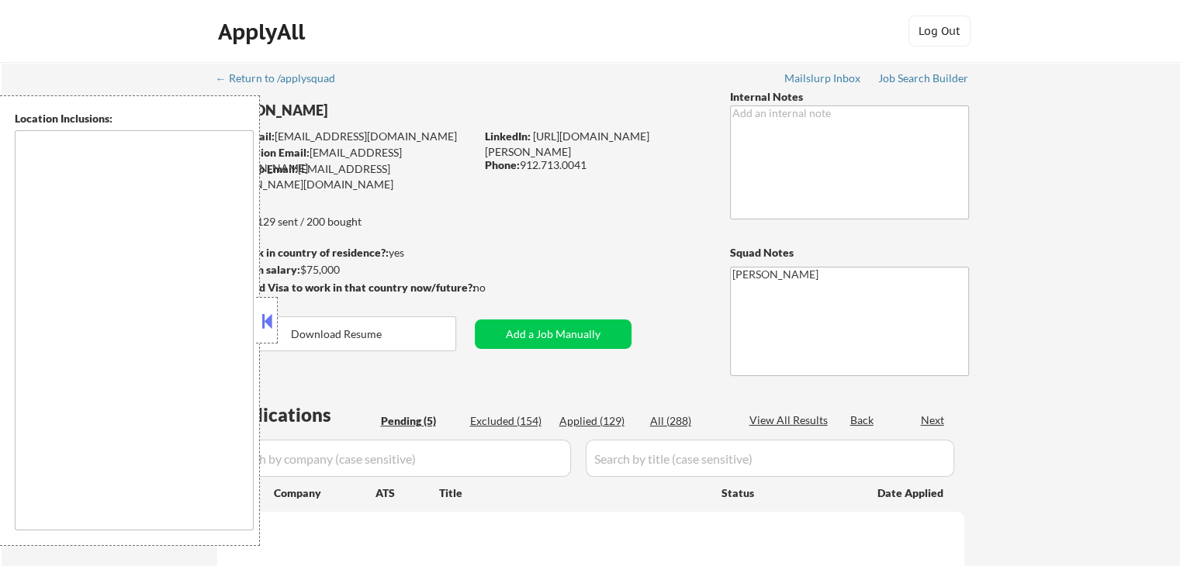
type textarea "[GEOGRAPHIC_DATA], [GEOGRAPHIC_DATA] [GEOGRAPHIC_DATA], [GEOGRAPHIC_DATA] [GEOG…"
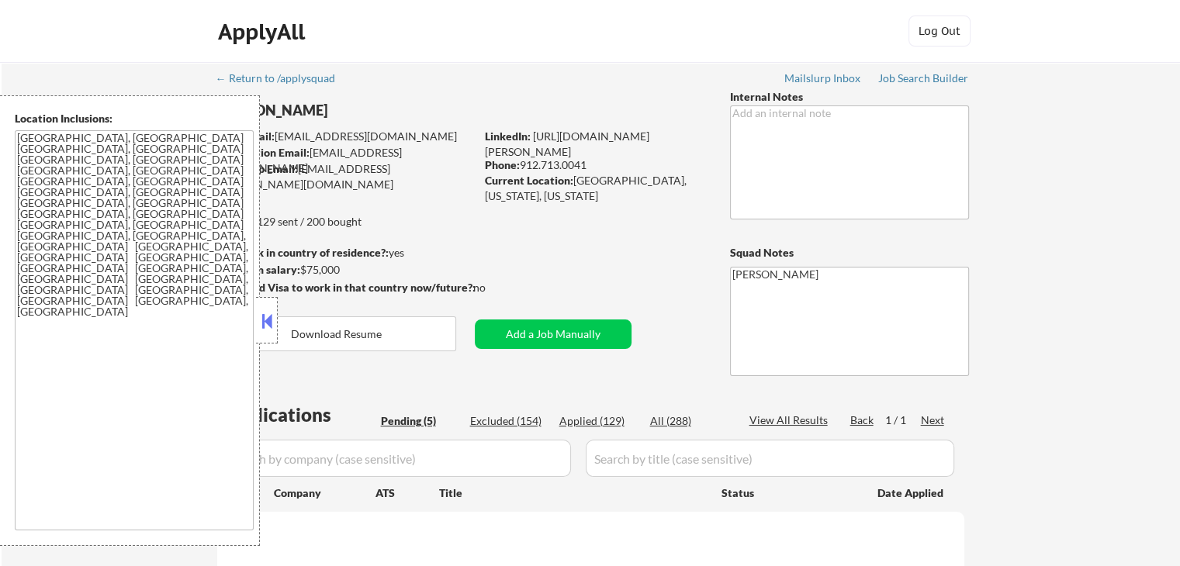
drag, startPoint x: 267, startPoint y: 329, endPoint x: 218, endPoint y: 331, distance: 48.9
click at [267, 328] on button at bounding box center [266, 320] width 17 height 23
select select ""pending""
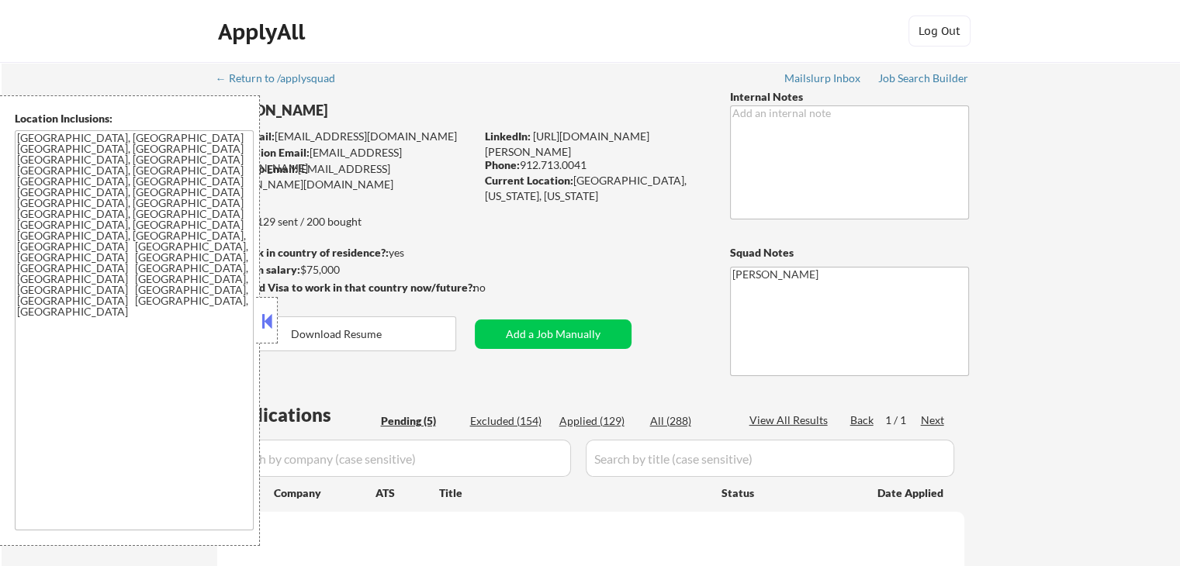
select select ""pending""
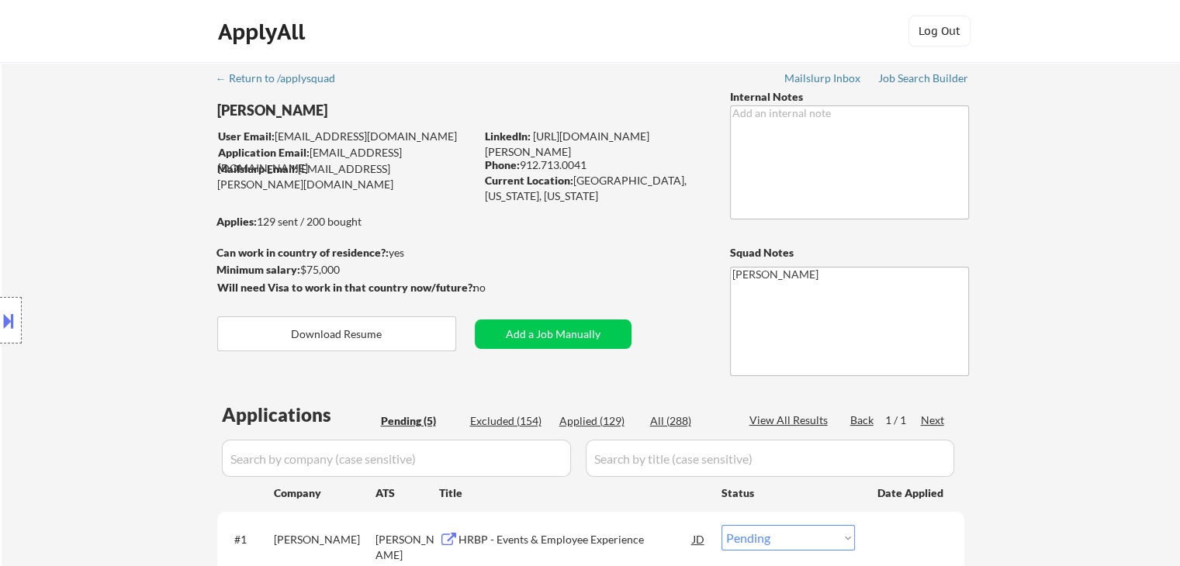
click at [40, 228] on div "Location Inclusions: [GEOGRAPHIC_DATA], [GEOGRAPHIC_DATA] [GEOGRAPHIC_DATA], [G…" at bounding box center [139, 320] width 278 height 451
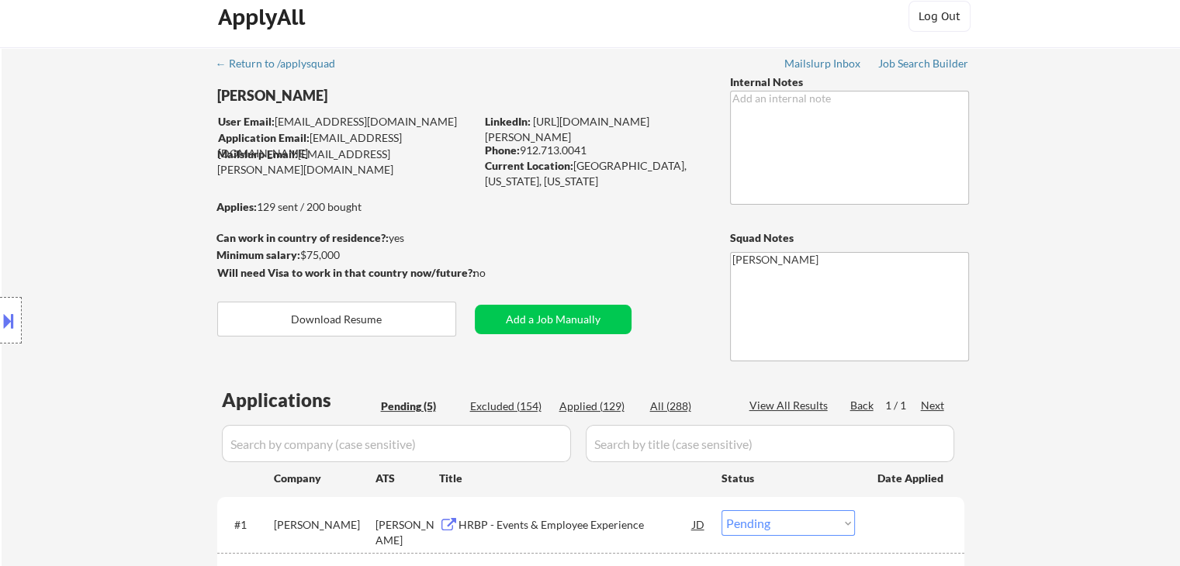
scroll to position [388, 0]
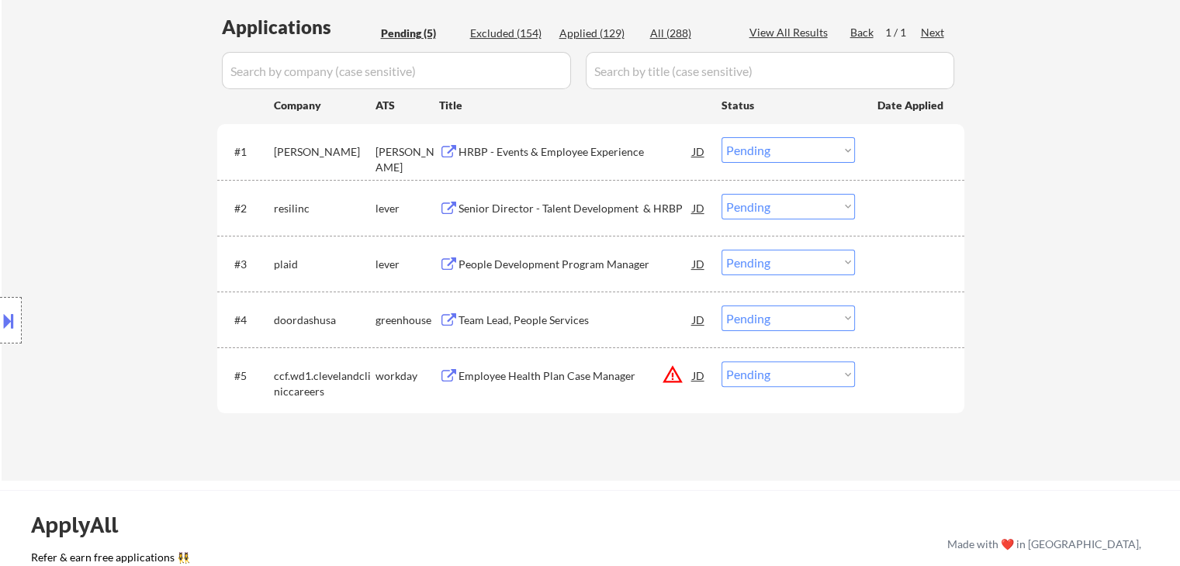
click at [109, 212] on div "Location Inclusions: [GEOGRAPHIC_DATA], [GEOGRAPHIC_DATA] [GEOGRAPHIC_DATA], [G…" at bounding box center [139, 320] width 278 height 451
click at [1080, 212] on div "← Return to /applysquad Mailslurp Inbox Job Search Builder Amber Faull User Ema…" at bounding box center [591, 77] width 1178 height 807
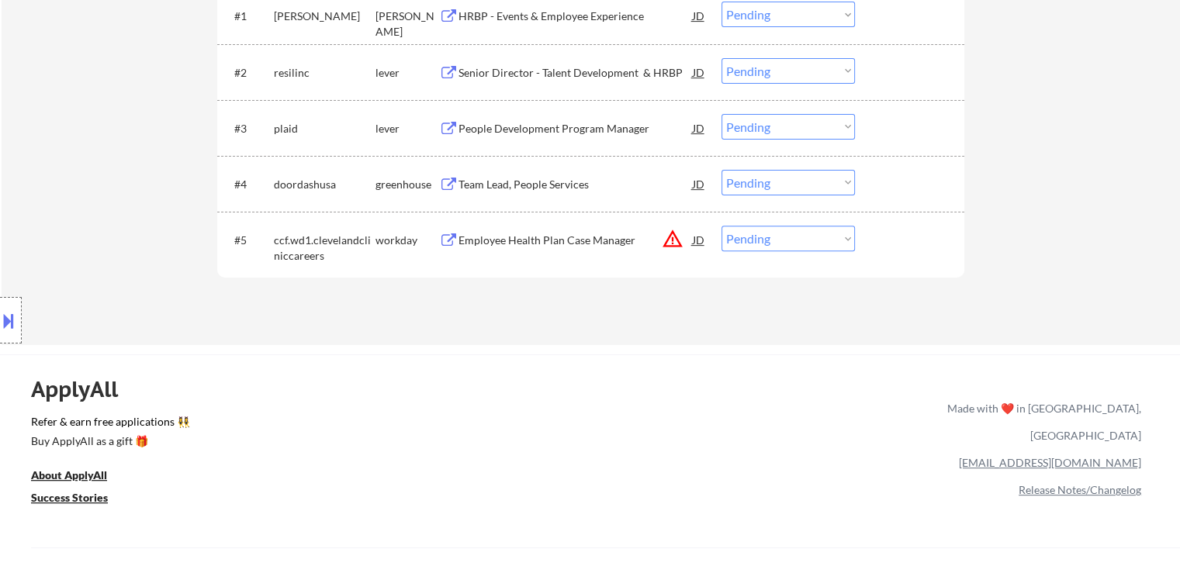
scroll to position [387, 0]
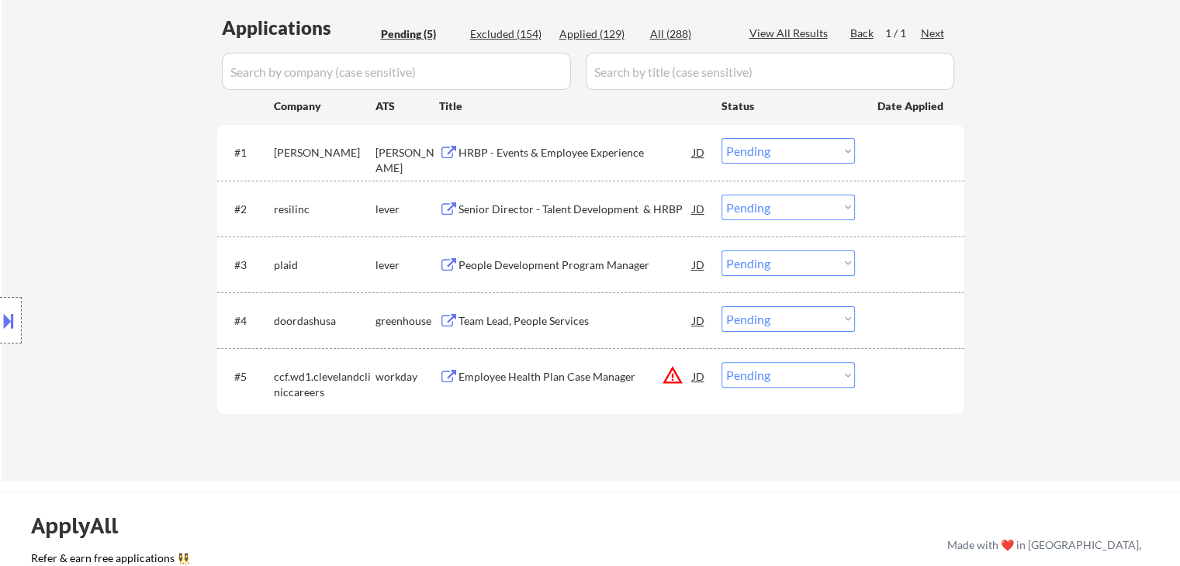
click at [1077, 221] on div "← Return to /applysquad Mailslurp Inbox Job Search Builder Amber Faull User Ema…" at bounding box center [591, 78] width 1178 height 807
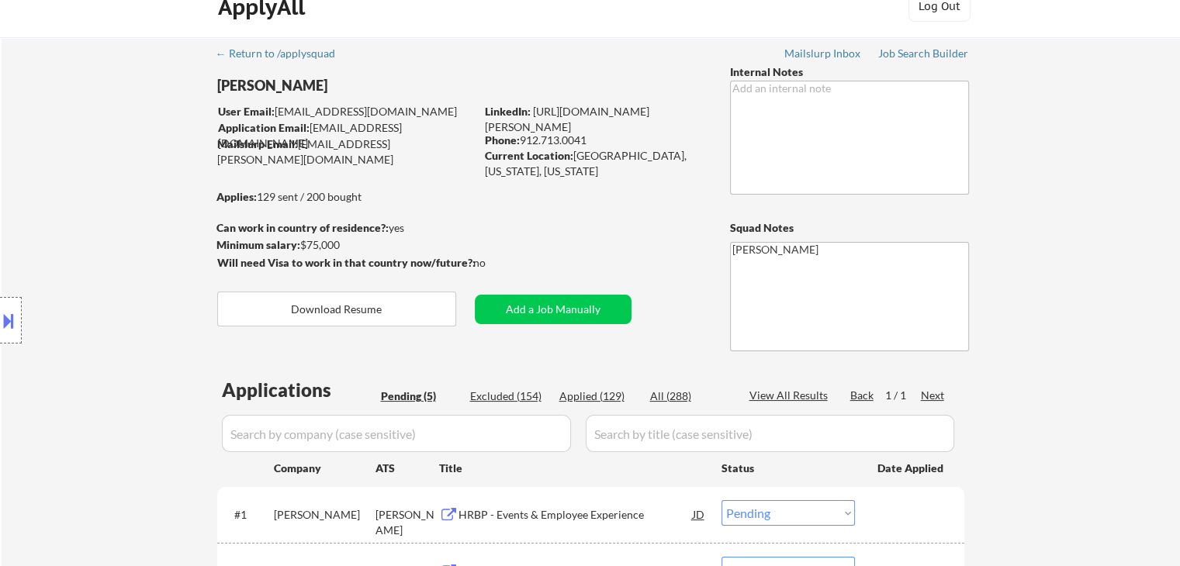
scroll to position [0, 0]
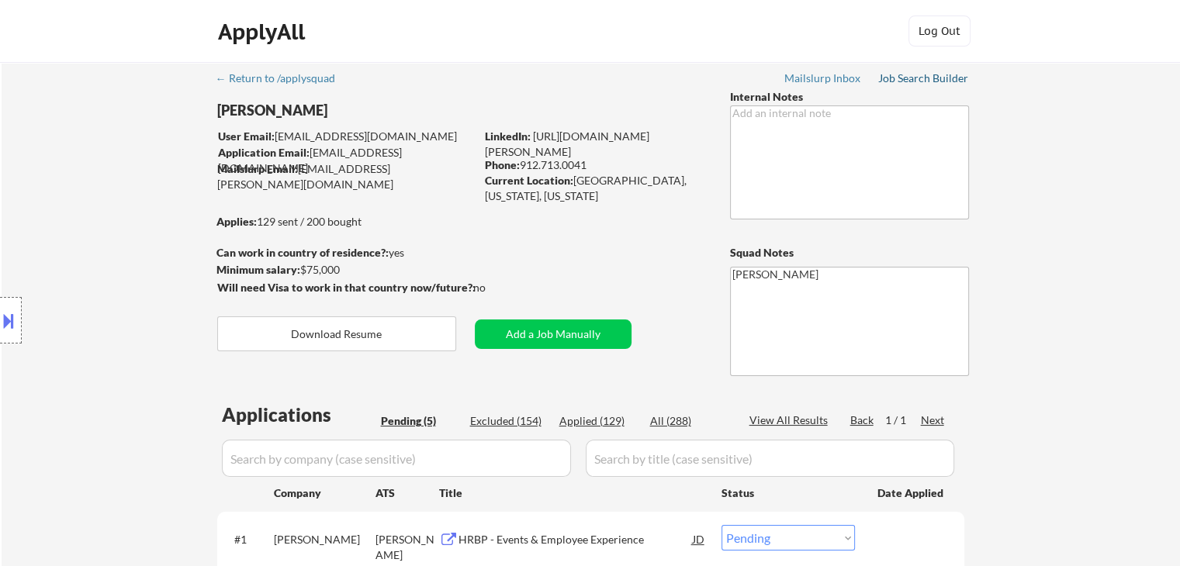
click at [901, 77] on div "Job Search Builder" at bounding box center [923, 78] width 91 height 11
drag, startPoint x: 111, startPoint y: 215, endPoint x: 131, endPoint y: 206, distance: 21.9
click at [114, 209] on div "Location Inclusions: [GEOGRAPHIC_DATA], [GEOGRAPHIC_DATA] [GEOGRAPHIC_DATA], [G…" at bounding box center [139, 320] width 278 height 451
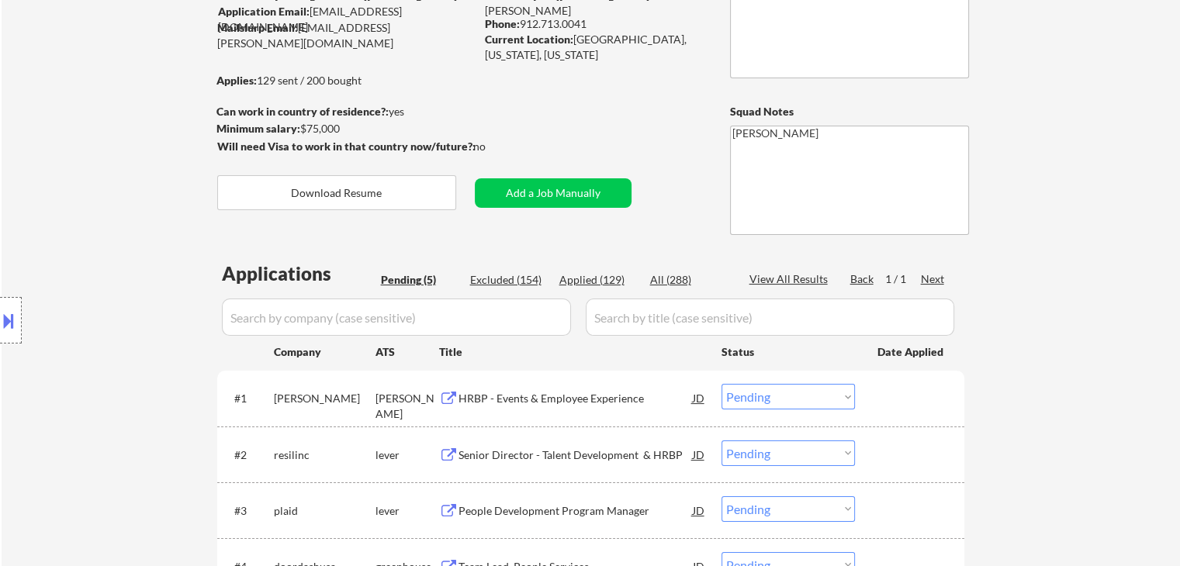
scroll to position [233, 0]
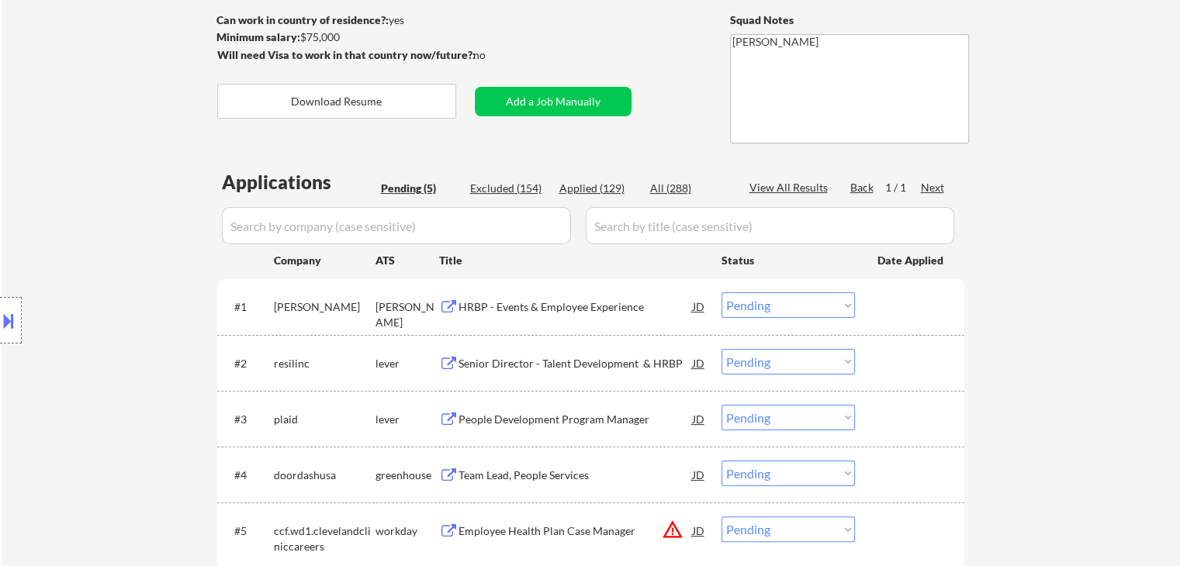
click at [524, 299] on div "HRBP - Events & Employee Experience" at bounding box center [575, 307] width 234 height 16
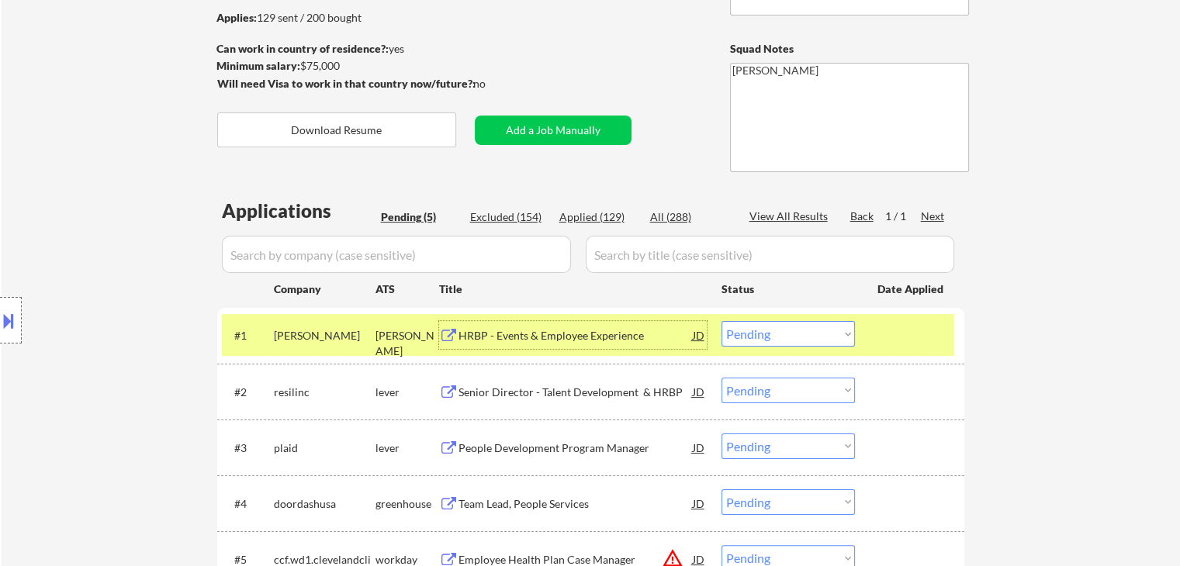
scroll to position [155, 0]
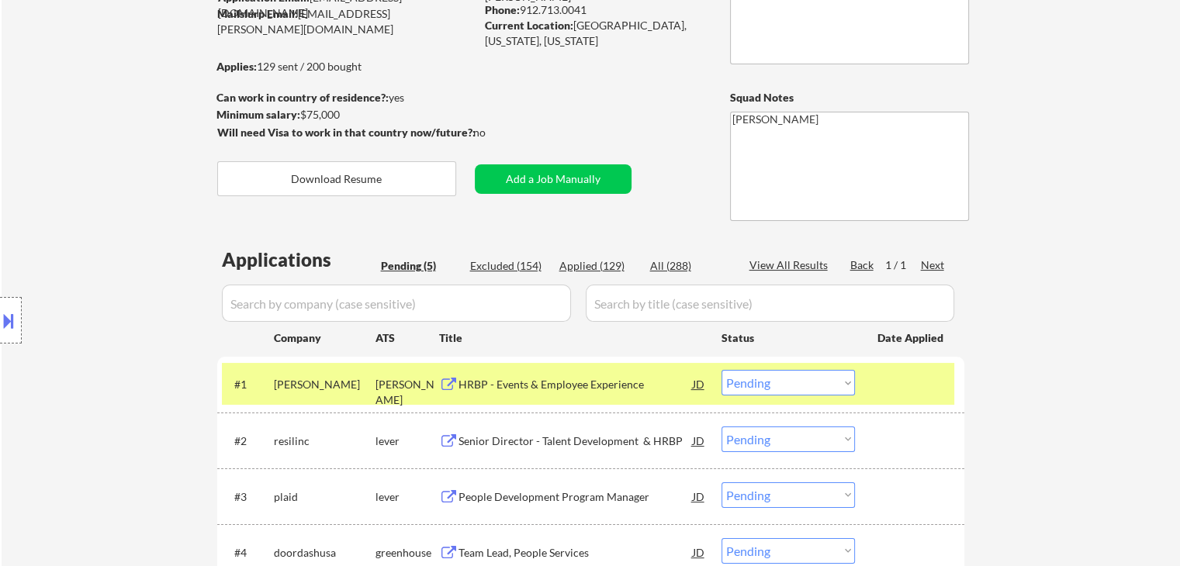
click at [99, 260] on div "Location Inclusions: [GEOGRAPHIC_DATA], [GEOGRAPHIC_DATA] [GEOGRAPHIC_DATA], [G…" at bounding box center [139, 320] width 278 height 451
click at [102, 260] on div "Location Inclusions: [GEOGRAPHIC_DATA], [GEOGRAPHIC_DATA] [GEOGRAPHIC_DATA], [G…" at bounding box center [139, 320] width 278 height 451
click at [105, 261] on div "Location Inclusions: [GEOGRAPHIC_DATA], [GEOGRAPHIC_DATA] [GEOGRAPHIC_DATA], [G…" at bounding box center [139, 320] width 278 height 451
click at [105, 263] on div "Location Inclusions: [GEOGRAPHIC_DATA], [GEOGRAPHIC_DATA] [GEOGRAPHIC_DATA], [G…" at bounding box center [139, 320] width 278 height 451
click at [105, 264] on div "Location Inclusions: [GEOGRAPHIC_DATA], [GEOGRAPHIC_DATA] [GEOGRAPHIC_DATA], [G…" at bounding box center [139, 320] width 278 height 451
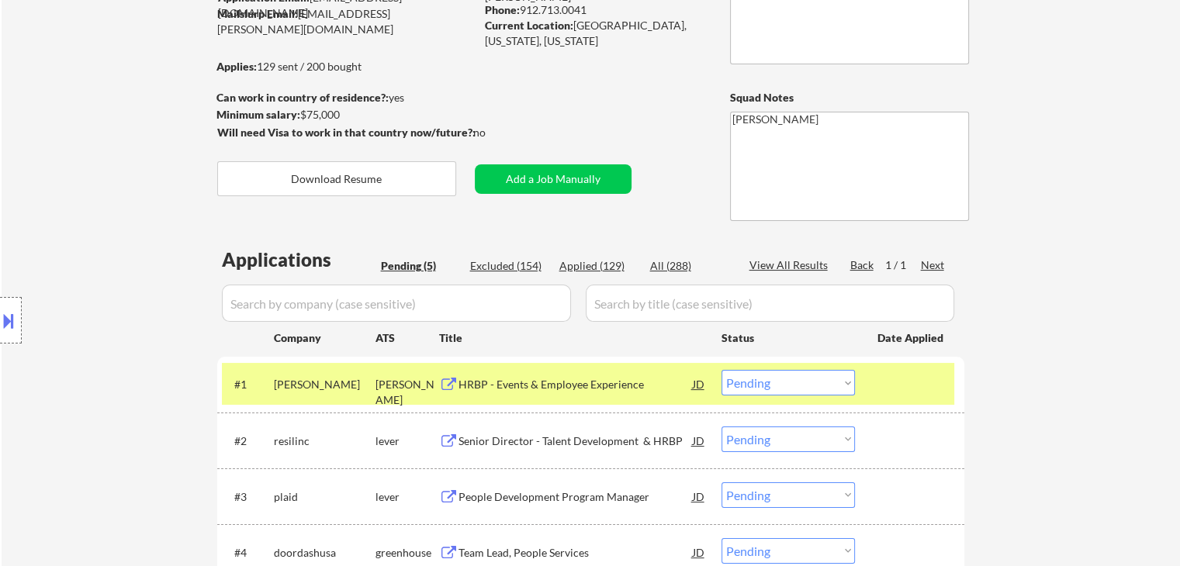
click at [106, 264] on div "Location Inclusions: [GEOGRAPHIC_DATA], [GEOGRAPHIC_DATA] [GEOGRAPHIC_DATA], [G…" at bounding box center [139, 320] width 278 height 451
click at [110, 275] on div "Location Inclusions: [GEOGRAPHIC_DATA], [GEOGRAPHIC_DATA] [GEOGRAPHIC_DATA], [G…" at bounding box center [139, 320] width 278 height 451
click at [109, 264] on div "Location Inclusions: [GEOGRAPHIC_DATA], [GEOGRAPHIC_DATA] [GEOGRAPHIC_DATA], [G…" at bounding box center [139, 320] width 278 height 451
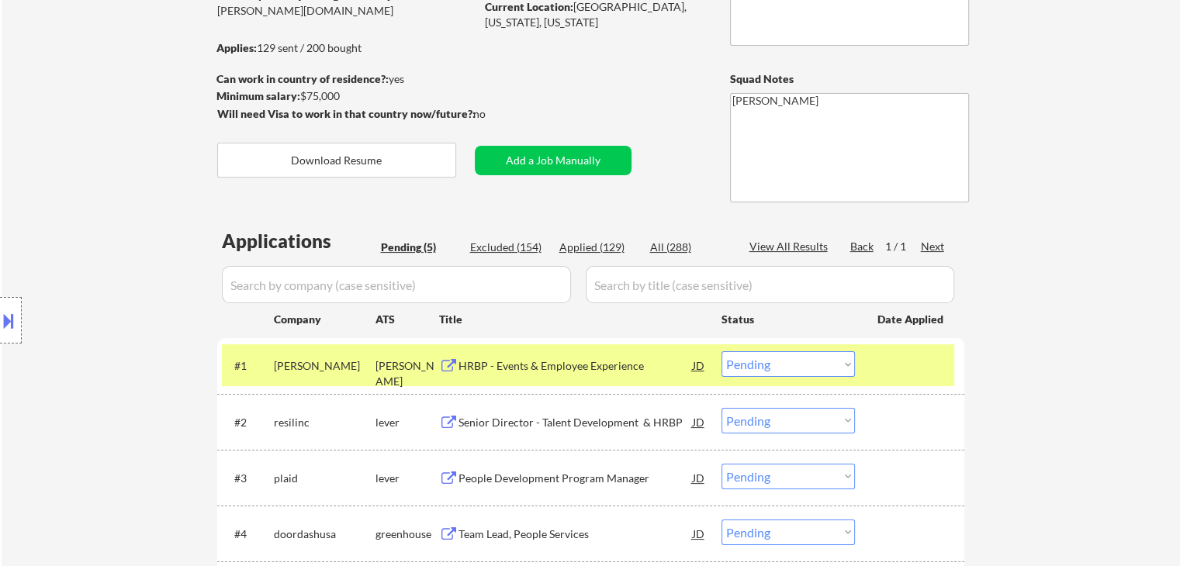
scroll to position [310, 0]
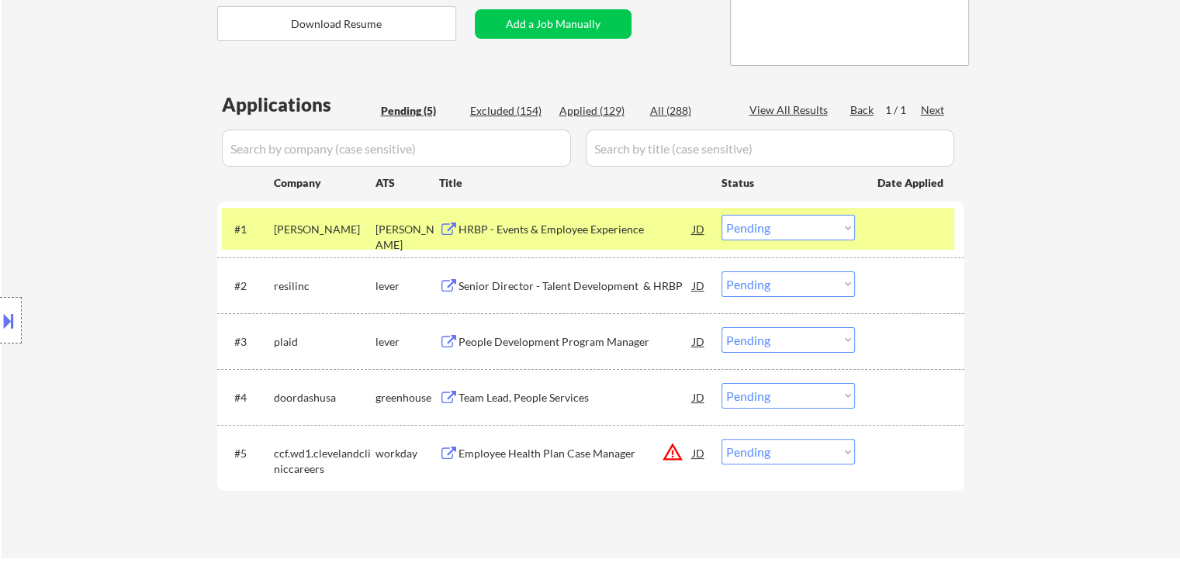
click at [88, 271] on div "Location Inclusions: [GEOGRAPHIC_DATA], [GEOGRAPHIC_DATA] [GEOGRAPHIC_DATA], [G…" at bounding box center [139, 320] width 278 height 451
click at [91, 229] on div "Location Inclusions: [GEOGRAPHIC_DATA], [GEOGRAPHIC_DATA] [GEOGRAPHIC_DATA], [G…" at bounding box center [139, 320] width 278 height 451
click at [91, 230] on div "Location Inclusions: [GEOGRAPHIC_DATA], [GEOGRAPHIC_DATA] [GEOGRAPHIC_DATA], [G…" at bounding box center [139, 320] width 278 height 451
click at [92, 231] on div "Location Inclusions: [GEOGRAPHIC_DATA], [GEOGRAPHIC_DATA] [GEOGRAPHIC_DATA], [G…" at bounding box center [139, 320] width 278 height 451
click at [93, 233] on div "Location Inclusions: [GEOGRAPHIC_DATA], [GEOGRAPHIC_DATA] [GEOGRAPHIC_DATA], [G…" at bounding box center [139, 320] width 278 height 451
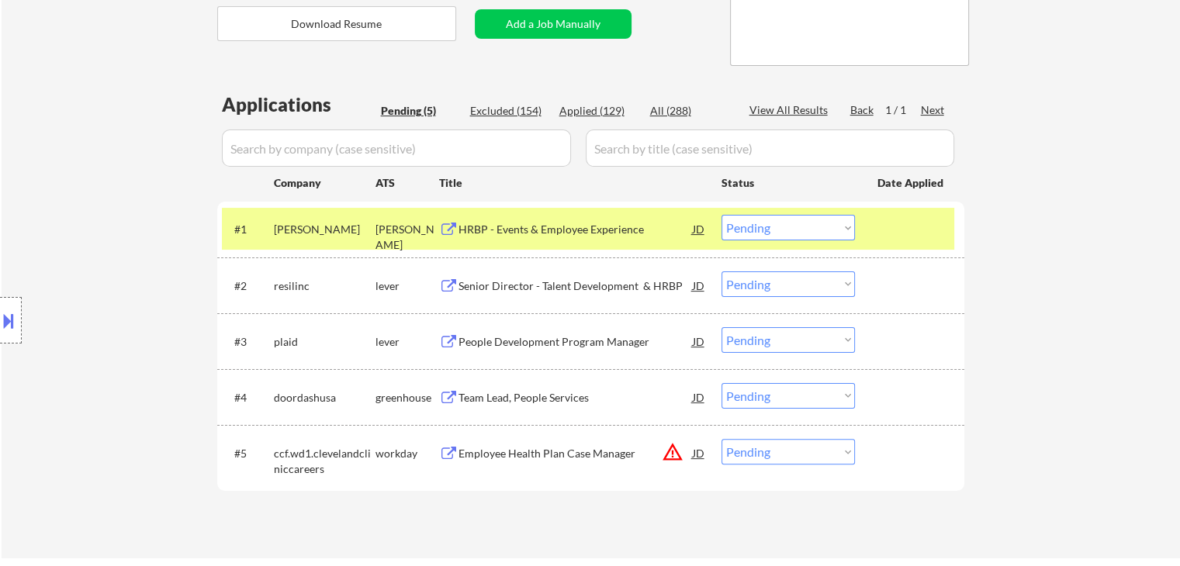
click at [94, 234] on div "Location Inclusions: [GEOGRAPHIC_DATA], [GEOGRAPHIC_DATA] [GEOGRAPHIC_DATA], [G…" at bounding box center [139, 320] width 278 height 451
click at [95, 236] on div "Location Inclusions: [GEOGRAPHIC_DATA], [GEOGRAPHIC_DATA] [GEOGRAPHIC_DATA], [G…" at bounding box center [139, 320] width 278 height 451
click at [94, 266] on div "Location Inclusions: [GEOGRAPHIC_DATA], [GEOGRAPHIC_DATA] [GEOGRAPHIC_DATA], [G…" at bounding box center [139, 320] width 278 height 451
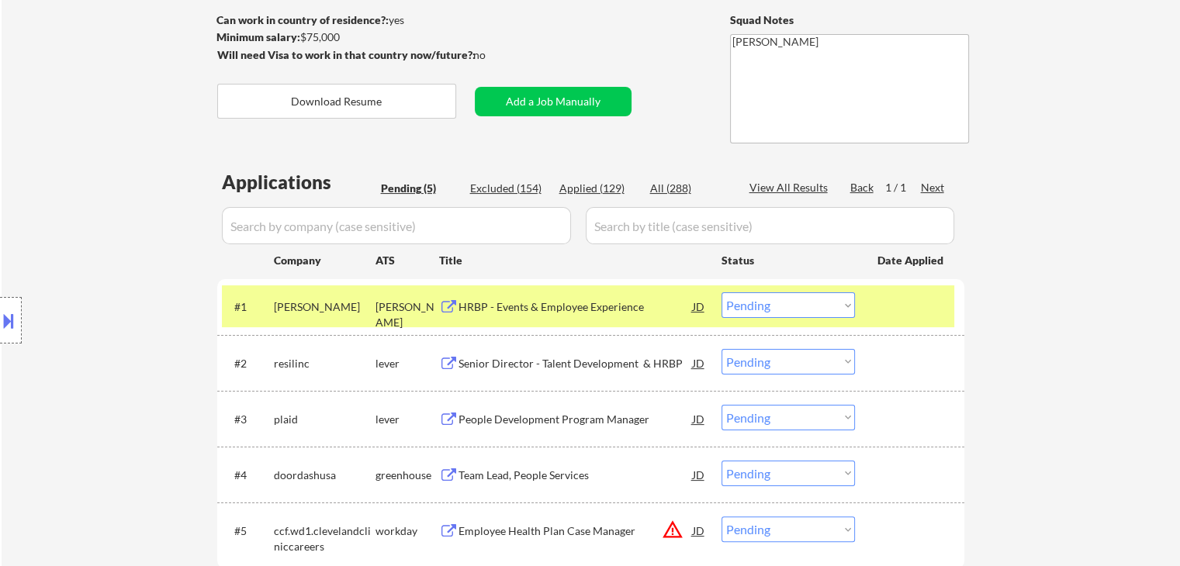
click at [98, 266] on div "Location Inclusions: [GEOGRAPHIC_DATA], [GEOGRAPHIC_DATA] [GEOGRAPHIC_DATA], [G…" at bounding box center [139, 320] width 278 height 451
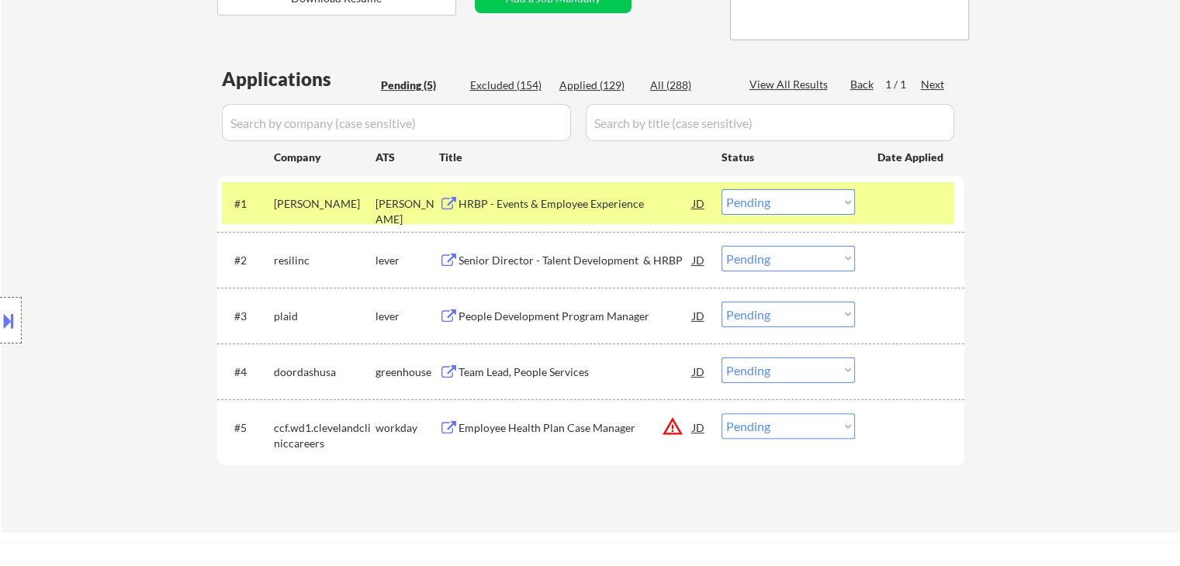
scroll to position [388, 0]
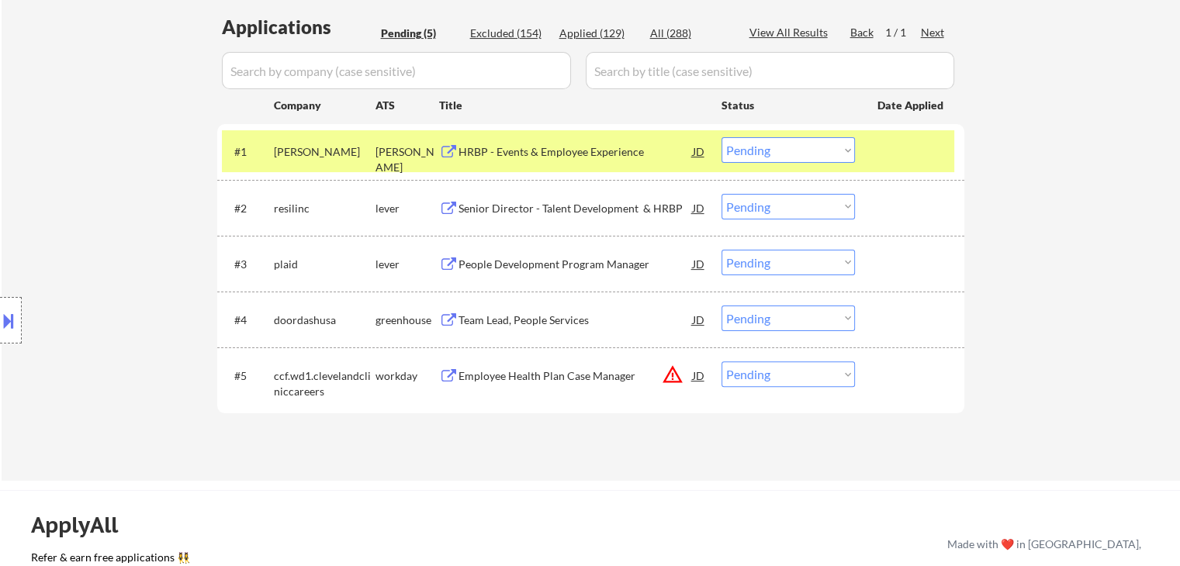
click at [99, 270] on div "Location Inclusions: [GEOGRAPHIC_DATA], [GEOGRAPHIC_DATA] [GEOGRAPHIC_DATA], [G…" at bounding box center [139, 320] width 278 height 451
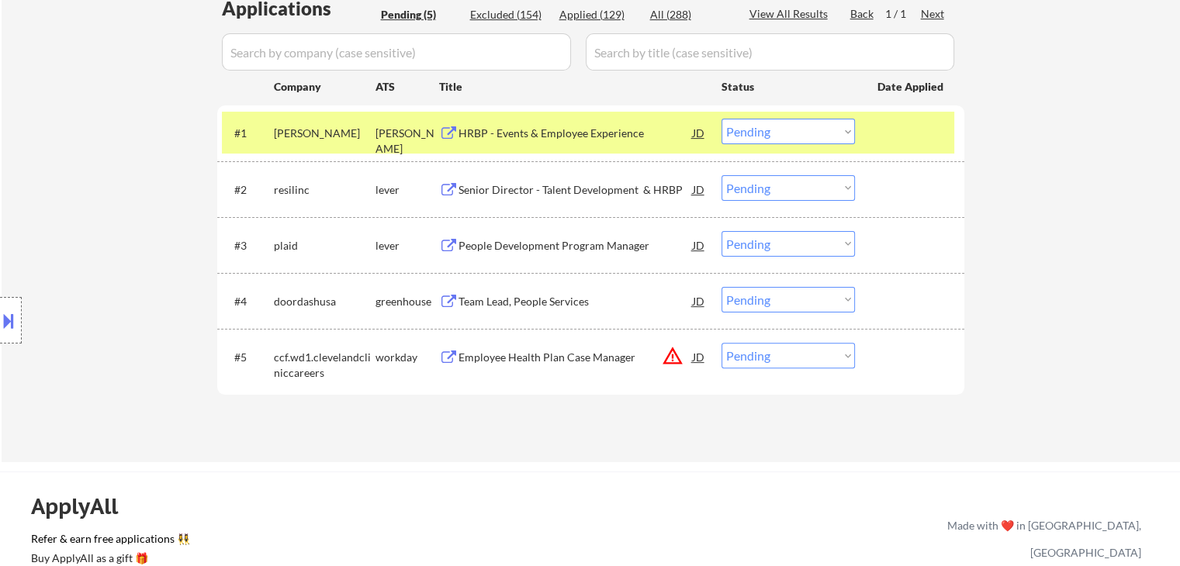
scroll to position [465, 0]
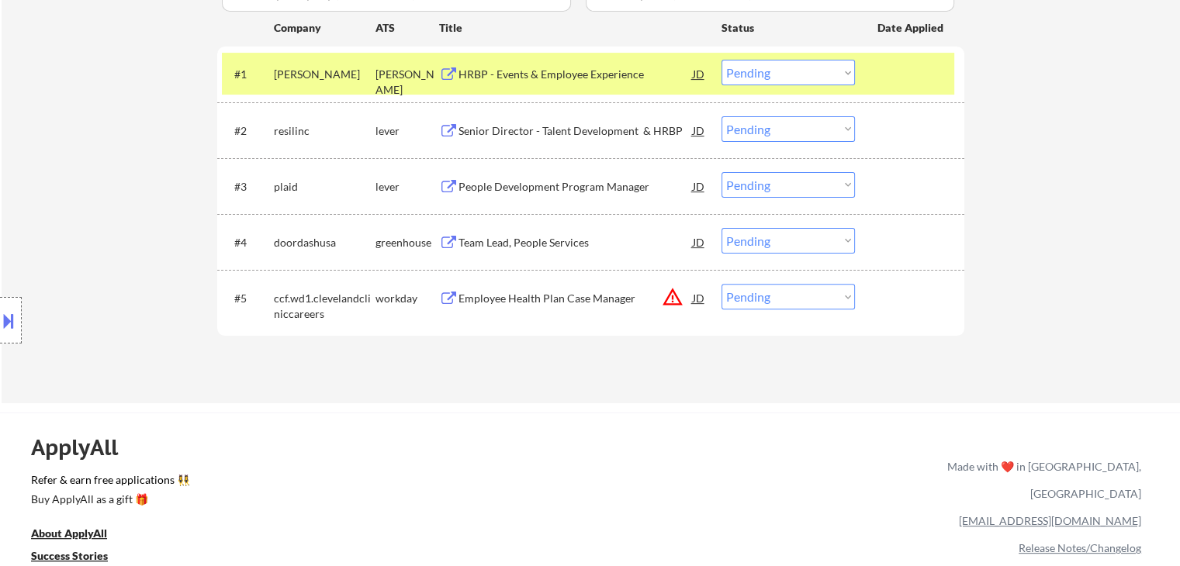
click at [123, 267] on div "Location Inclusions: [GEOGRAPHIC_DATA], [GEOGRAPHIC_DATA] [GEOGRAPHIC_DATA], [G…" at bounding box center [139, 320] width 278 height 451
click at [150, 253] on div "Location Inclusions: [GEOGRAPHIC_DATA], [GEOGRAPHIC_DATA] [GEOGRAPHIC_DATA], [G…" at bounding box center [139, 320] width 278 height 451
click at [151, 253] on div "Location Inclusions: [GEOGRAPHIC_DATA], [GEOGRAPHIC_DATA] [GEOGRAPHIC_DATA], [G…" at bounding box center [139, 320] width 278 height 451
click at [153, 263] on div "Location Inclusions: [GEOGRAPHIC_DATA], [GEOGRAPHIC_DATA] [GEOGRAPHIC_DATA], [G…" at bounding box center [139, 320] width 278 height 451
click at [123, 143] on div "Location Inclusions: [GEOGRAPHIC_DATA], [GEOGRAPHIC_DATA] [GEOGRAPHIC_DATA], [G…" at bounding box center [139, 320] width 278 height 451
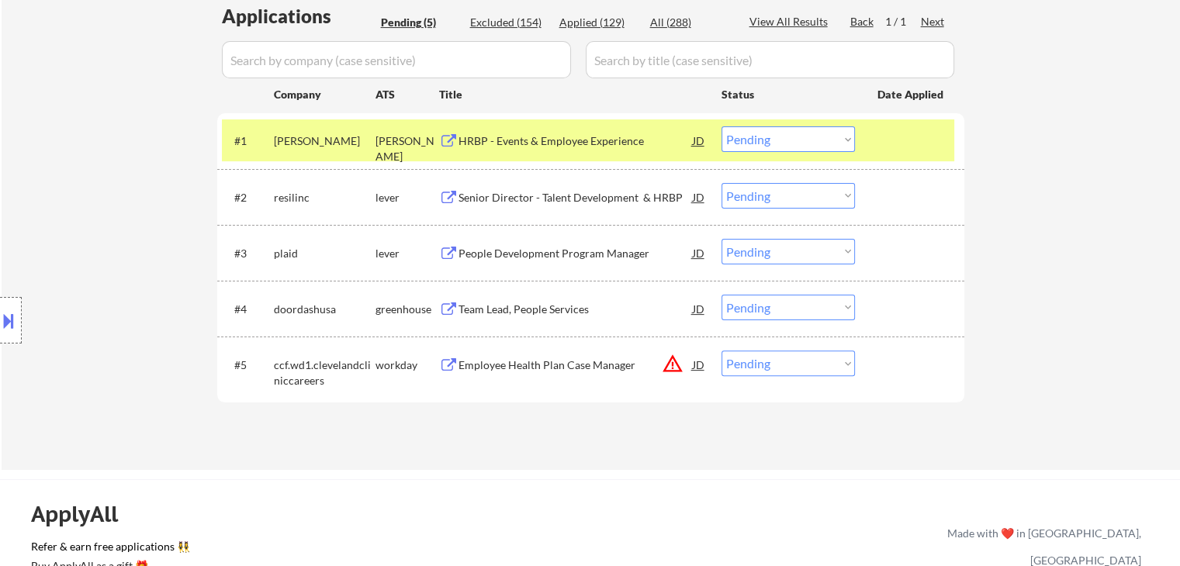
scroll to position [310, 0]
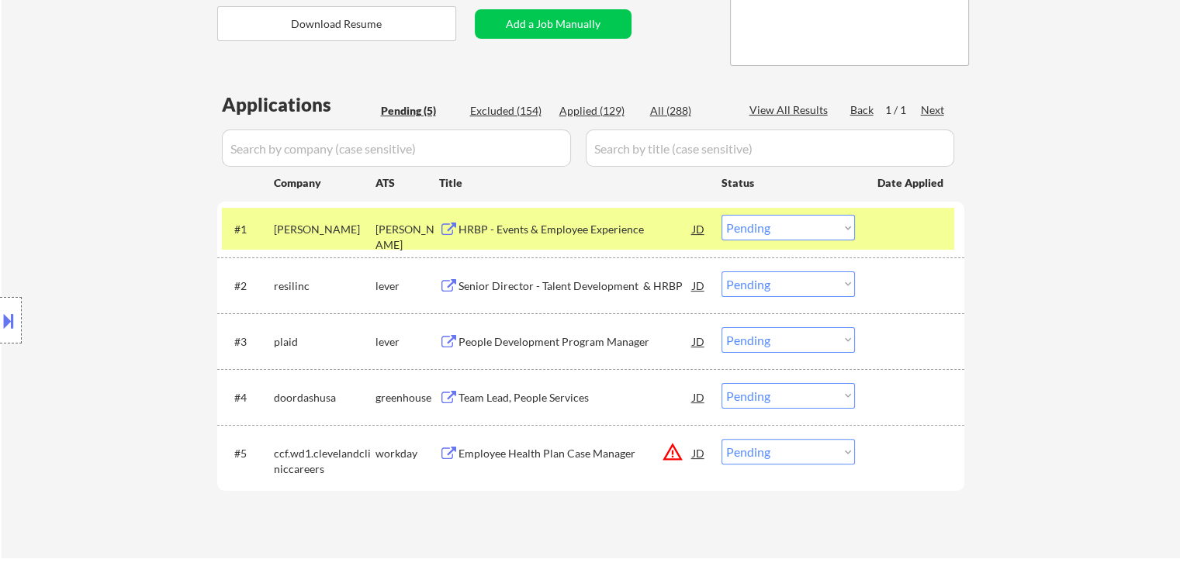
click at [586, 112] on div "Applied (129)" at bounding box center [598, 111] width 78 height 16
select select ""applied""
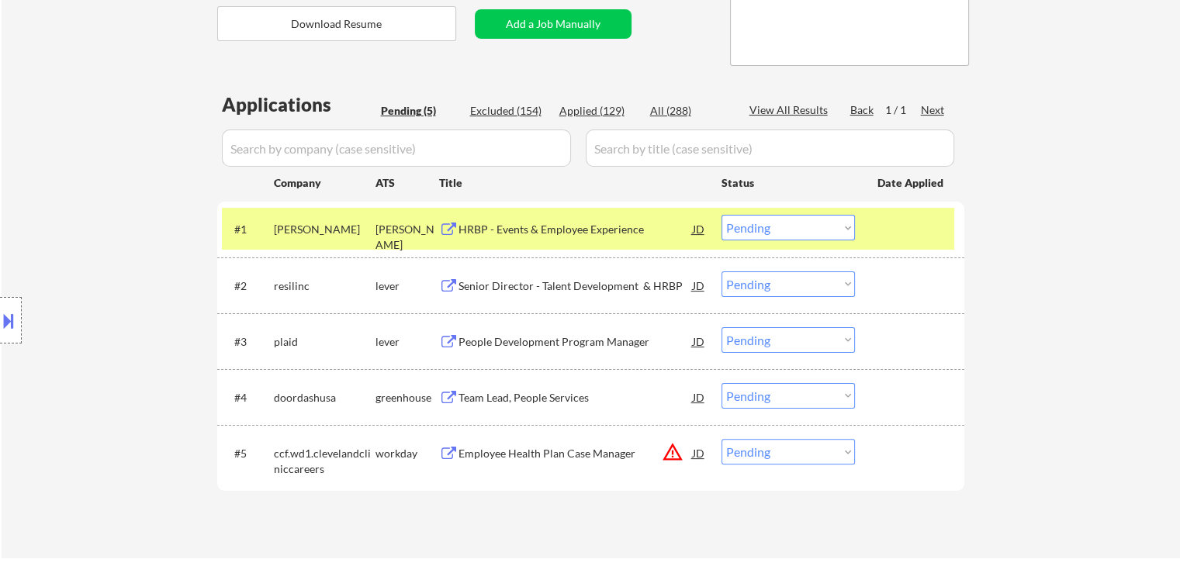
select select ""applied""
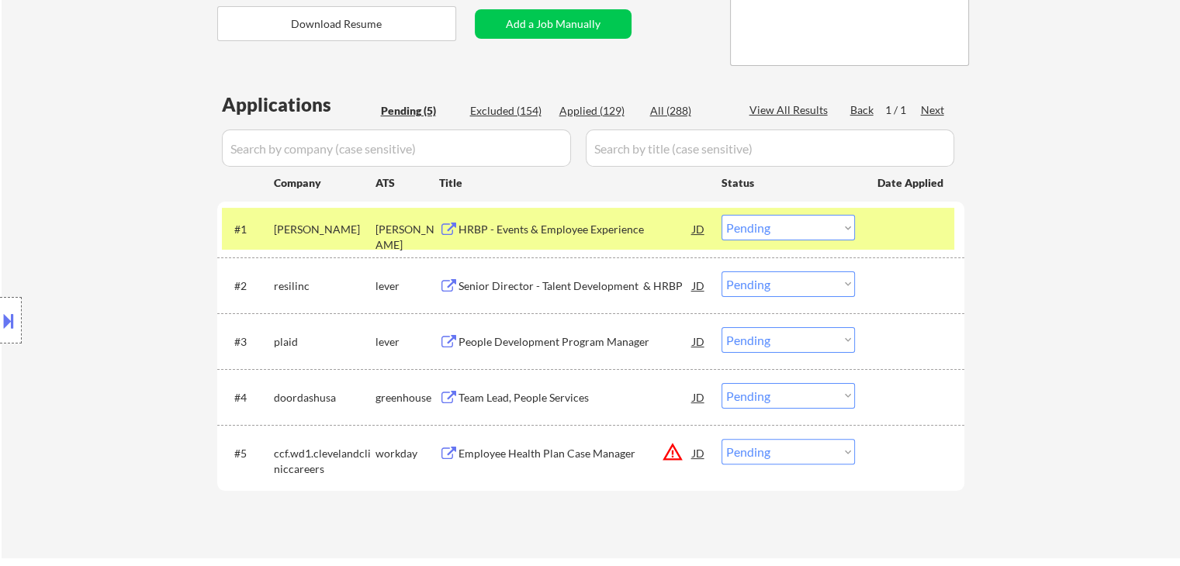
select select ""applied""
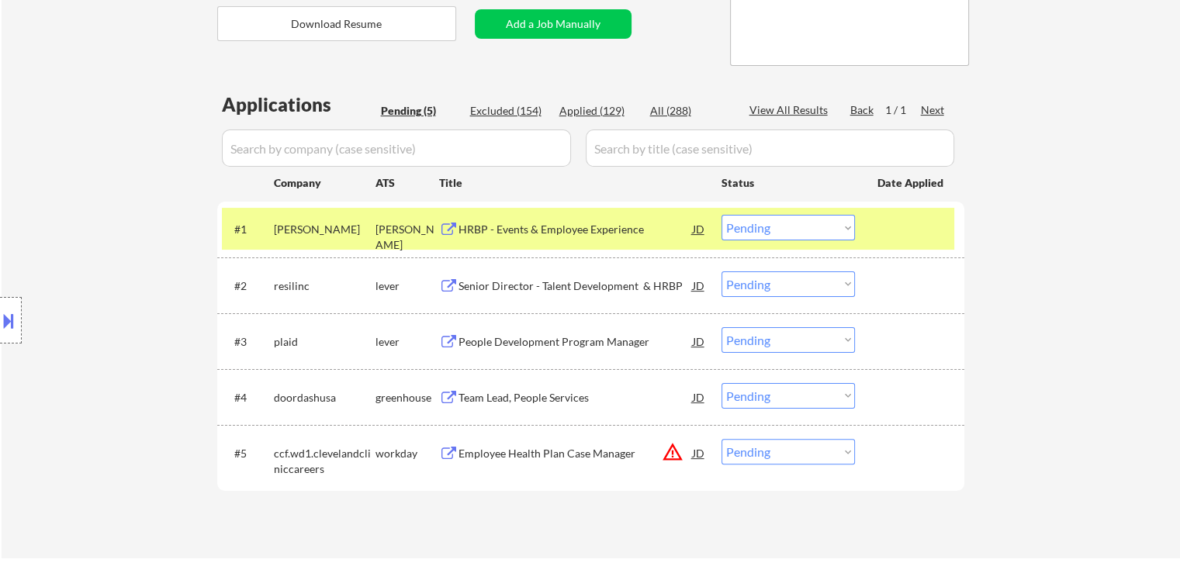
select select ""applied""
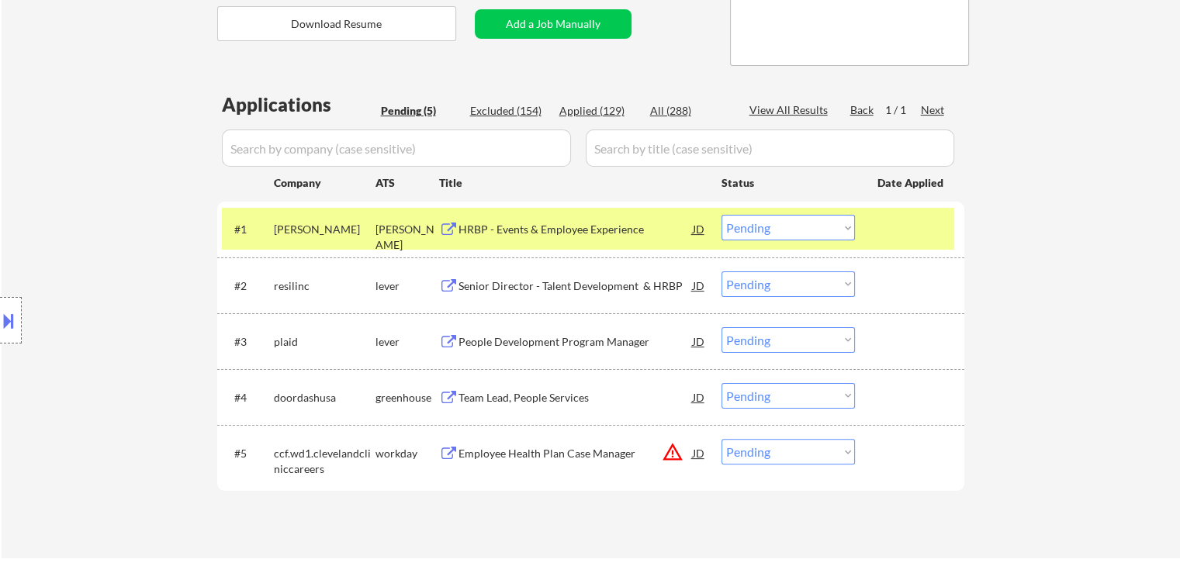
select select ""applied""
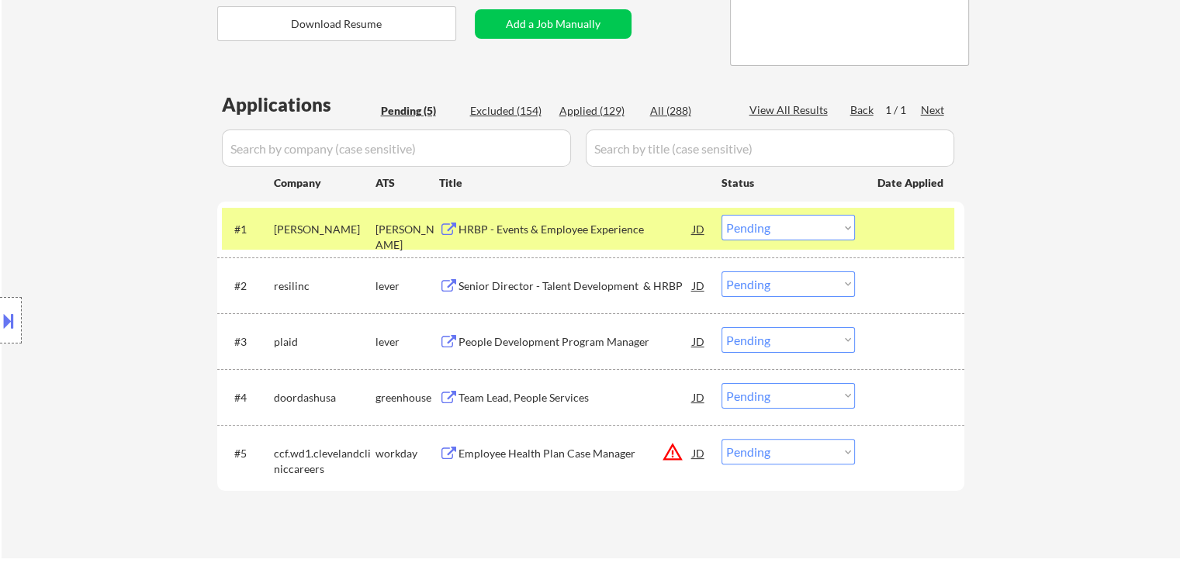
select select ""applied""
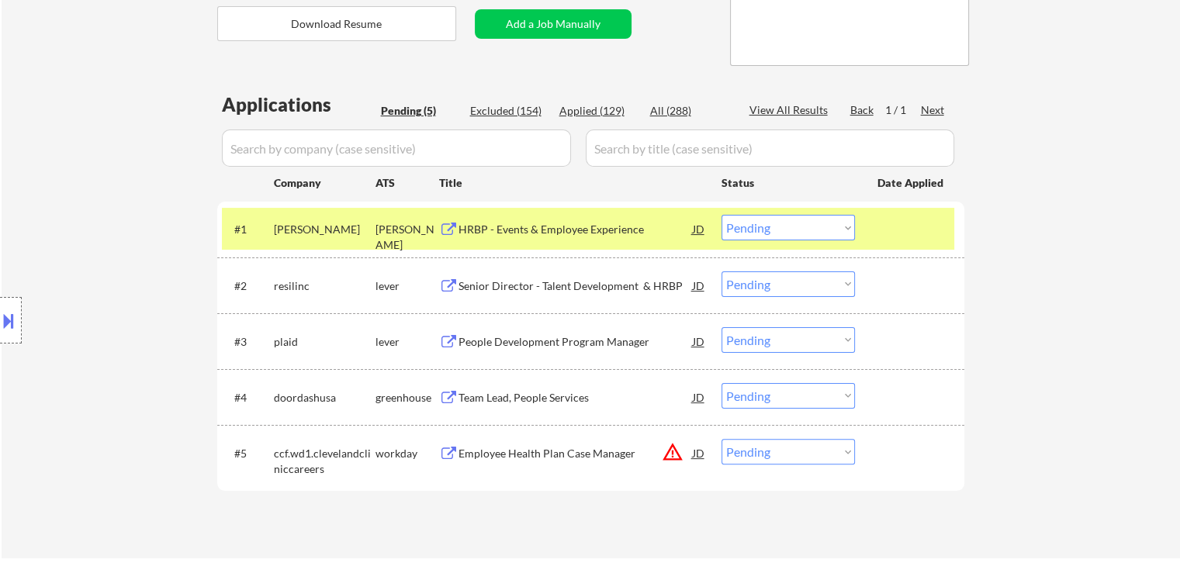
select select ""applied""
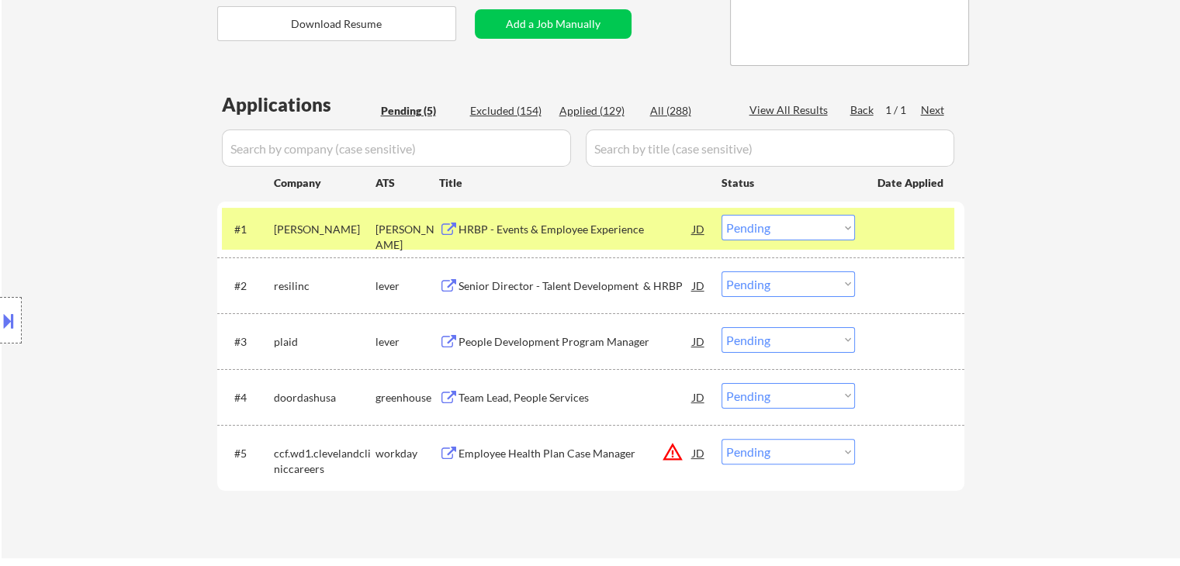
select select ""applied""
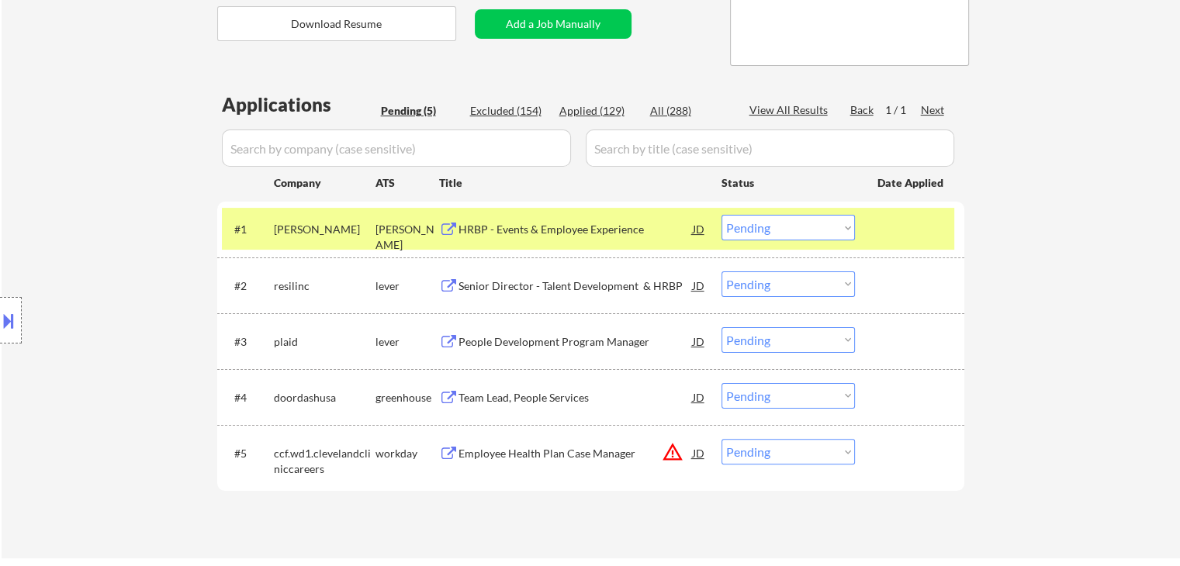
select select ""applied""
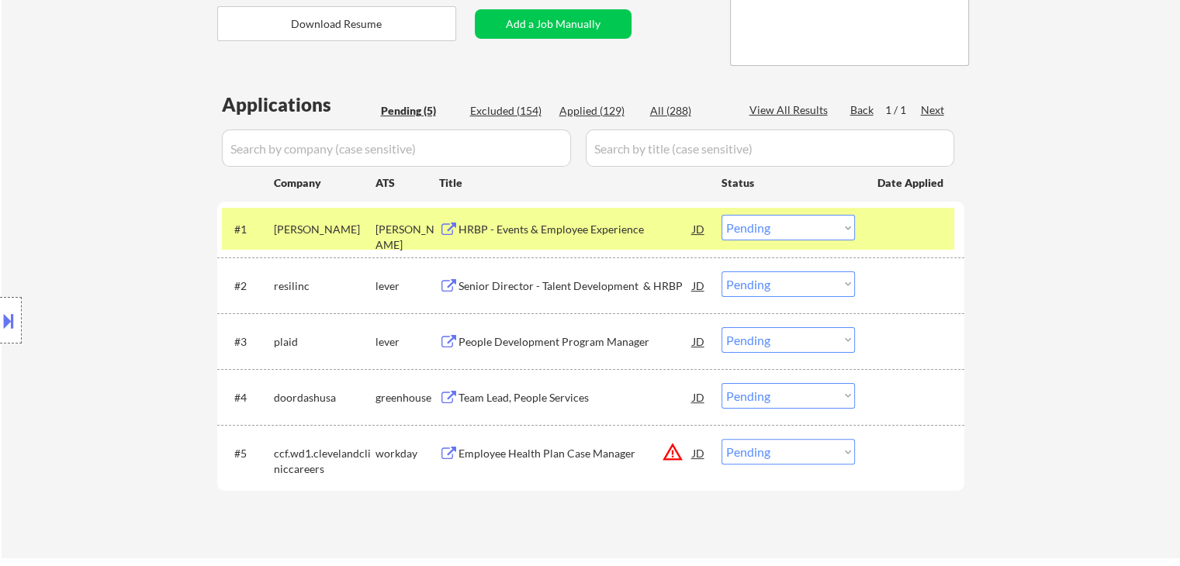
select select ""applied""
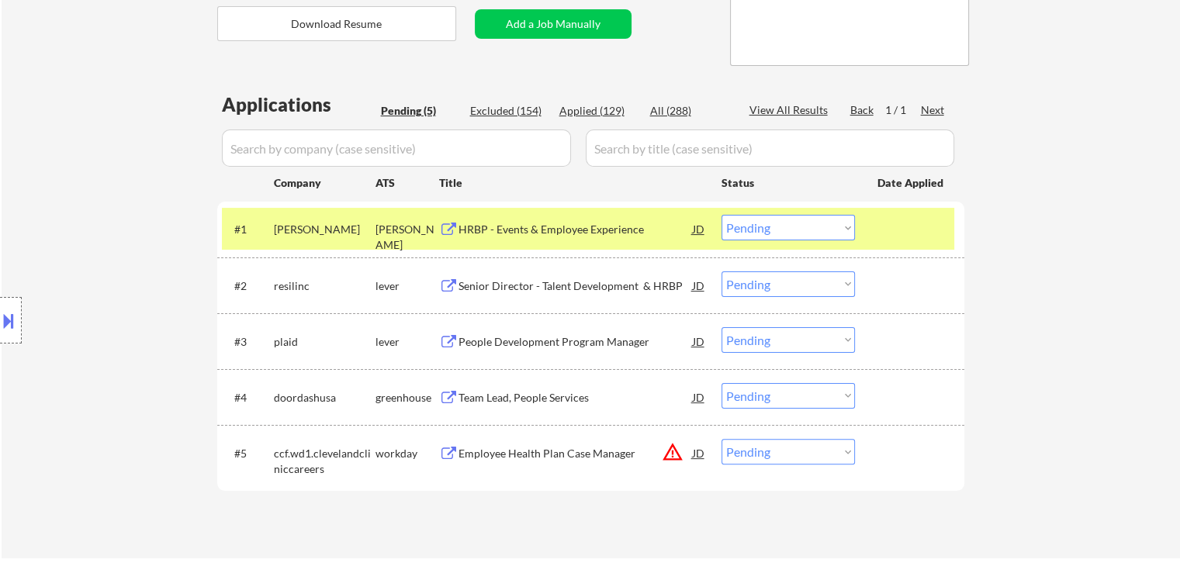
select select ""applied""
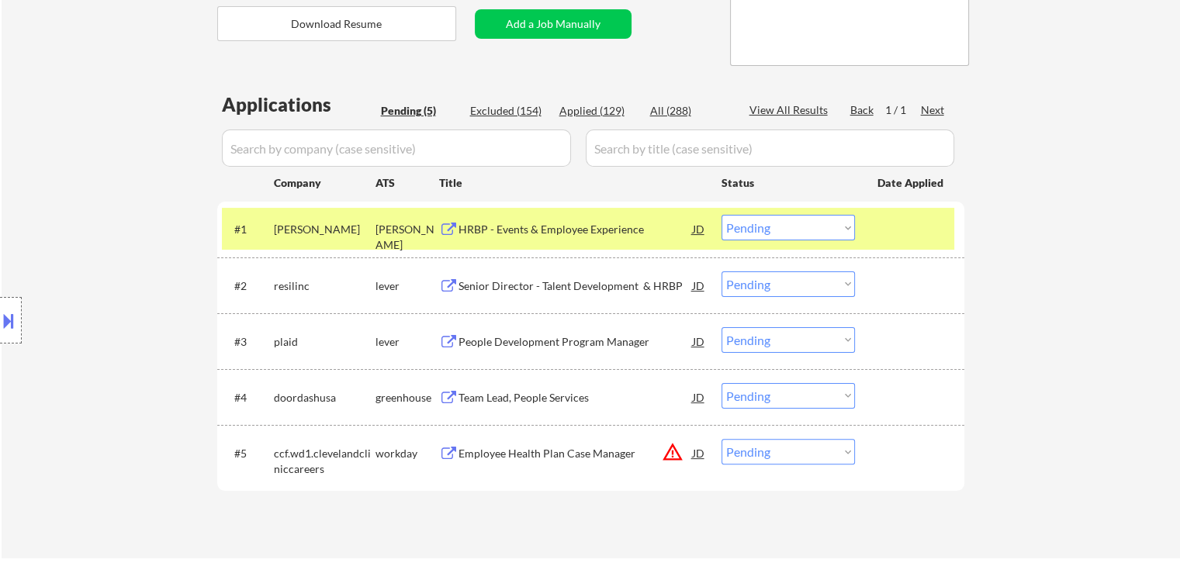
select select ""applied""
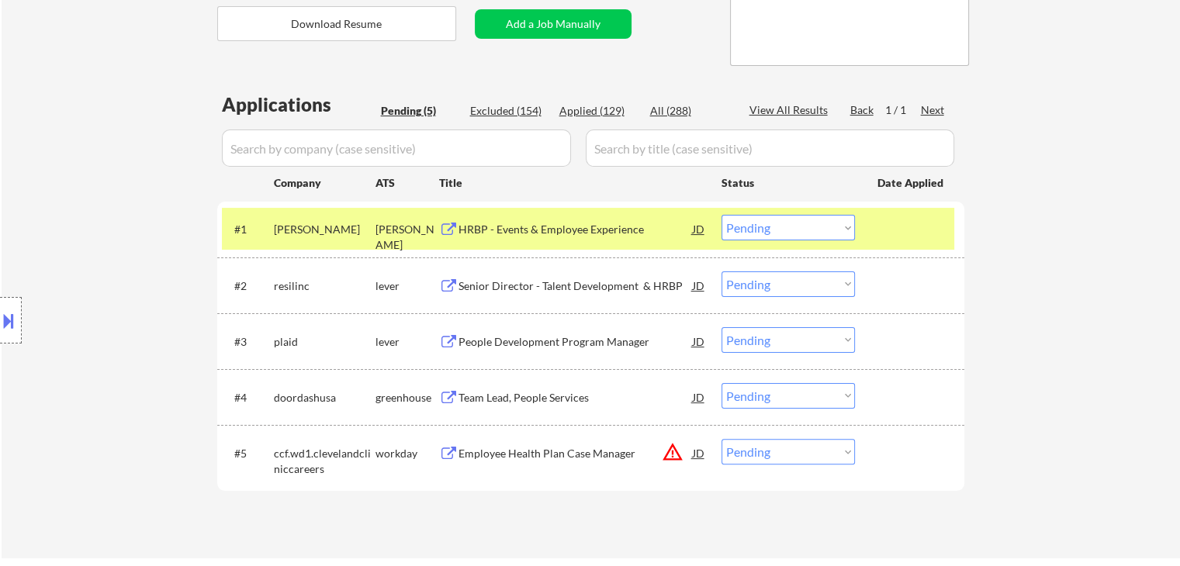
select select ""applied""
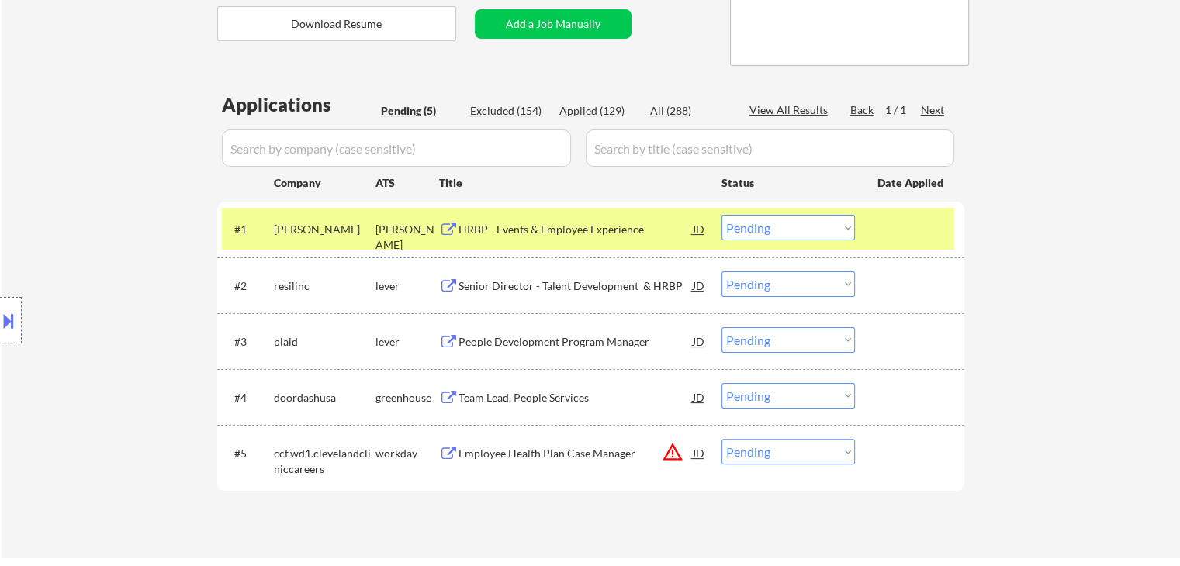
select select ""applied""
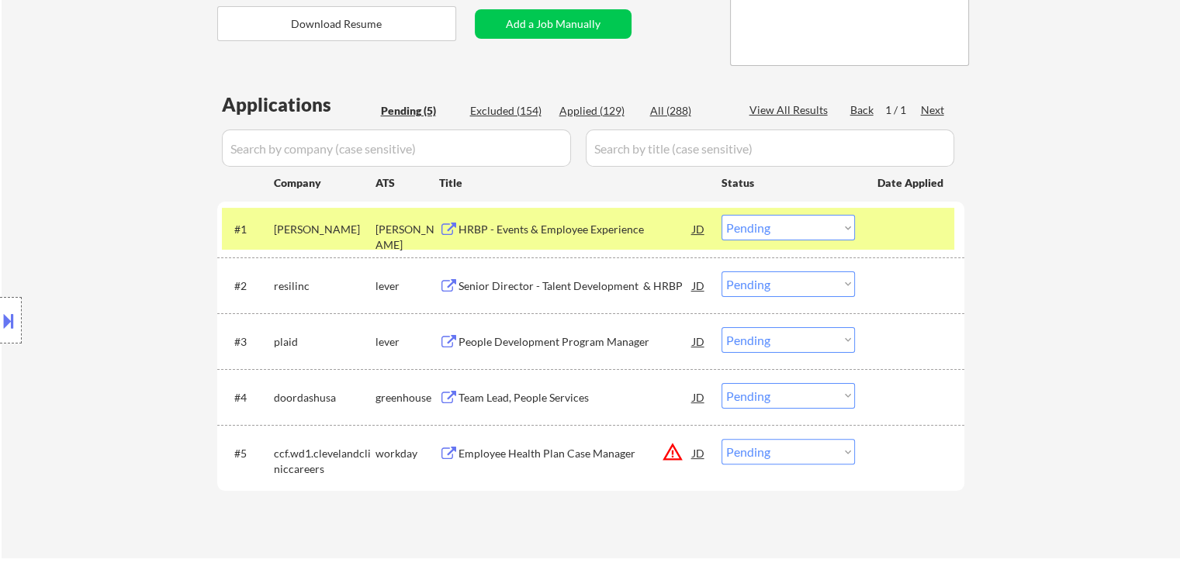
select select ""applied""
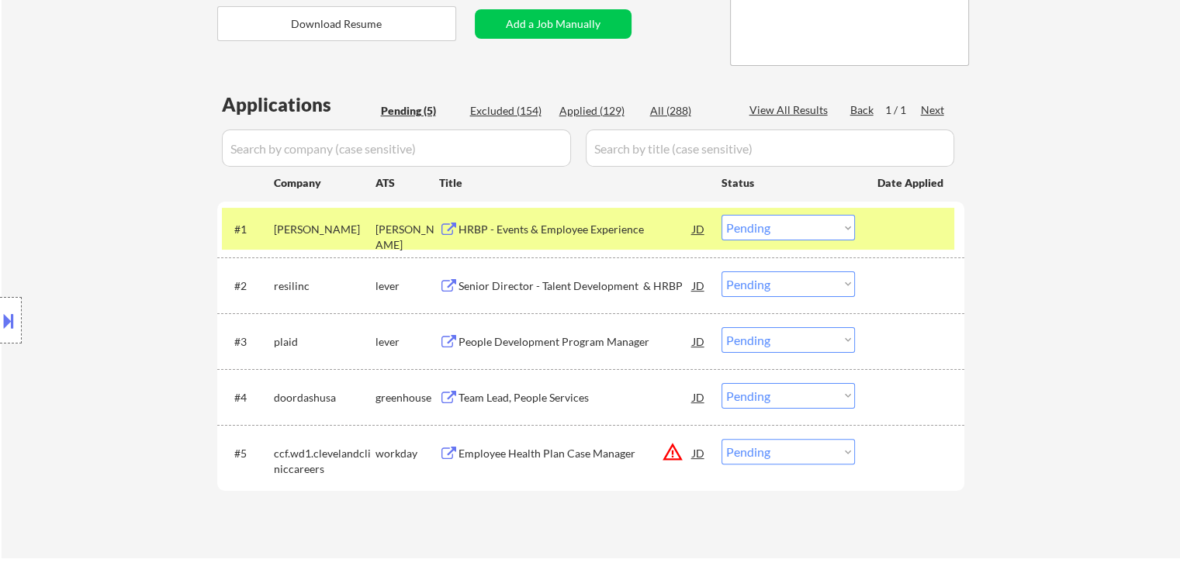
select select ""applied""
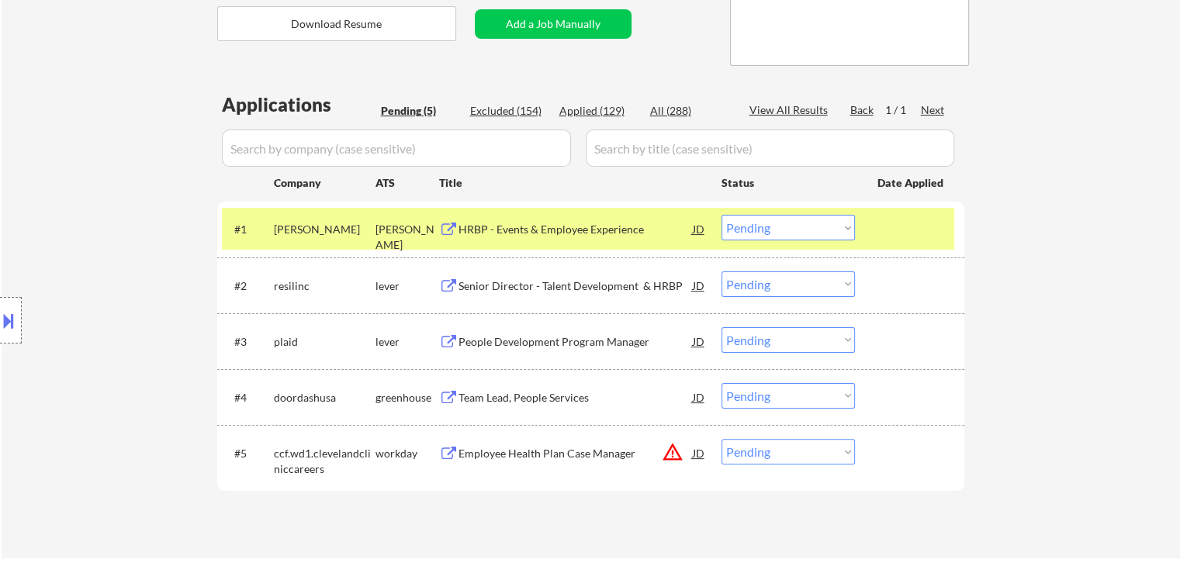
select select ""applied""
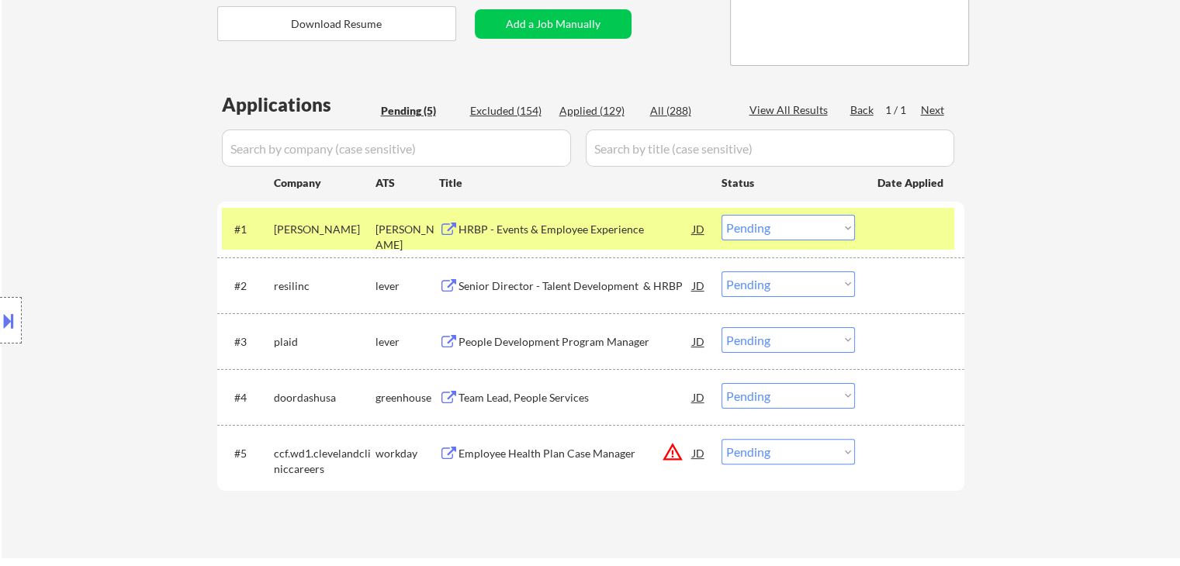
select select ""applied""
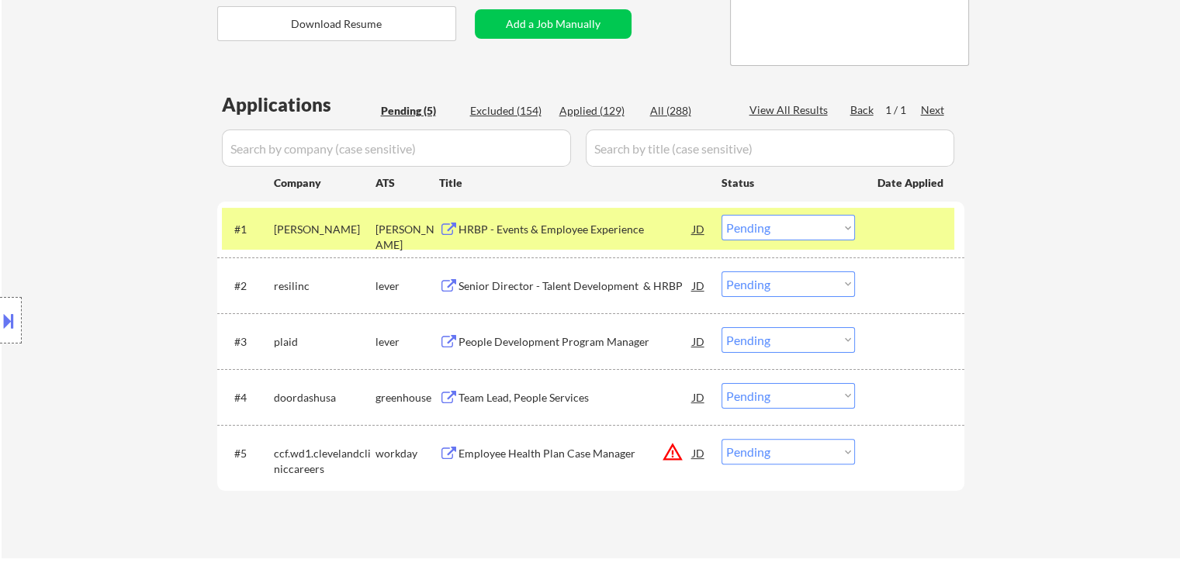
select select ""applied""
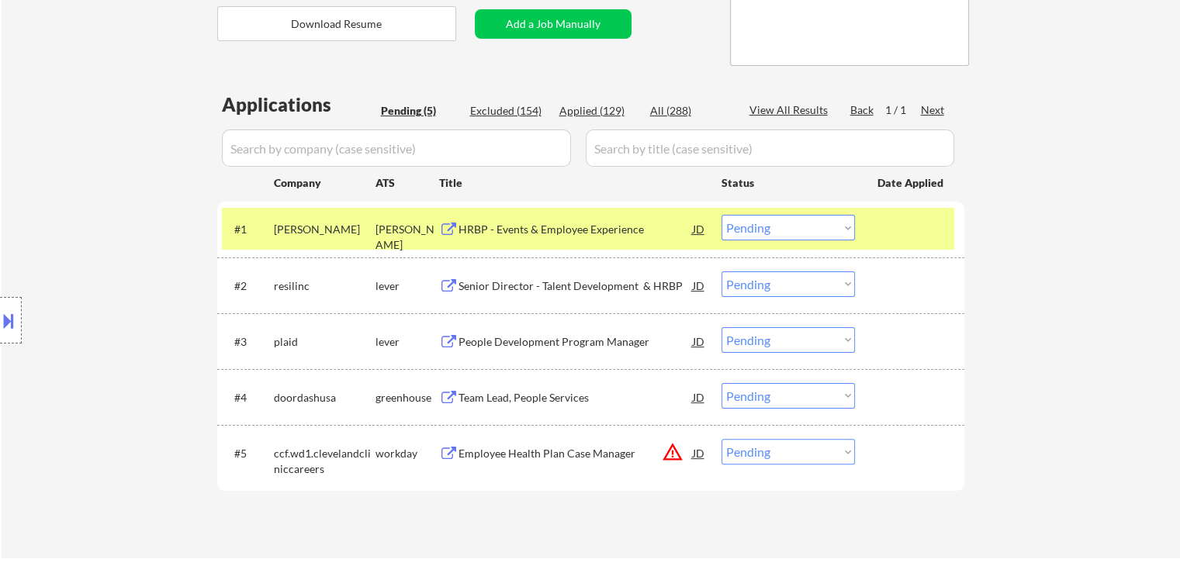
select select ""applied""
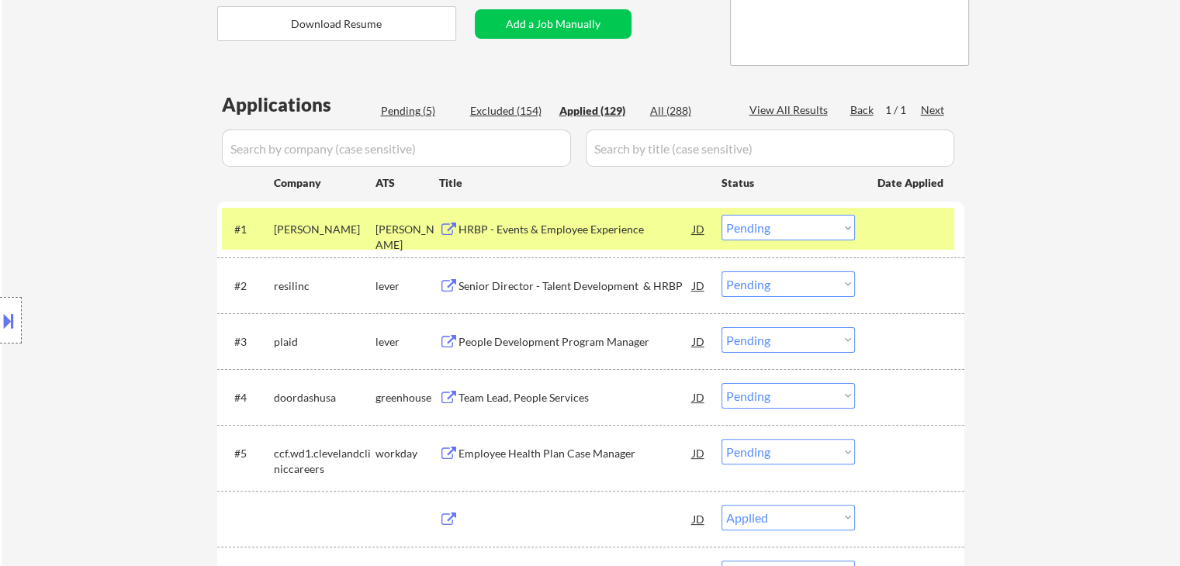
select select ""applied""
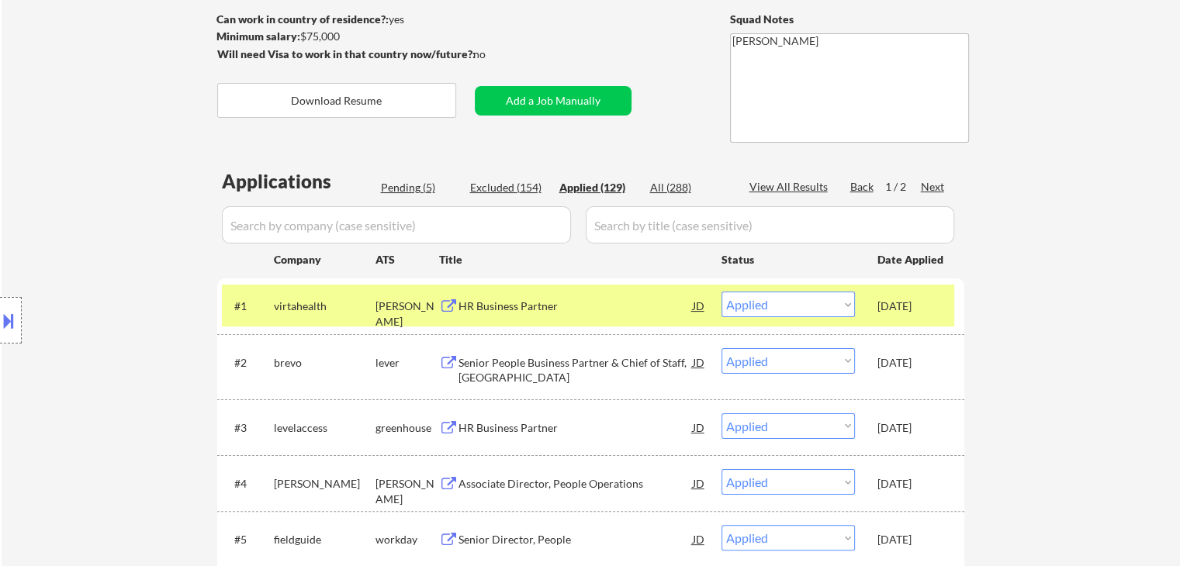
scroll to position [233, 0]
click at [515, 189] on div "Excluded (154)" at bounding box center [509, 189] width 78 height 16
select select ""excluded__expired_""
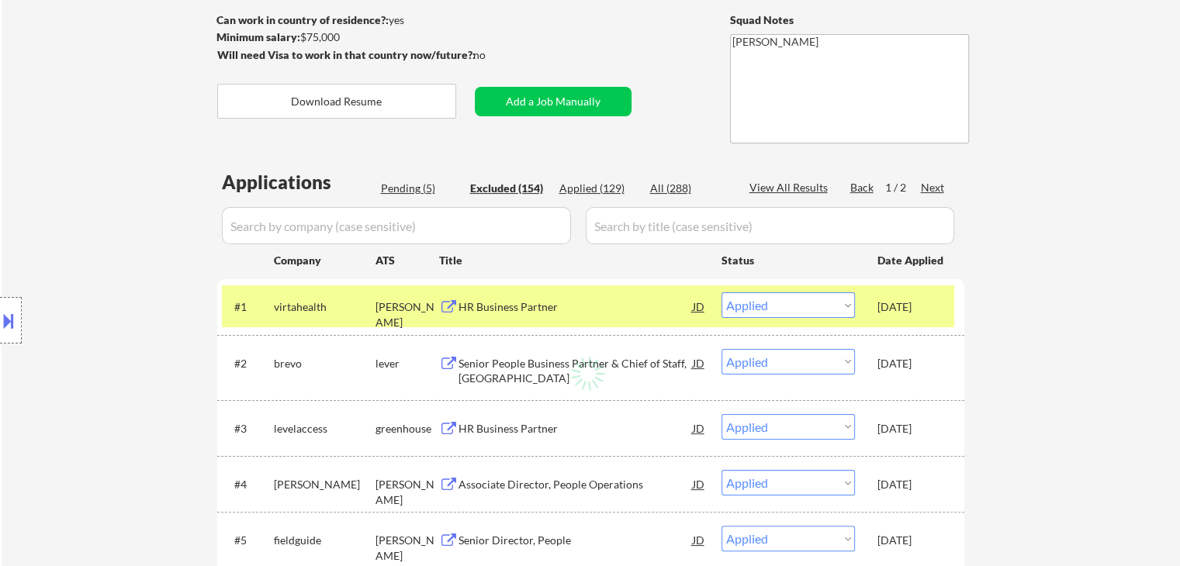
select select ""excluded__expired_""
select select ""excluded""
select select ""excluded__expired_""
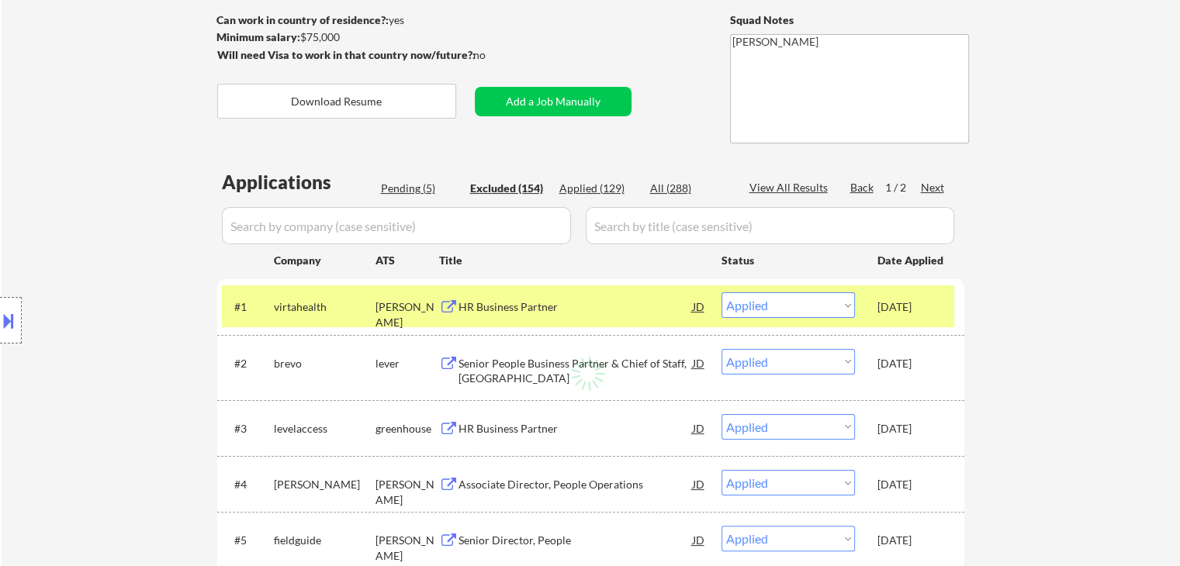
select select ""excluded__location_""
select select ""excluded__expired_""
select select ""excluded__other_""
select select ""excluded__location_""
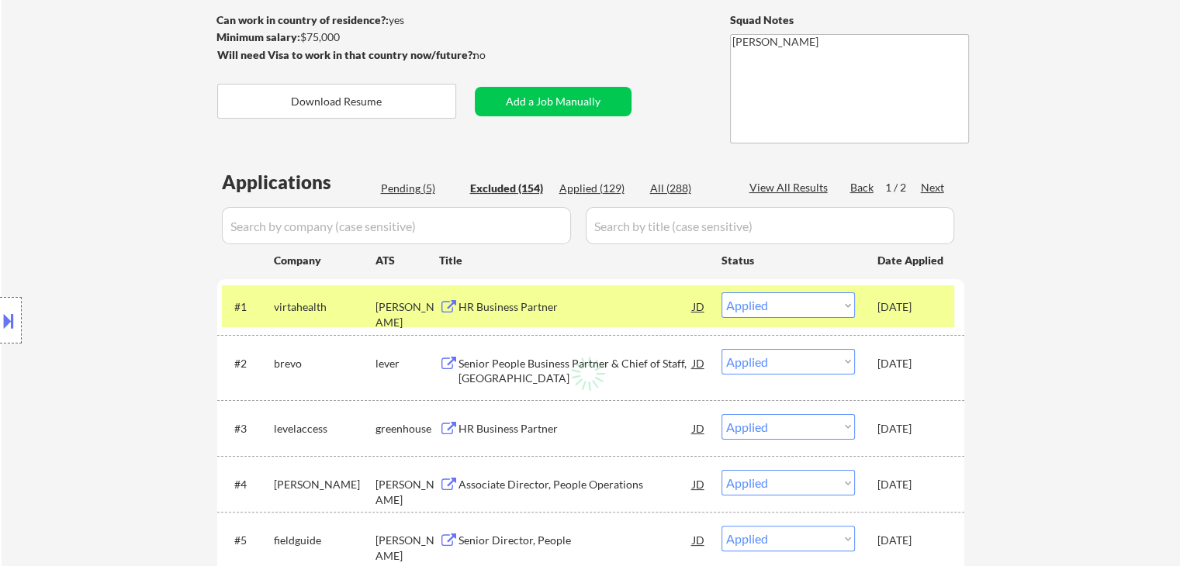
select select ""excluded""
select select ""excluded__location_""
select select ""excluded""
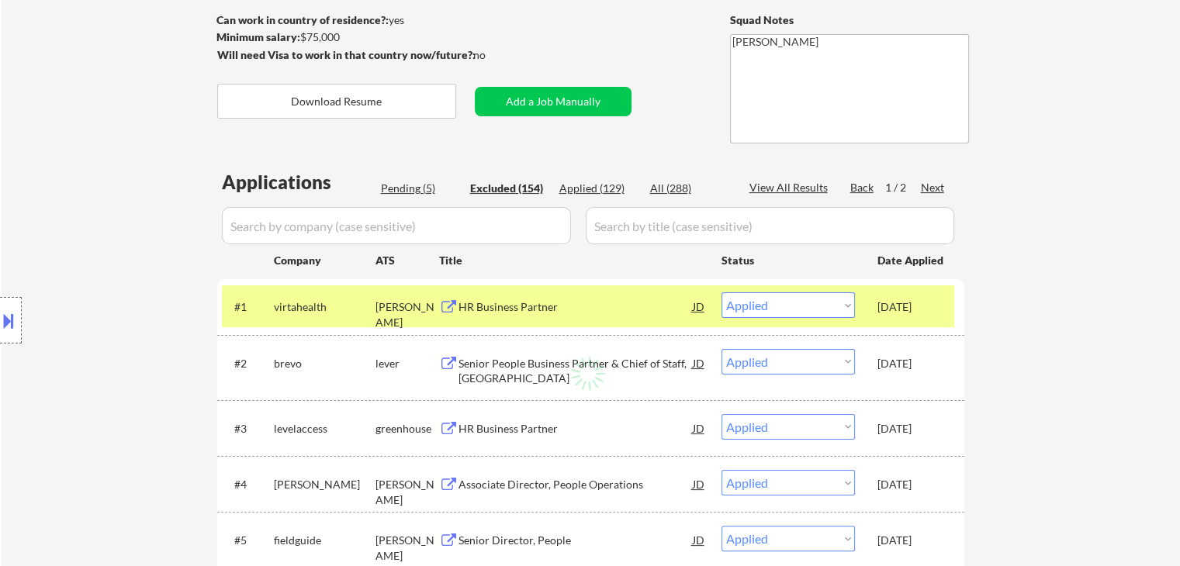
select select ""excluded__expired_""
select select ""excluded""
select select ""excluded__location_""
select select ""excluded__expired_""
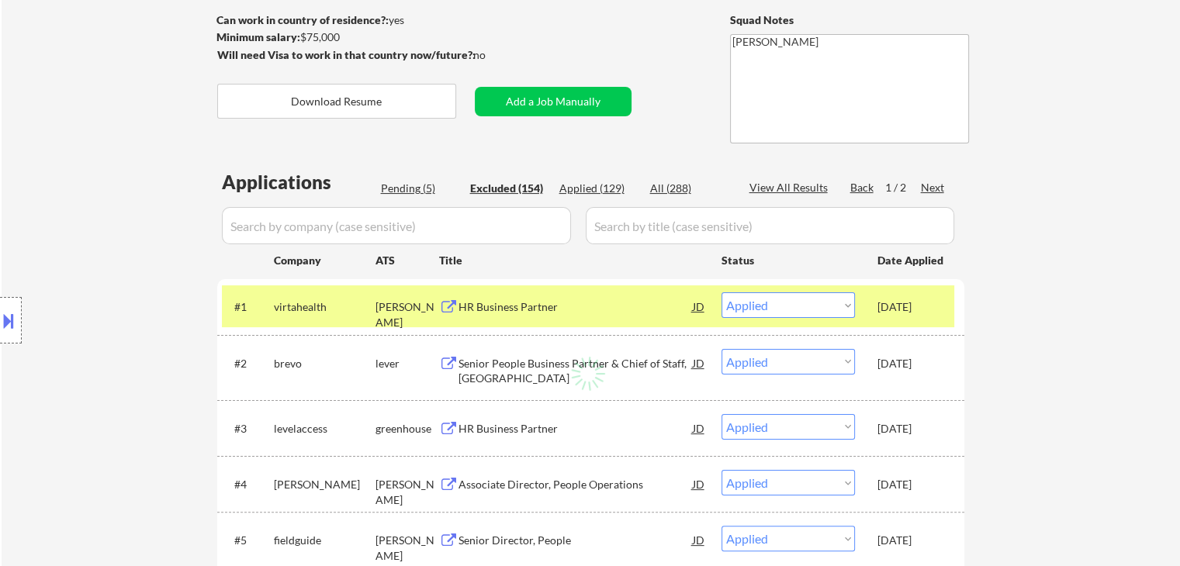
select select ""excluded""
select select ""excluded__location_""
select select ""excluded""
select select ""excluded__expired_""
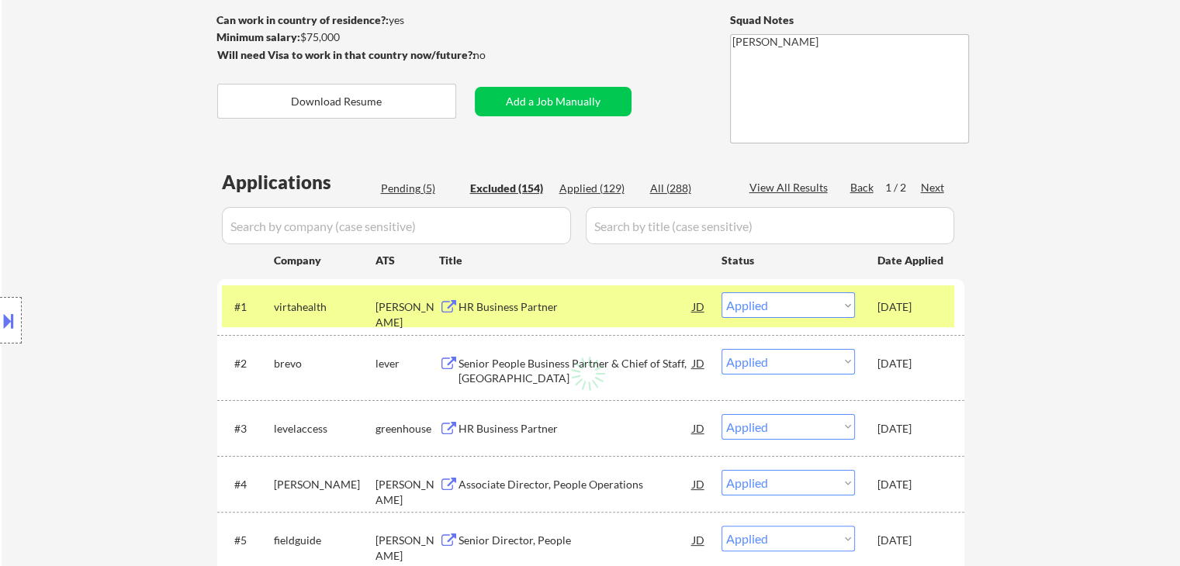
select select ""excluded""
select select ""excluded__location_""
select select ""excluded__expired_""
select select ""excluded__location_""
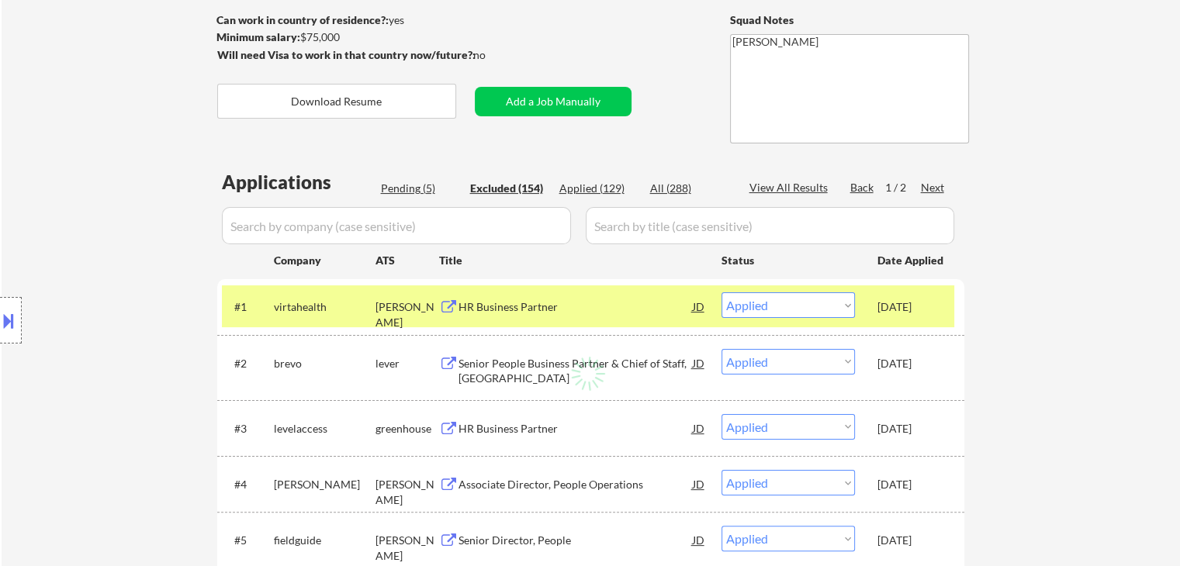
select select ""excluded__expired_""
select select ""excluded__location_""
select select ""excluded__expired_""
select select ""excluded__location_""
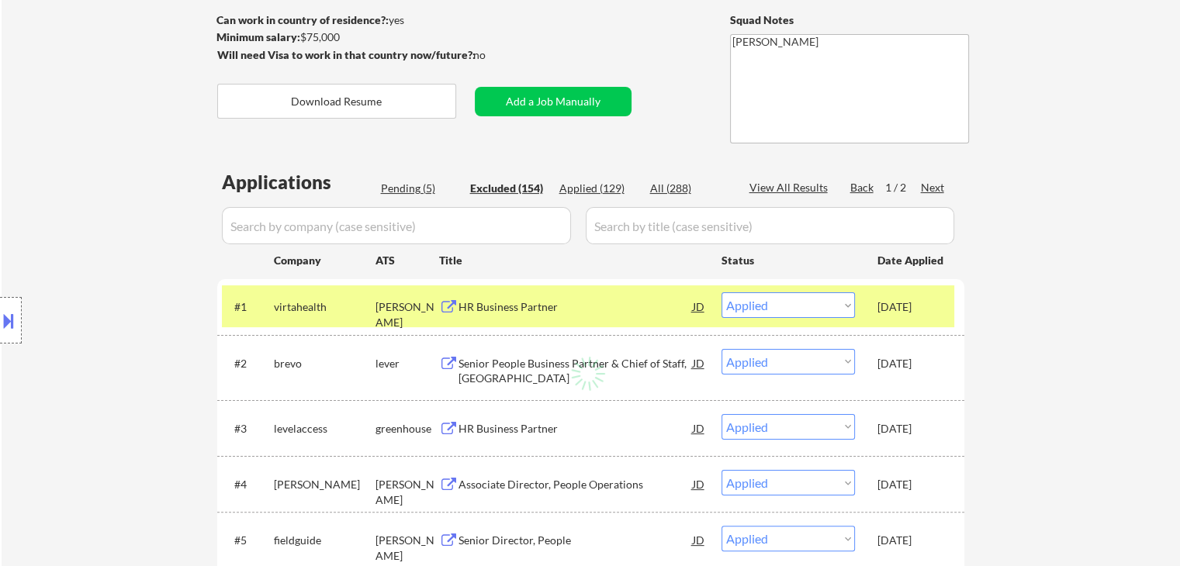
select select ""excluded__expired_""
select select ""excluded""
select select ""excluded__location_""
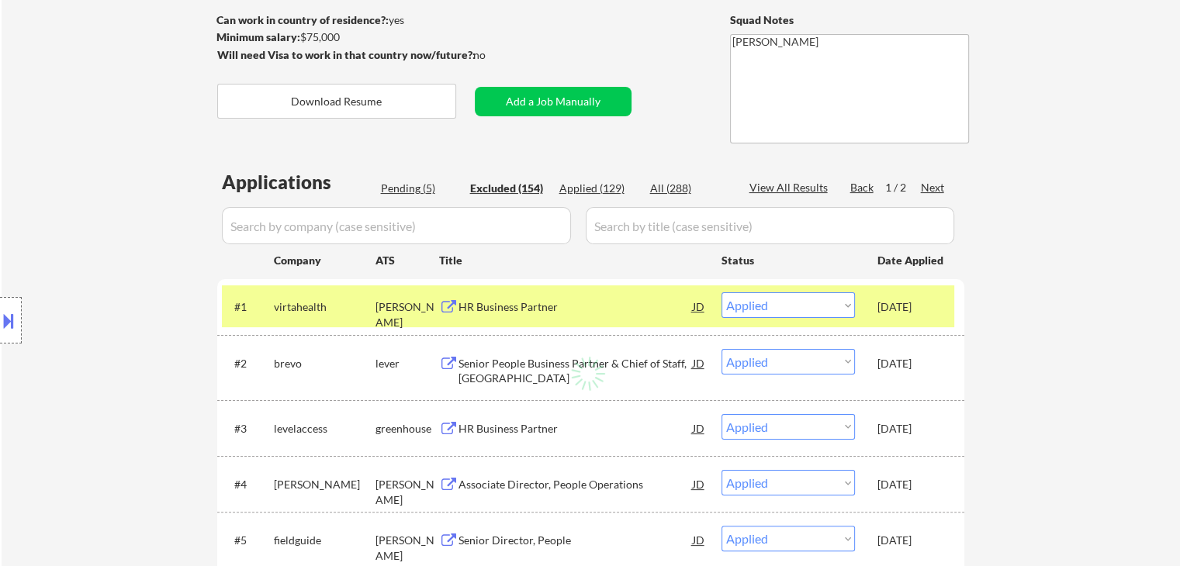
select select ""excluded__location_""
select select ""excluded__other_""
select select ""excluded""
select select ""excluded__expired_""
select select ""excluded__location_""
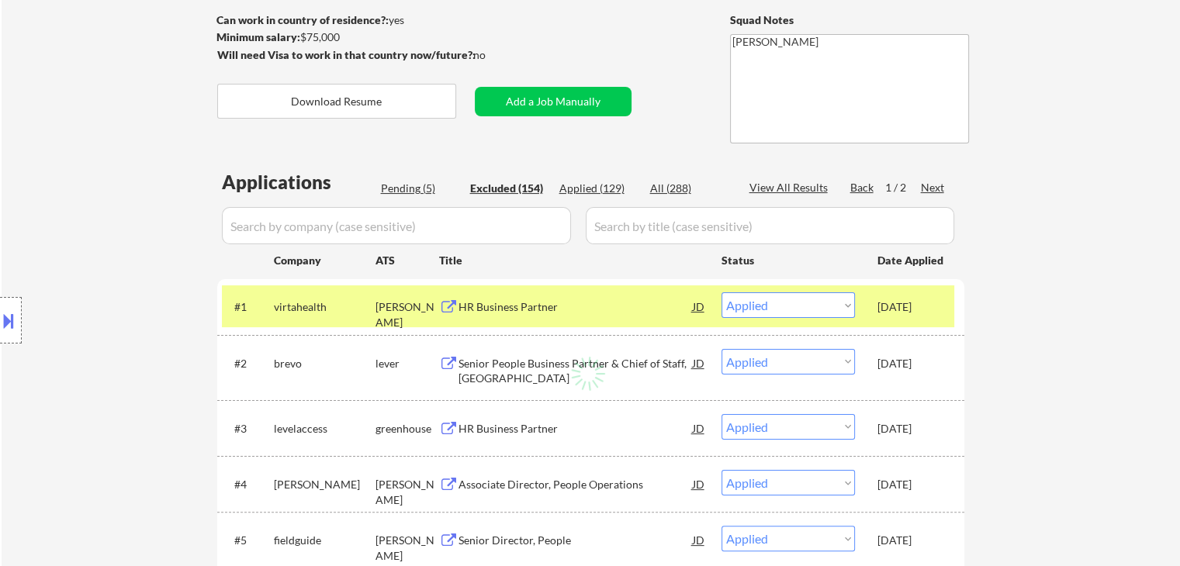
select select ""excluded__expired_""
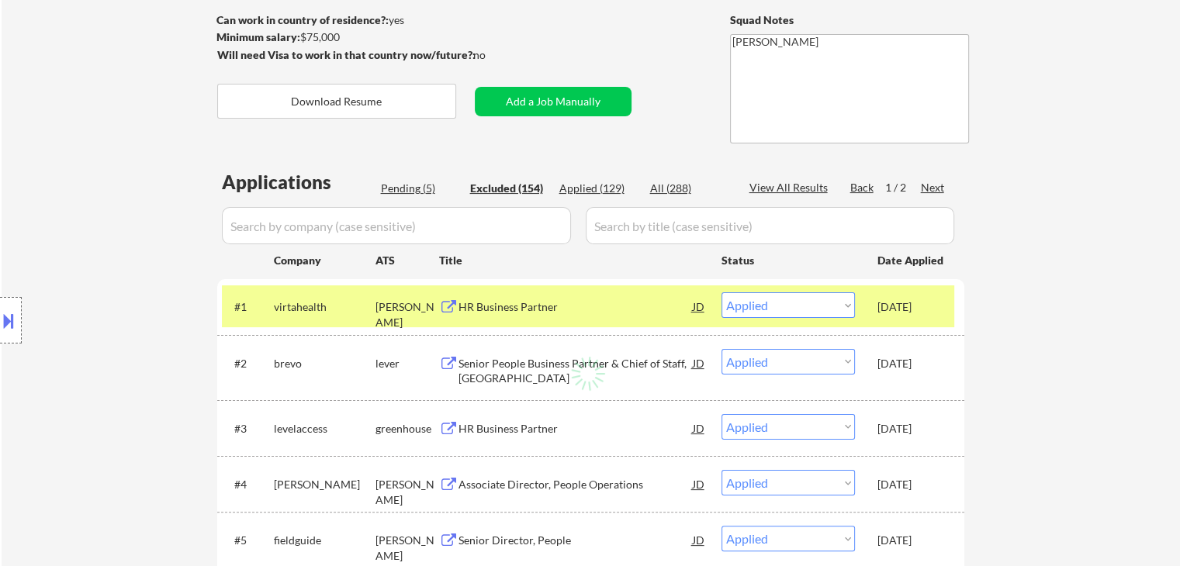
select select ""excluded""
select select ""excluded__expired_""
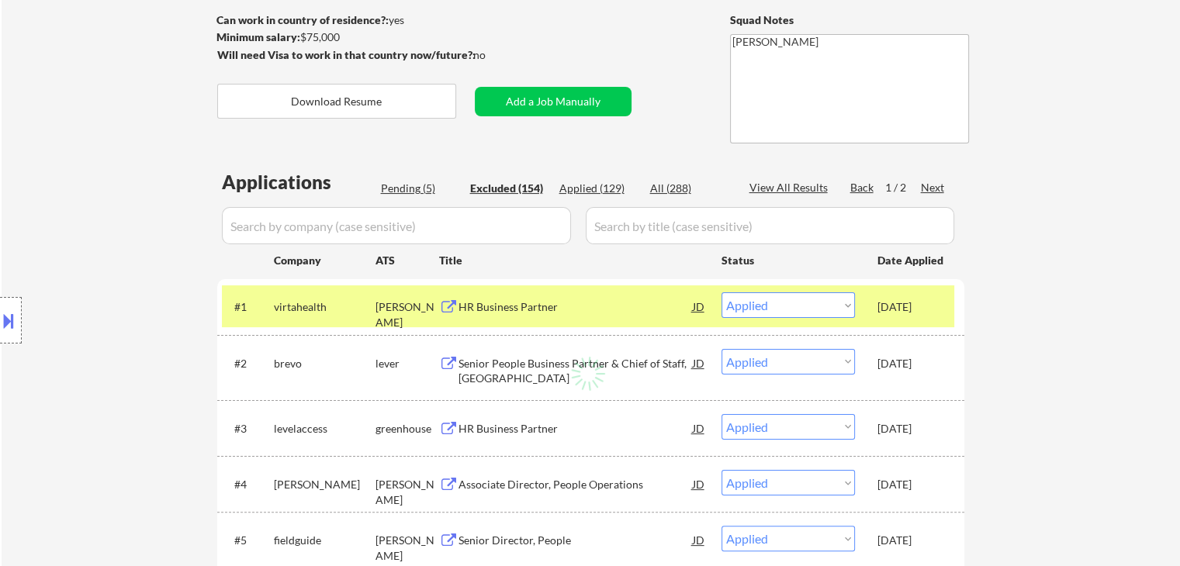
select select ""excluded__expired_""
select select ""excluded__location_""
select select ""excluded__expired_""
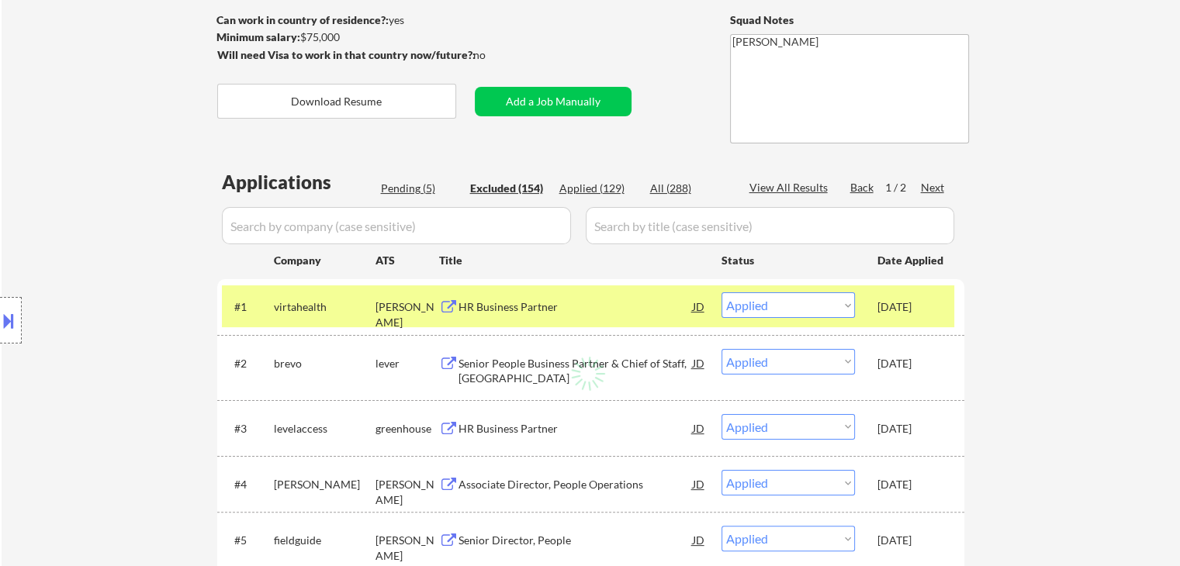
select select ""excluded""
select select ""excluded__expired_""
select select ""excluded""
select select ""excluded__expired_""
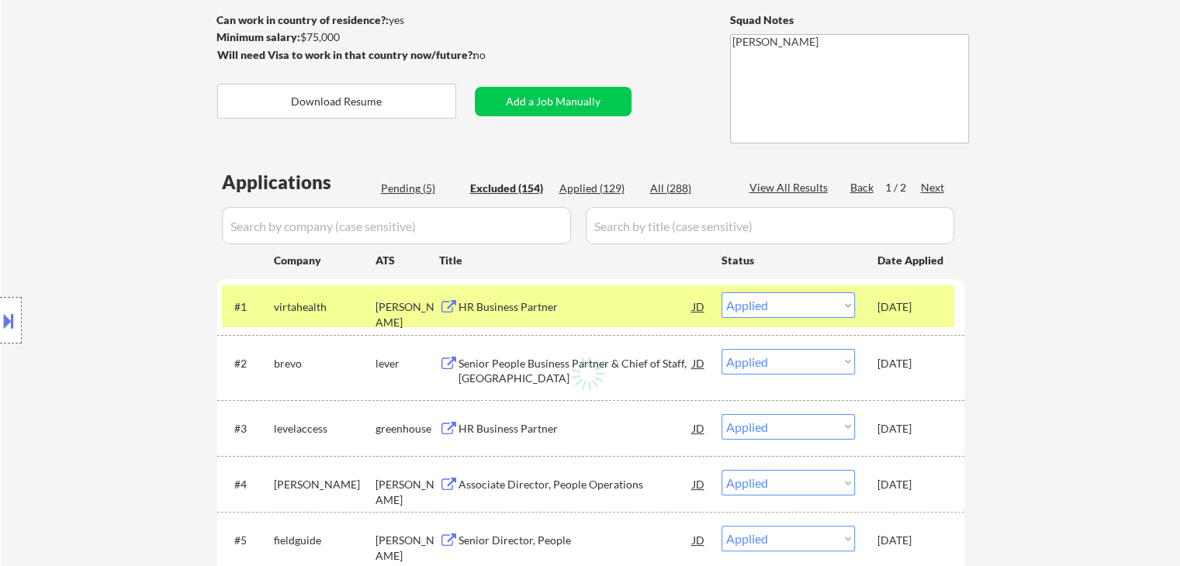
select select ""excluded__location_""
select select ""excluded""
select select ""excluded__location_""
select select ""excluded""
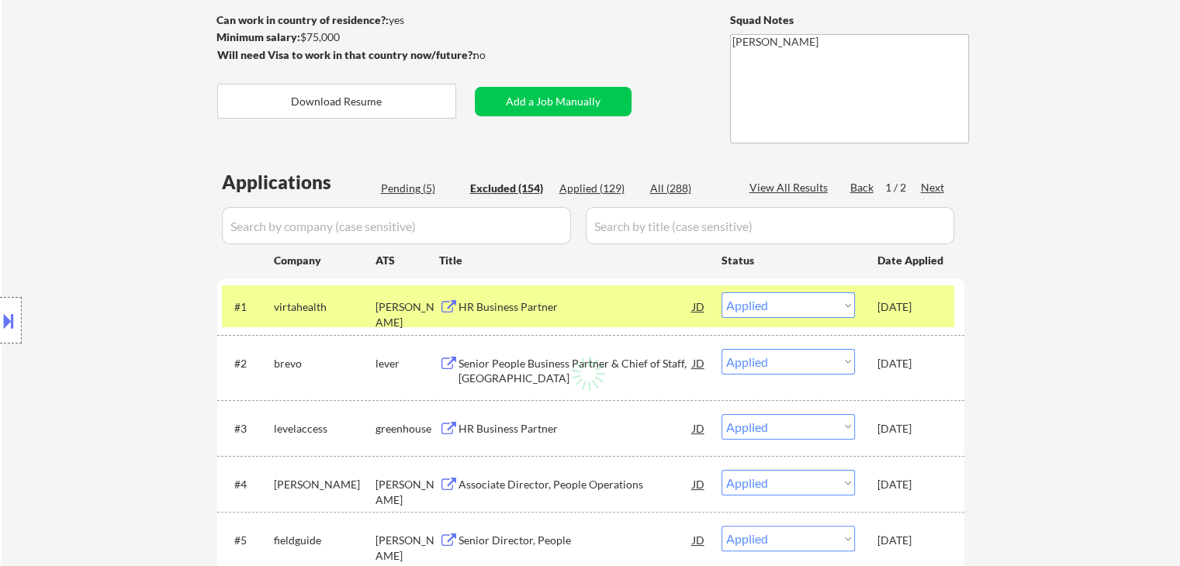
select select ""excluded__location_""
select select ""excluded""
select select ""excluded__expired_""
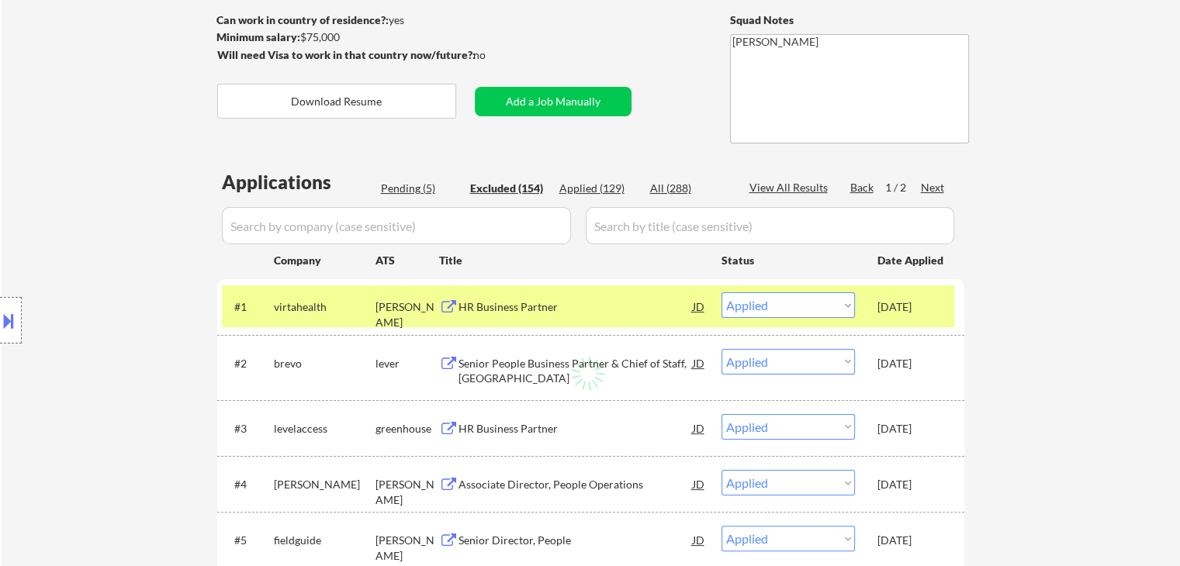
select select ""excluded__expired_""
select select ""excluded__other_""
select select ""excluded""
select select ""excluded__location_""
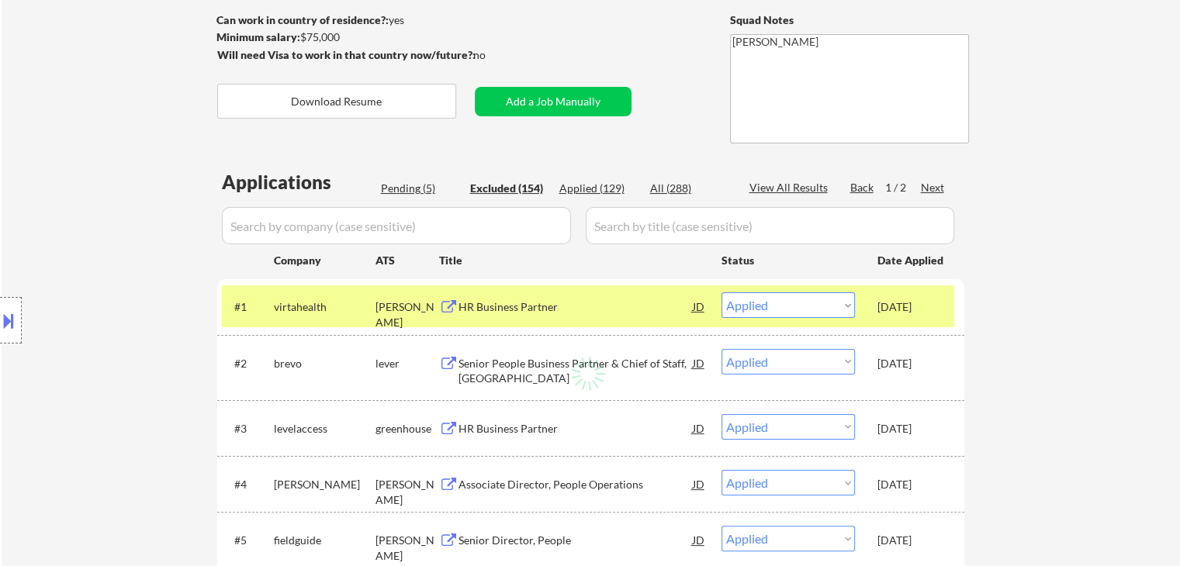
select select ""excluded__expired_""
select select ""excluded""
select select ""excluded__location_""
select select ""excluded""
select select ""excluded__location_""
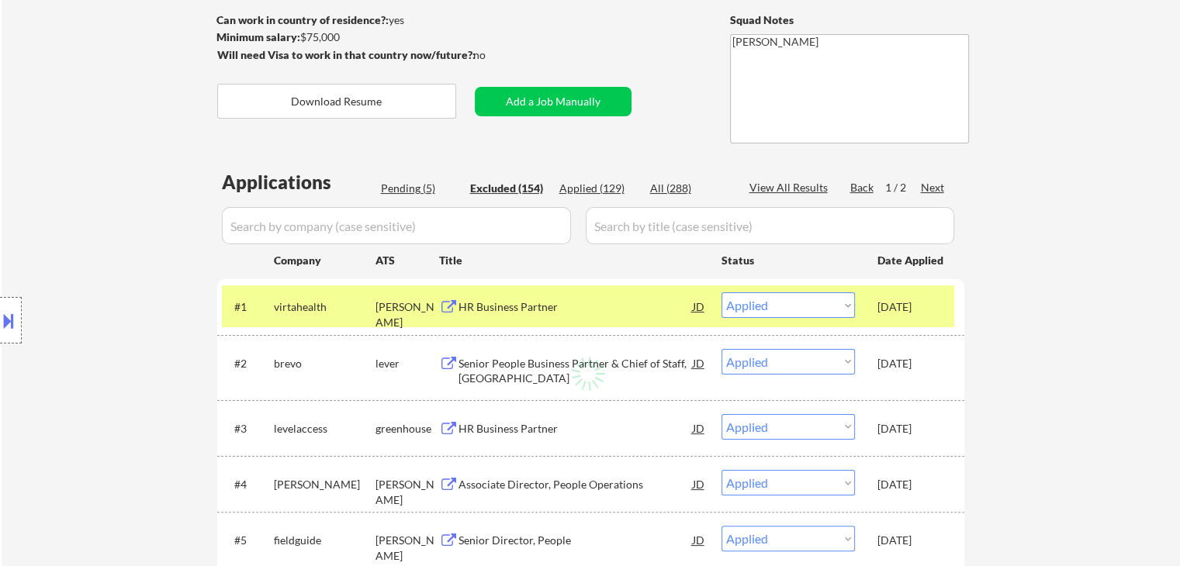
select select ""excluded__other_""
select select ""excluded__location_""
select select ""excluded__expired_""
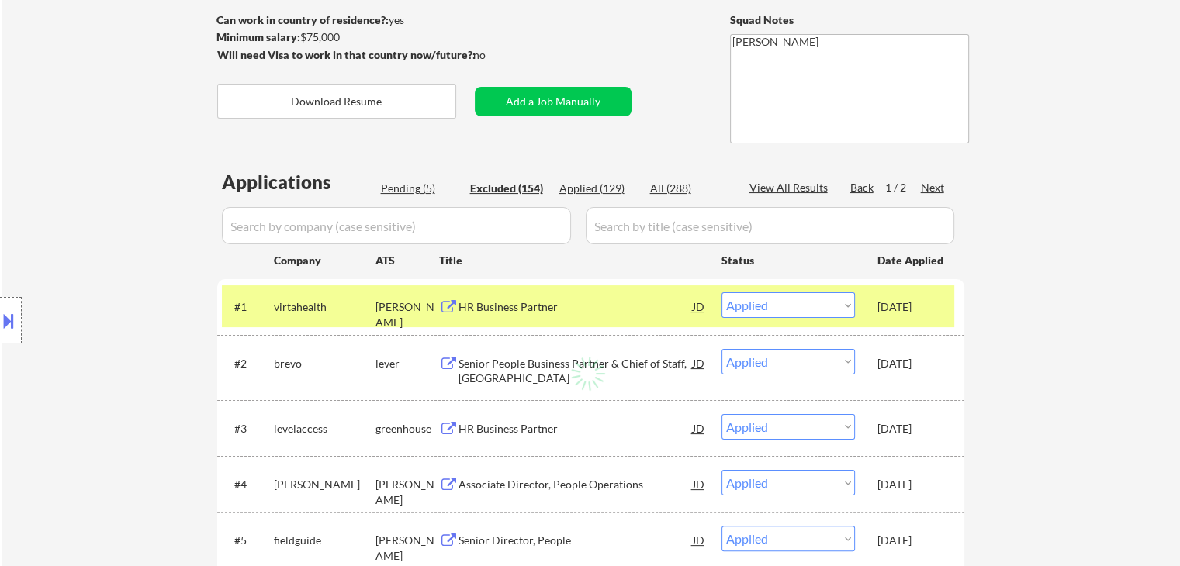
select select ""excluded__expired_""
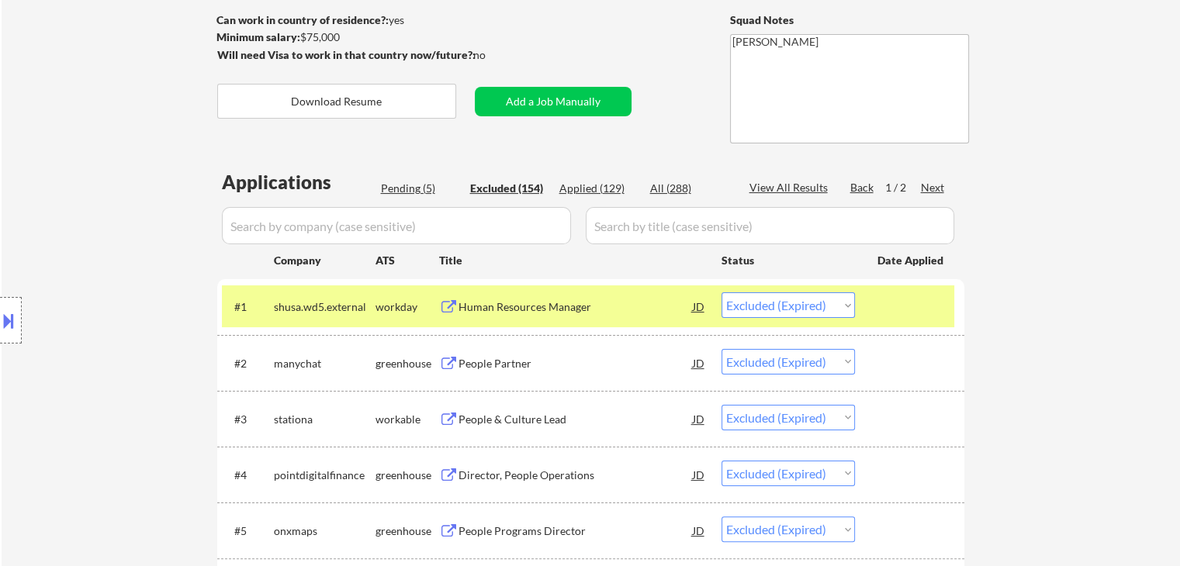
click at [118, 272] on div "Location Inclusions: [GEOGRAPHIC_DATA], [GEOGRAPHIC_DATA] [GEOGRAPHIC_DATA], [G…" at bounding box center [139, 320] width 278 height 451
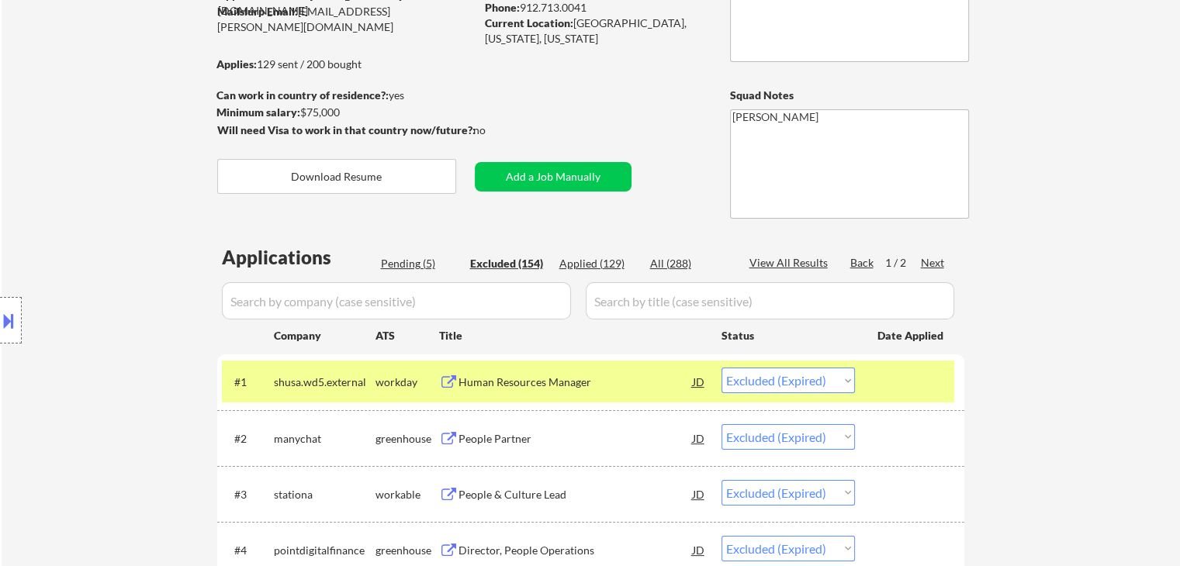
scroll to position [78, 0]
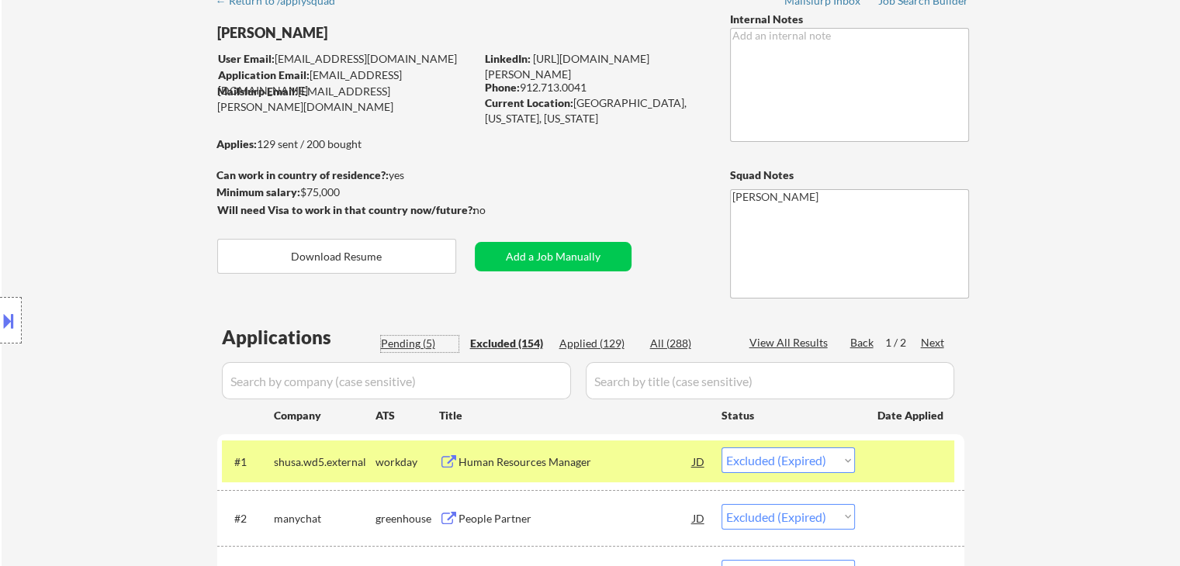
click at [413, 347] on div "Pending (5)" at bounding box center [420, 344] width 78 height 16
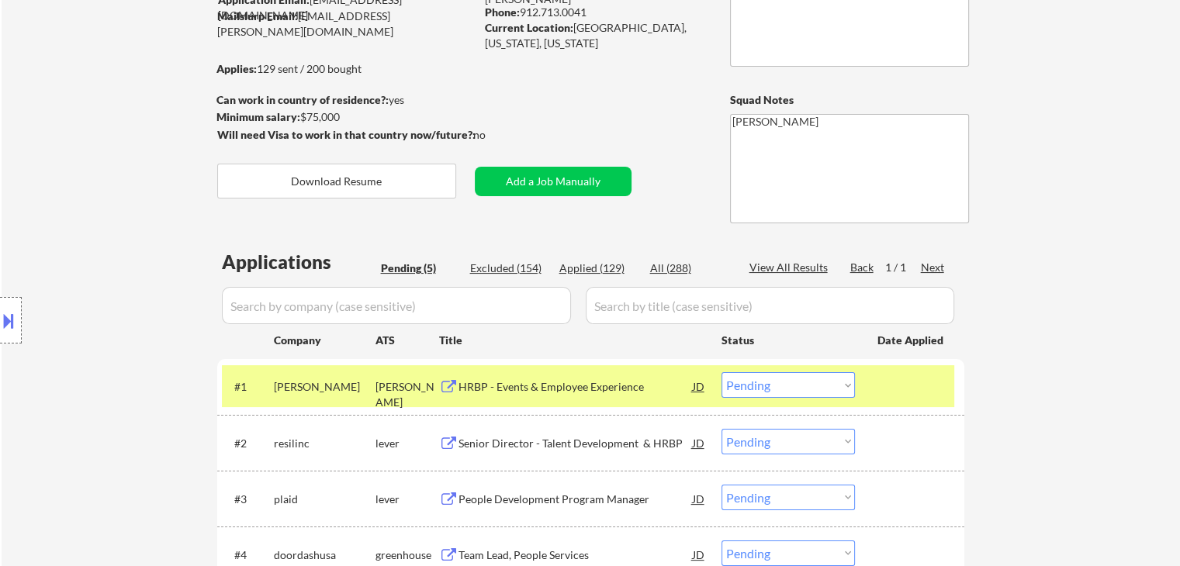
scroll to position [233, 0]
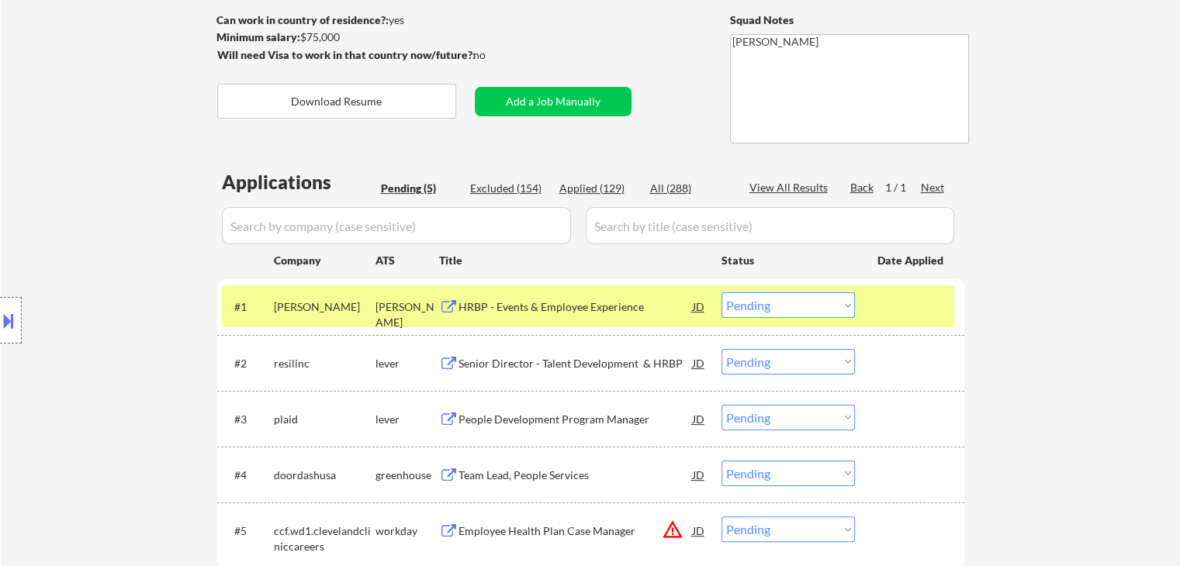
drag, startPoint x: 773, startPoint y: 313, endPoint x: 757, endPoint y: 315, distance: 15.7
click at [773, 313] on select "Choose an option... Pending Applied Excluded (Questions) Excluded (Expired) Exc…" at bounding box center [787, 305] width 133 height 26
click at [721, 292] on select "Choose an option... Pending Applied Excluded (Questions) Excluded (Expired) Exc…" at bounding box center [787, 305] width 133 height 26
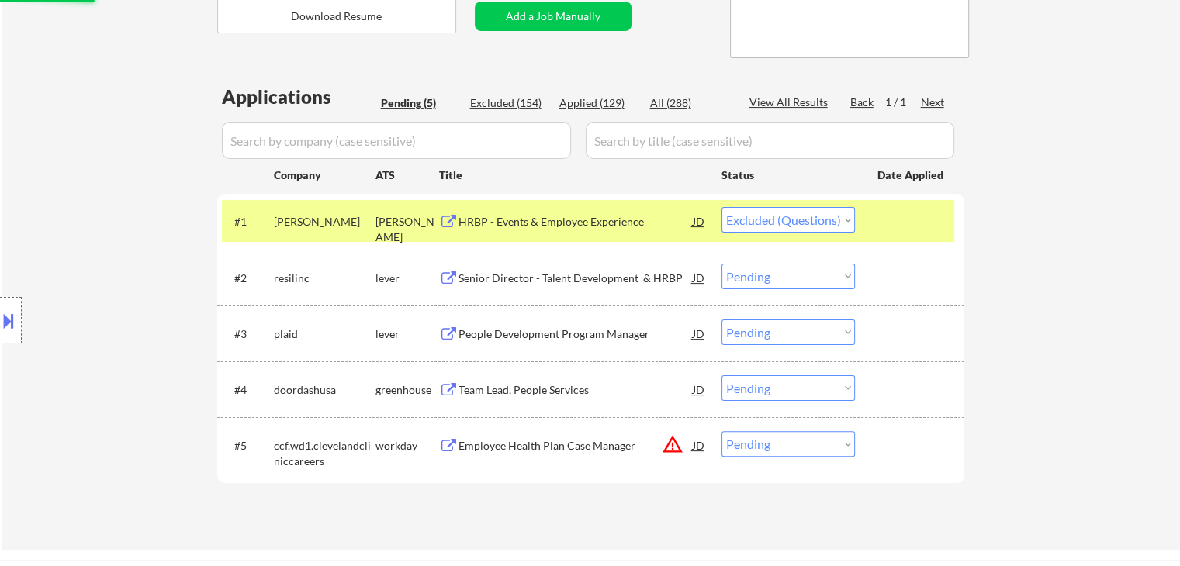
scroll to position [388, 0]
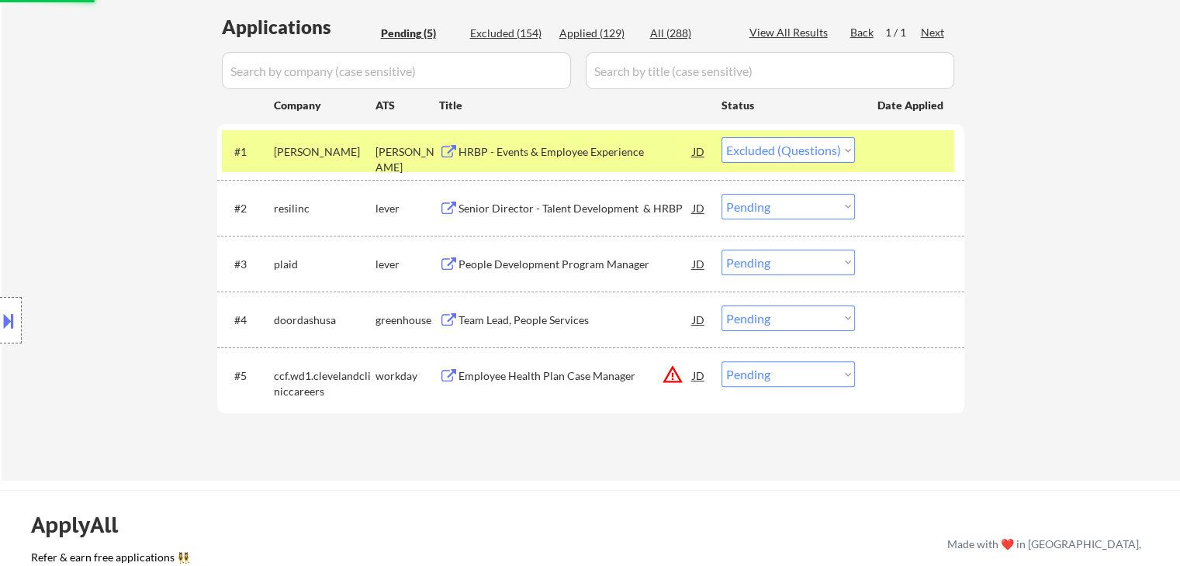
click at [178, 275] on div "Location Inclusions: [GEOGRAPHIC_DATA], [GEOGRAPHIC_DATA] [GEOGRAPHIC_DATA], [G…" at bounding box center [139, 320] width 278 height 451
click at [183, 233] on div "Location Inclusions: [GEOGRAPHIC_DATA], [GEOGRAPHIC_DATA] [GEOGRAPHIC_DATA], [G…" at bounding box center [139, 320] width 278 height 451
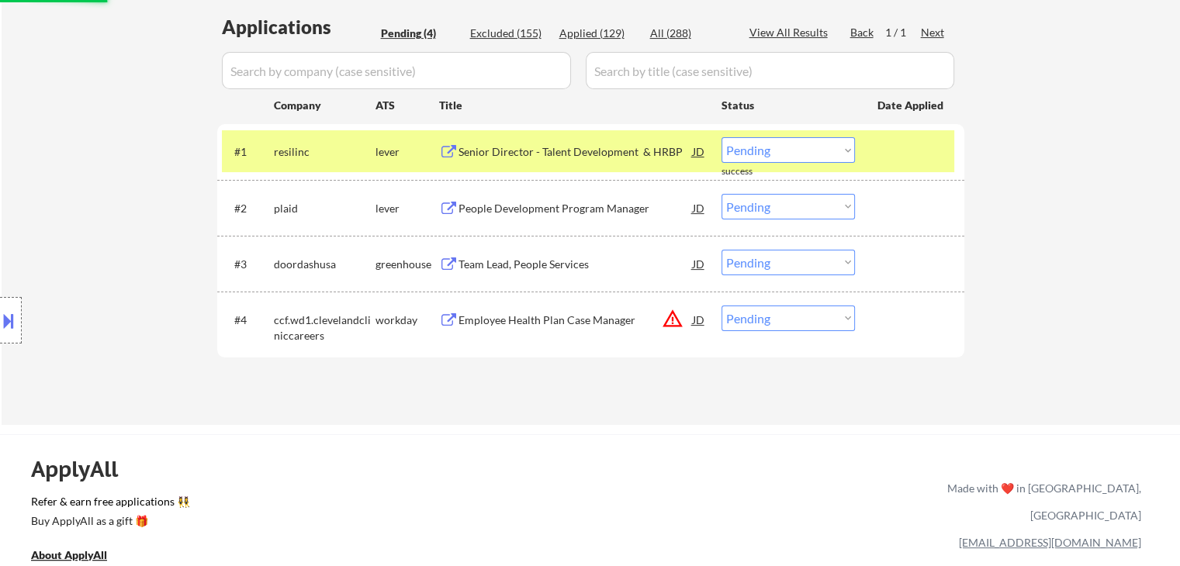
click at [175, 230] on div "Location Inclusions: [GEOGRAPHIC_DATA], [GEOGRAPHIC_DATA] [GEOGRAPHIC_DATA], [G…" at bounding box center [139, 320] width 278 height 451
click at [526, 151] on div "Senior Director - Talent Development & HRBP" at bounding box center [575, 152] width 234 height 16
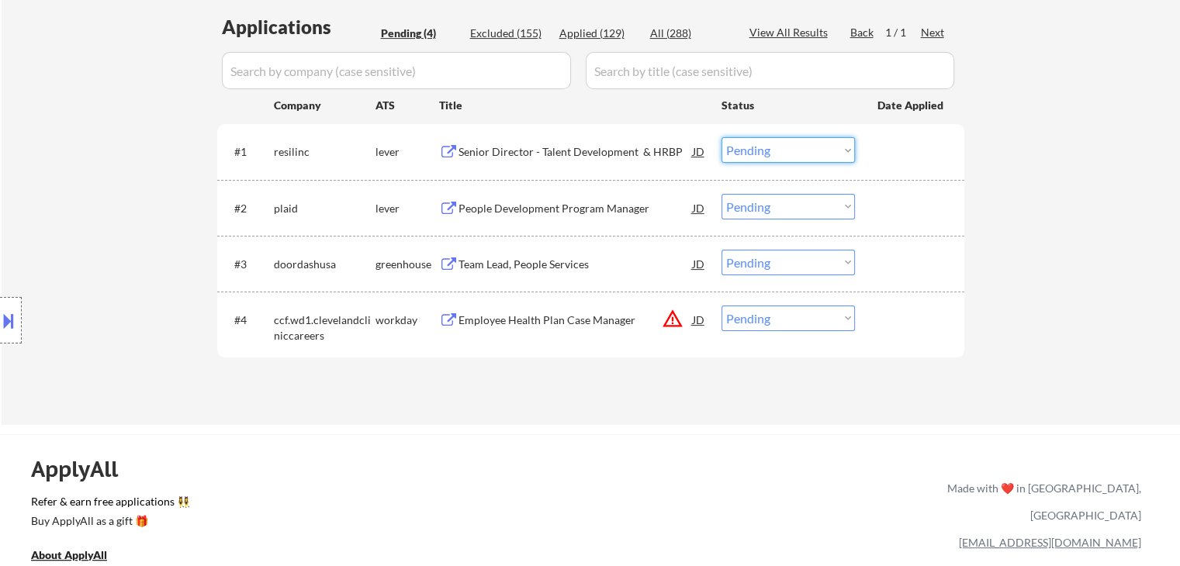
drag, startPoint x: 773, startPoint y: 151, endPoint x: 774, endPoint y: 161, distance: 9.4
click at [773, 151] on select "Choose an option... Pending Applied Excluded (Questions) Excluded (Expired) Exc…" at bounding box center [787, 150] width 133 height 26
click at [721, 137] on select "Choose an option... Pending Applied Excluded (Questions) Excluded (Expired) Exc…" at bounding box center [787, 150] width 133 height 26
drag, startPoint x: 88, startPoint y: 157, endPoint x: 38, endPoint y: 168, distance: 50.7
click at [88, 155] on div "Location Inclusions: [GEOGRAPHIC_DATA], [GEOGRAPHIC_DATA] [GEOGRAPHIC_DATA], [G…" at bounding box center [139, 320] width 278 height 451
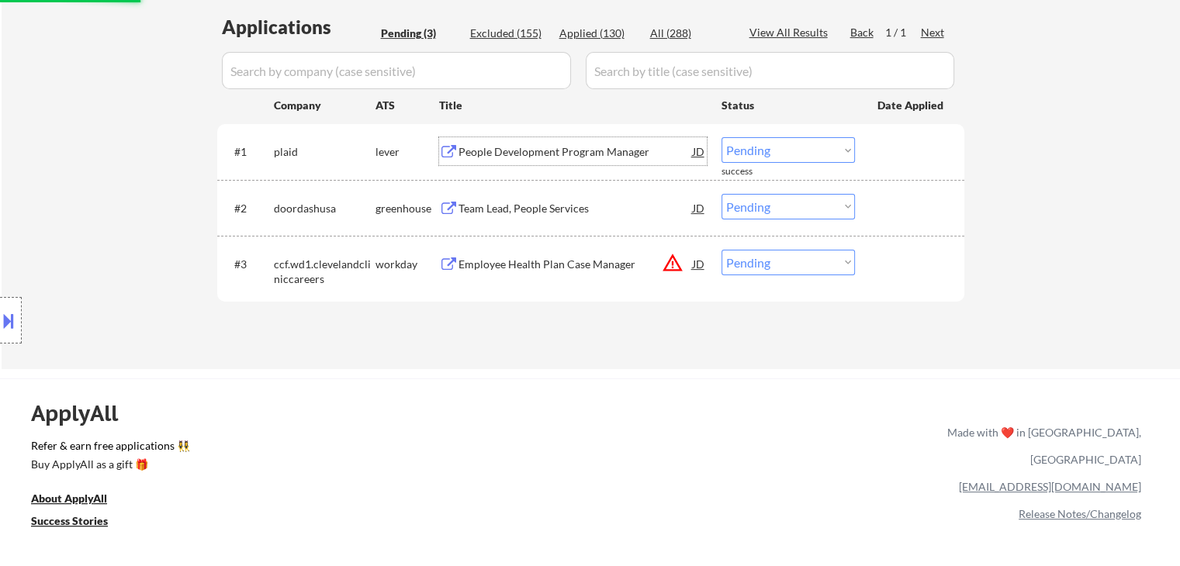
click at [599, 147] on div "People Development Program Manager" at bounding box center [575, 152] width 234 height 16
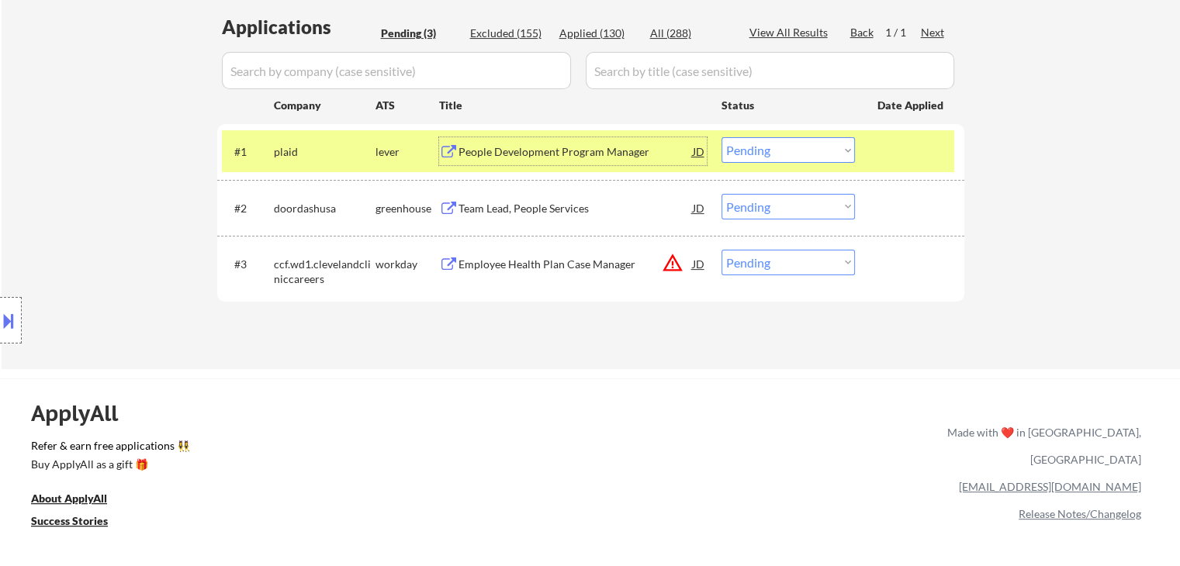
click at [794, 145] on select "Choose an option... Pending Applied Excluded (Questions) Excluded (Expired) Exc…" at bounding box center [787, 150] width 133 height 26
click at [721, 137] on select "Choose an option... Pending Applied Excluded (Questions) Excluded (Expired) Exc…" at bounding box center [787, 150] width 133 height 26
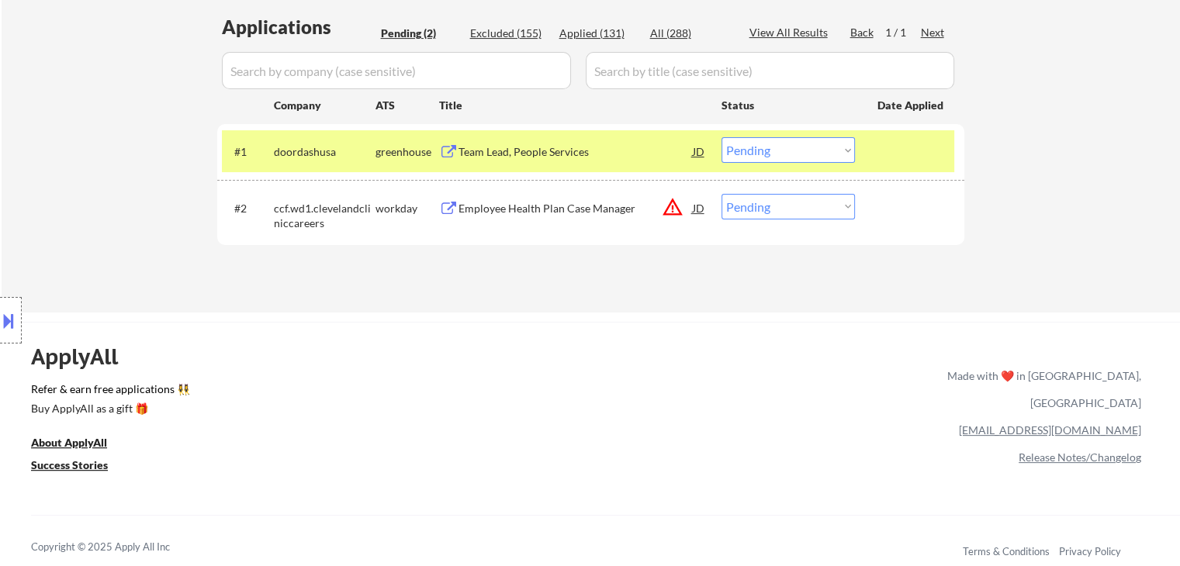
click at [132, 140] on div "Location Inclusions: [GEOGRAPHIC_DATA], [GEOGRAPHIC_DATA] [GEOGRAPHIC_DATA], [G…" at bounding box center [139, 320] width 278 height 451
click at [537, 152] on div "Team Lead, People Services" at bounding box center [575, 152] width 234 height 16
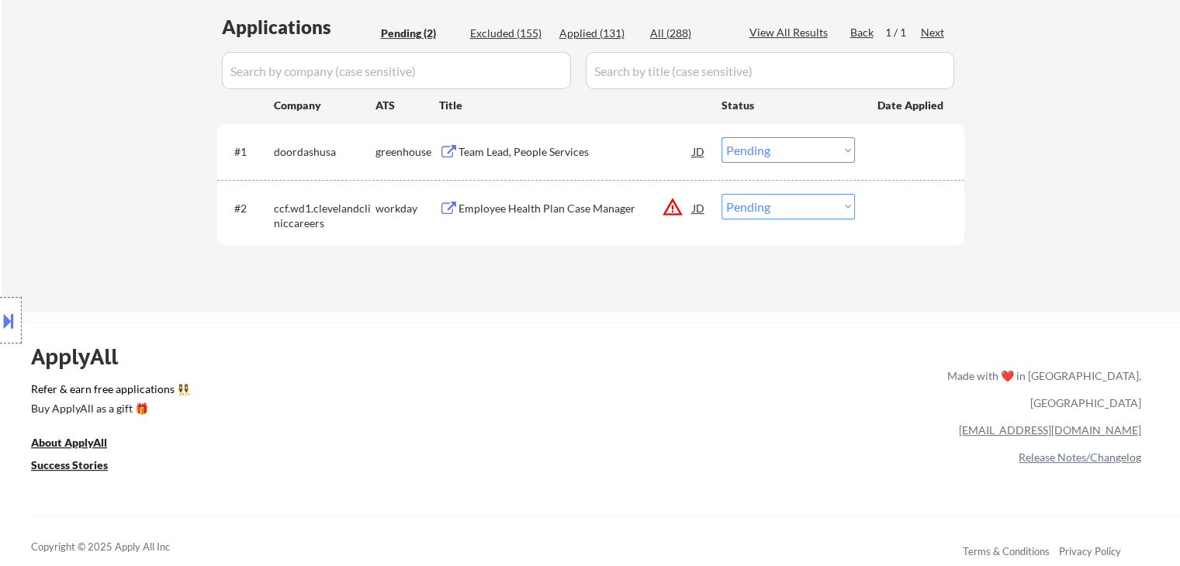
drag, startPoint x: 137, startPoint y: 175, endPoint x: 338, endPoint y: 249, distance: 215.0
click at [138, 175] on div "Location Inclusions: [GEOGRAPHIC_DATA], [GEOGRAPHIC_DATA] [GEOGRAPHIC_DATA], [G…" at bounding box center [139, 320] width 278 height 451
click at [748, 153] on select "Choose an option... Pending Applied Excluded (Questions) Excluded (Expired) Exc…" at bounding box center [787, 150] width 133 height 26
click at [721, 137] on select "Choose an option... Pending Applied Excluded (Questions) Excluded (Expired) Exc…" at bounding box center [787, 150] width 133 height 26
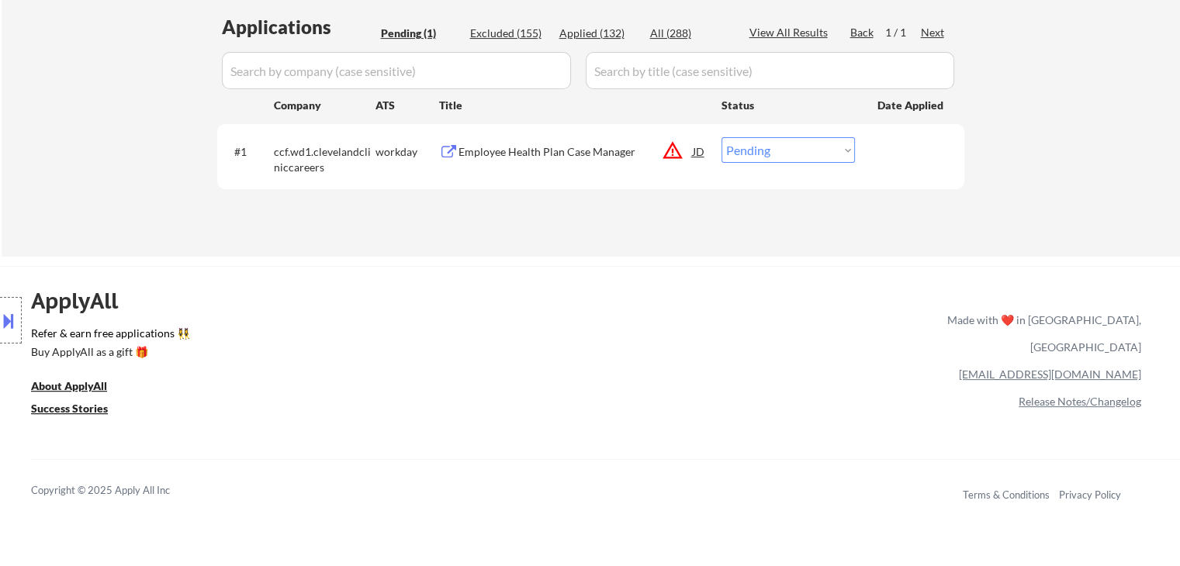
click at [385, 333] on link "Refer & earn free applications 👯‍♀️" at bounding box center [327, 336] width 592 height 16
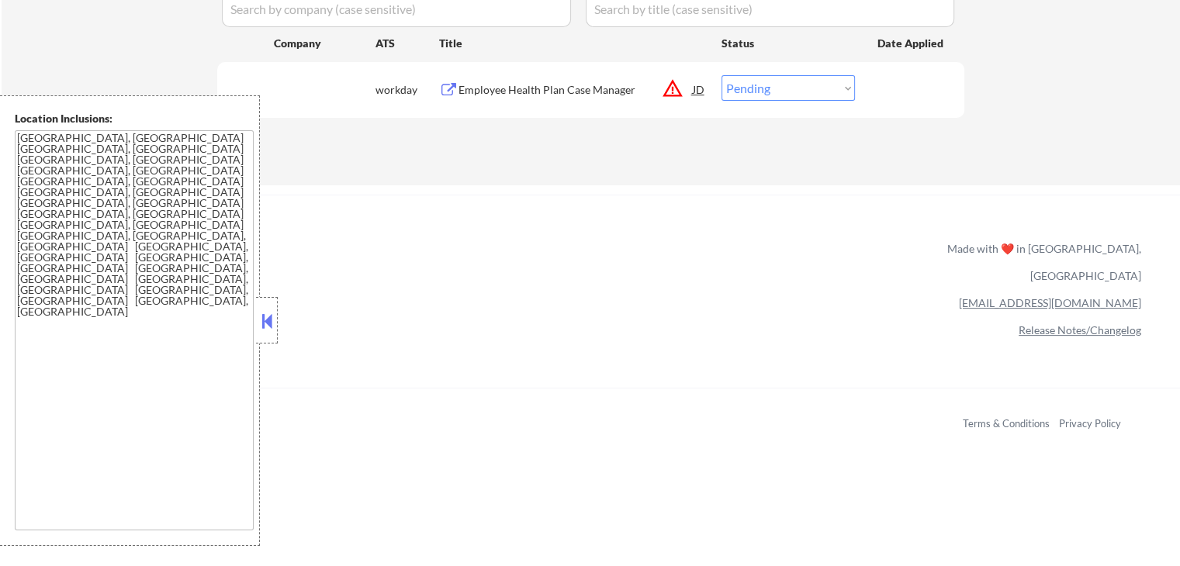
scroll to position [388, 0]
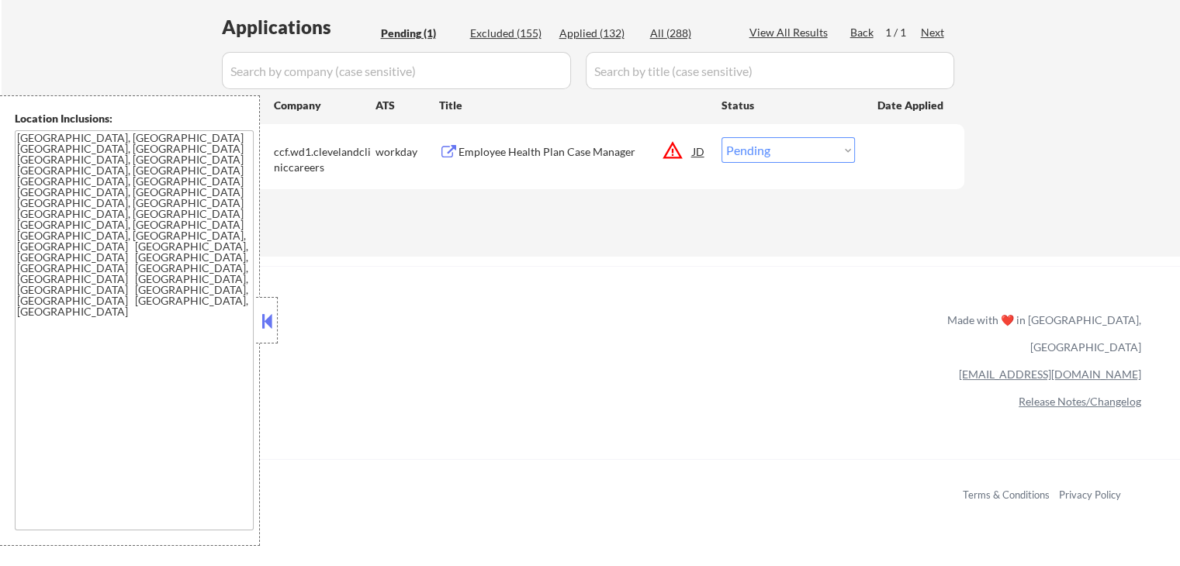
click at [266, 324] on button at bounding box center [266, 320] width 17 height 23
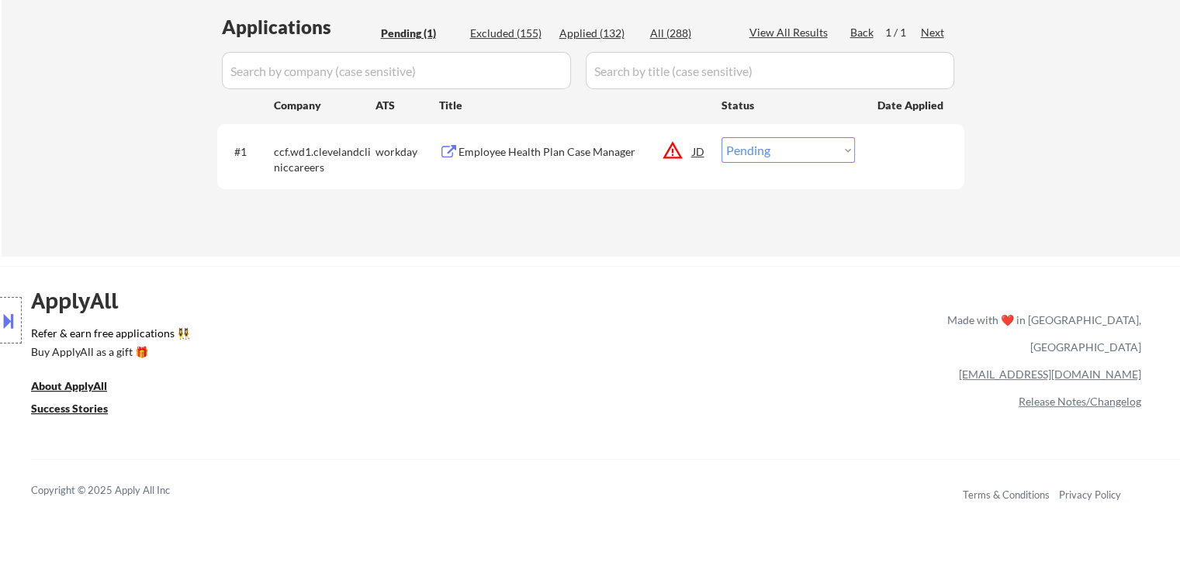
click at [155, 103] on div "Location Inclusions: [GEOGRAPHIC_DATA], [GEOGRAPHIC_DATA] [GEOGRAPHIC_DATA], [G…" at bounding box center [139, 320] width 278 height 451
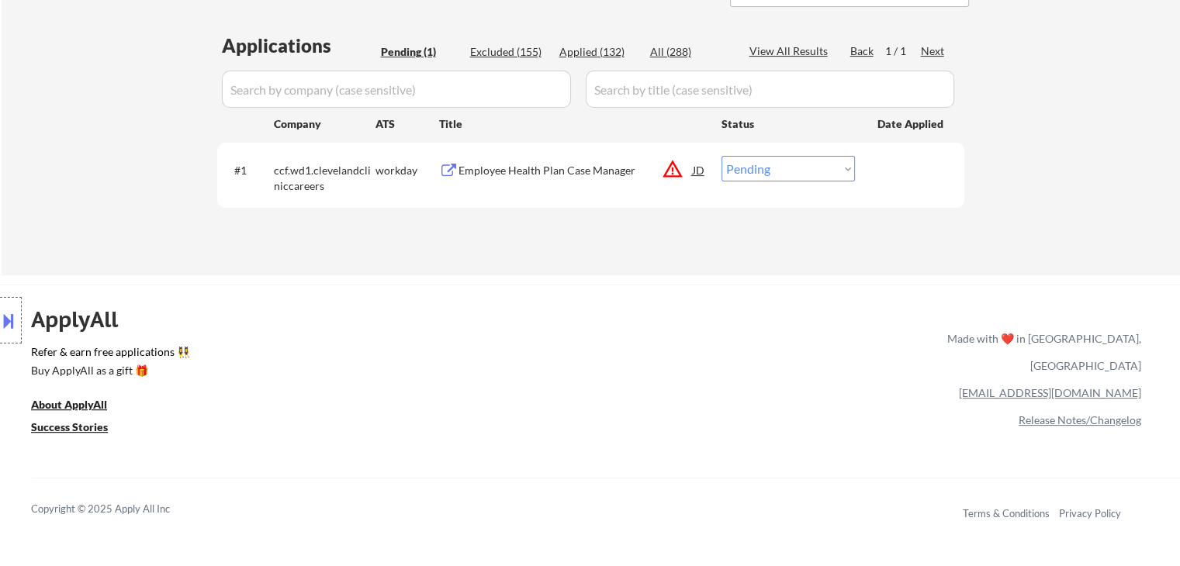
scroll to position [310, 0]
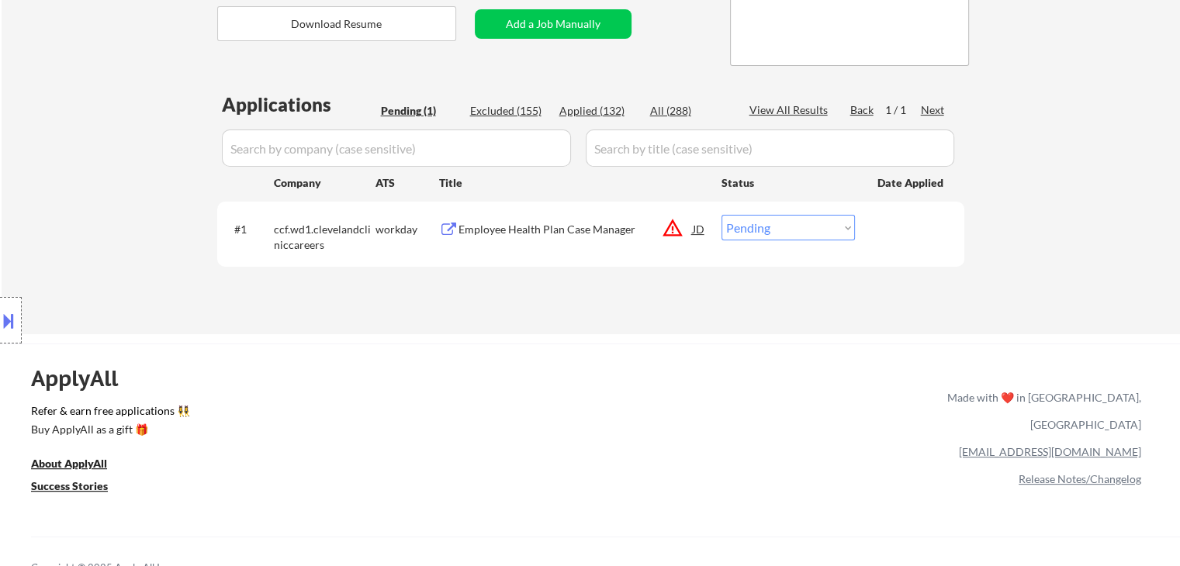
click at [153, 156] on div "Location Inclusions: [GEOGRAPHIC_DATA], [GEOGRAPHIC_DATA] [GEOGRAPHIC_DATA], [G…" at bounding box center [139, 320] width 278 height 451
click at [136, 209] on div "Location Inclusions: [GEOGRAPHIC_DATA], [GEOGRAPHIC_DATA] [GEOGRAPHIC_DATA], [G…" at bounding box center [139, 320] width 278 height 451
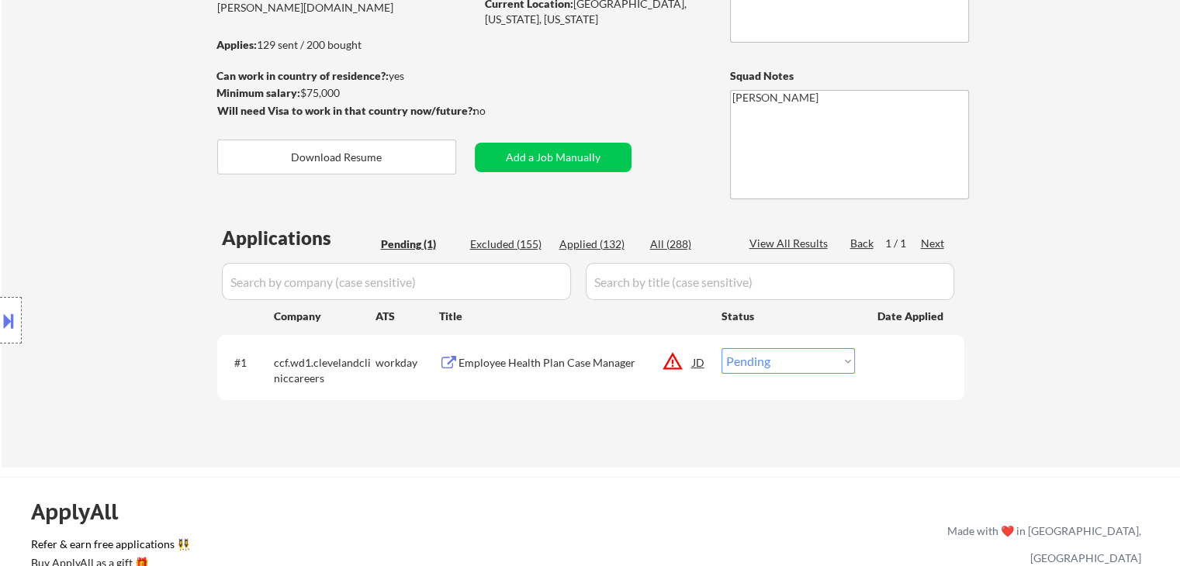
scroll to position [155, 0]
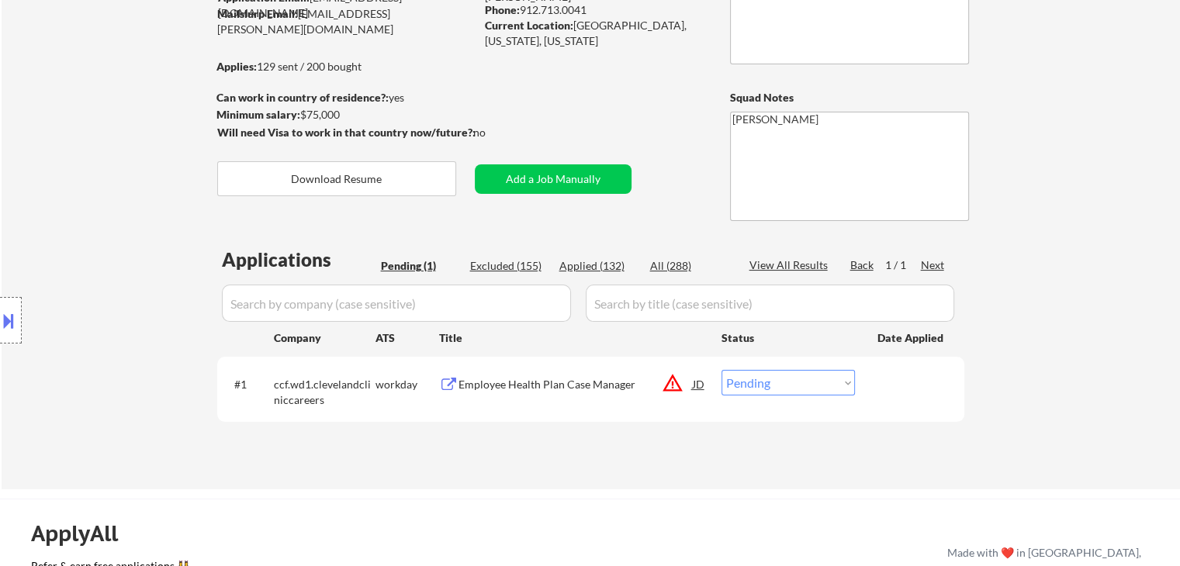
click at [127, 218] on div "Location Inclusions: [GEOGRAPHIC_DATA], [GEOGRAPHIC_DATA] [GEOGRAPHIC_DATA], [G…" at bounding box center [139, 320] width 278 height 451
click at [123, 223] on div "Location Inclusions: [GEOGRAPHIC_DATA], [GEOGRAPHIC_DATA] [GEOGRAPHIC_DATA], [G…" at bounding box center [139, 320] width 278 height 451
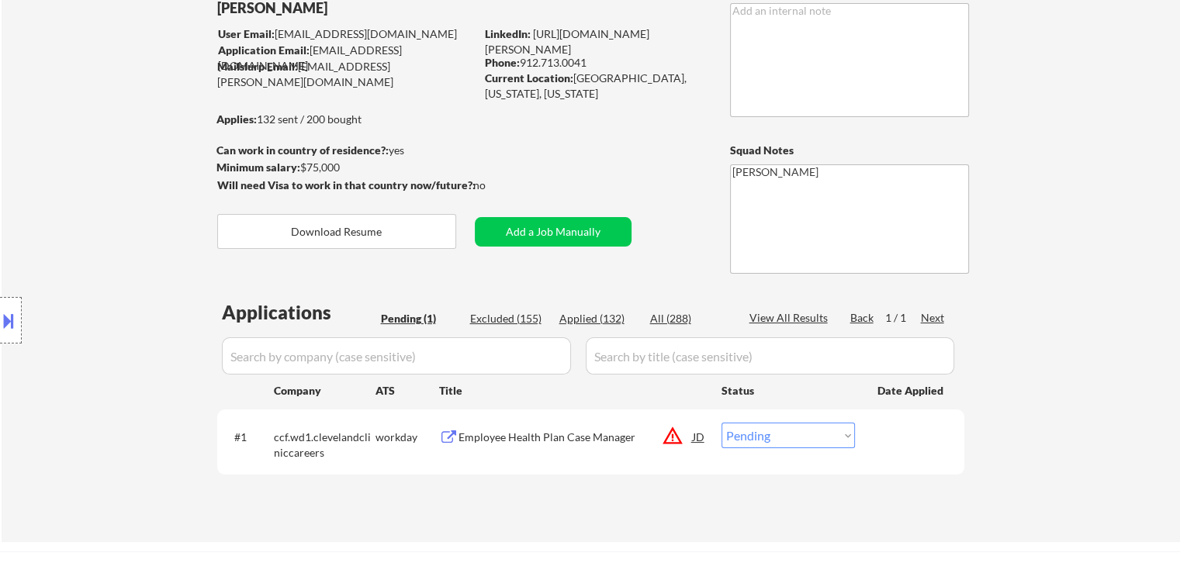
scroll to position [78, 0]
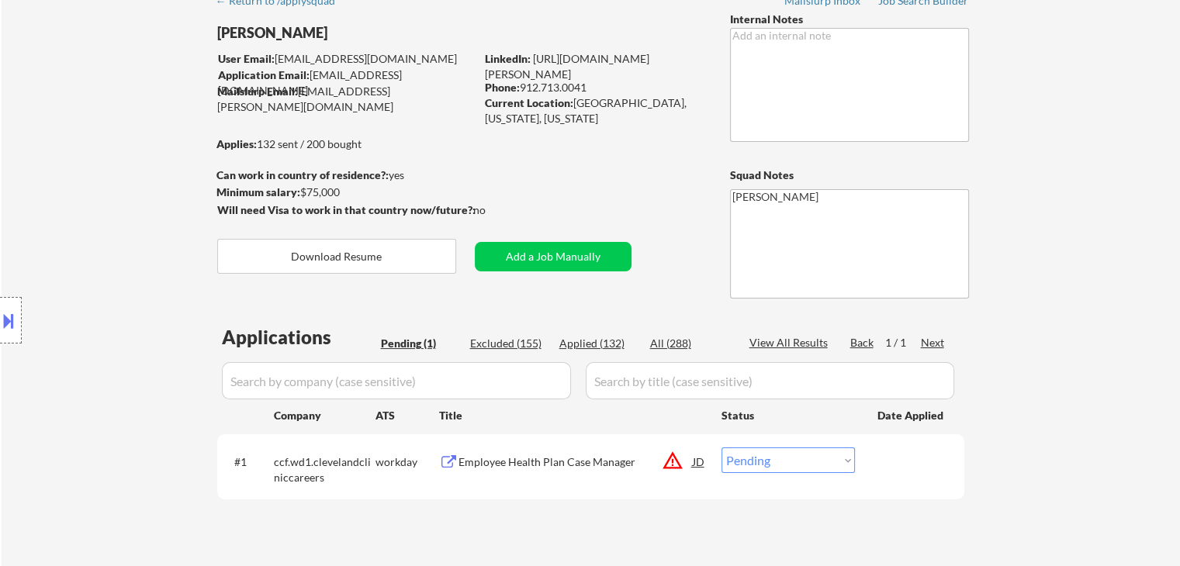
click at [74, 188] on div "Location Inclusions: [GEOGRAPHIC_DATA], [GEOGRAPHIC_DATA] [GEOGRAPHIC_DATA], [G…" at bounding box center [139, 320] width 278 height 451
click at [585, 348] on div "Applied (132)" at bounding box center [598, 344] width 78 height 16
select select ""applied""
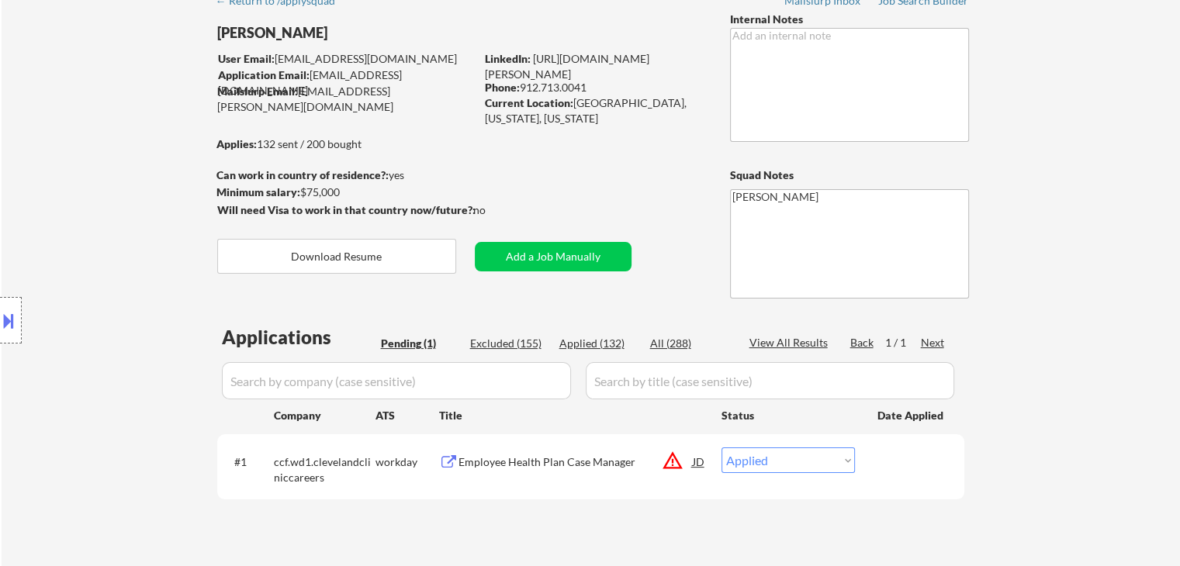
select select ""applied""
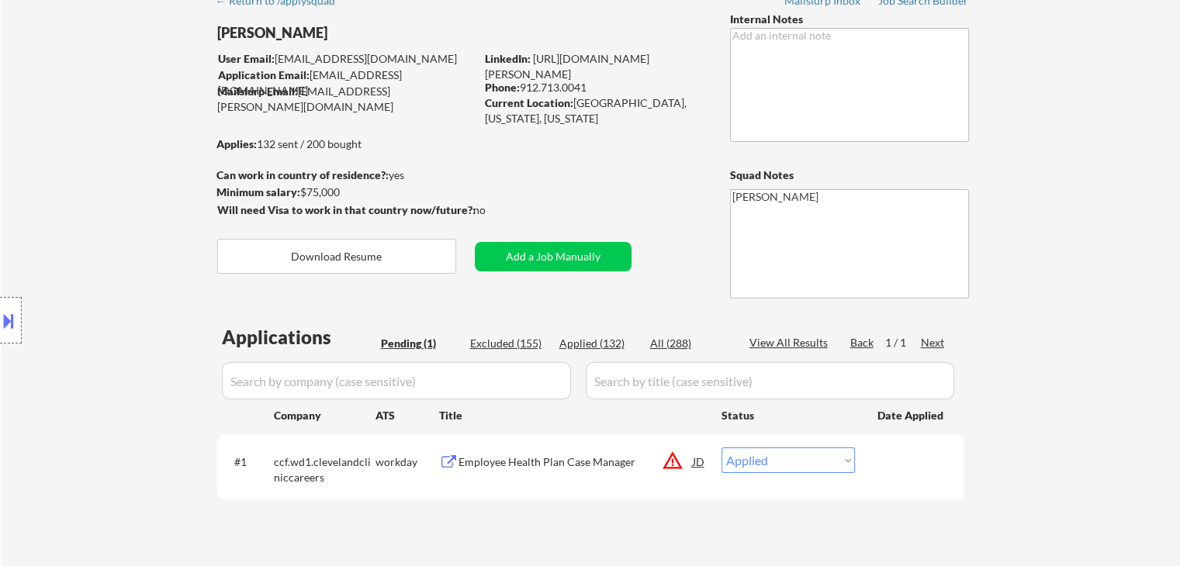
select select ""applied""
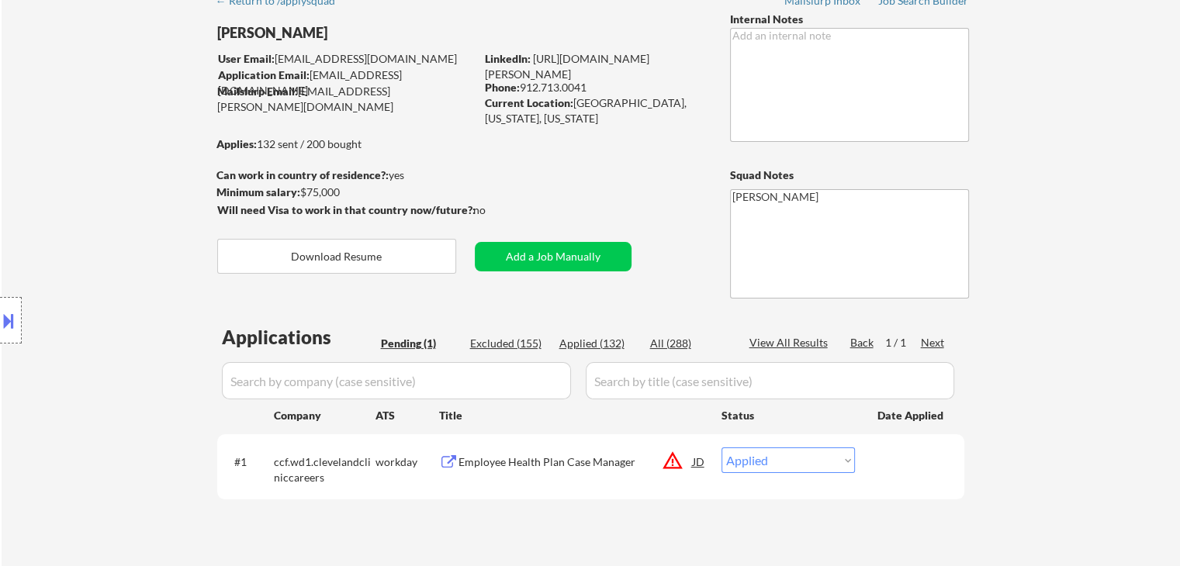
select select ""applied""
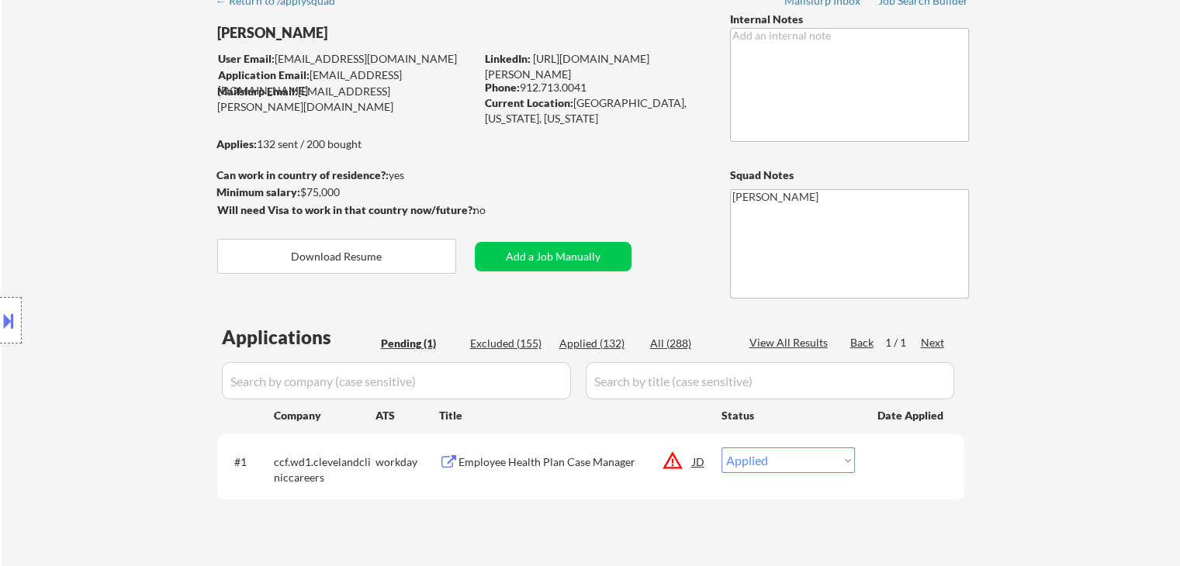
select select ""applied""
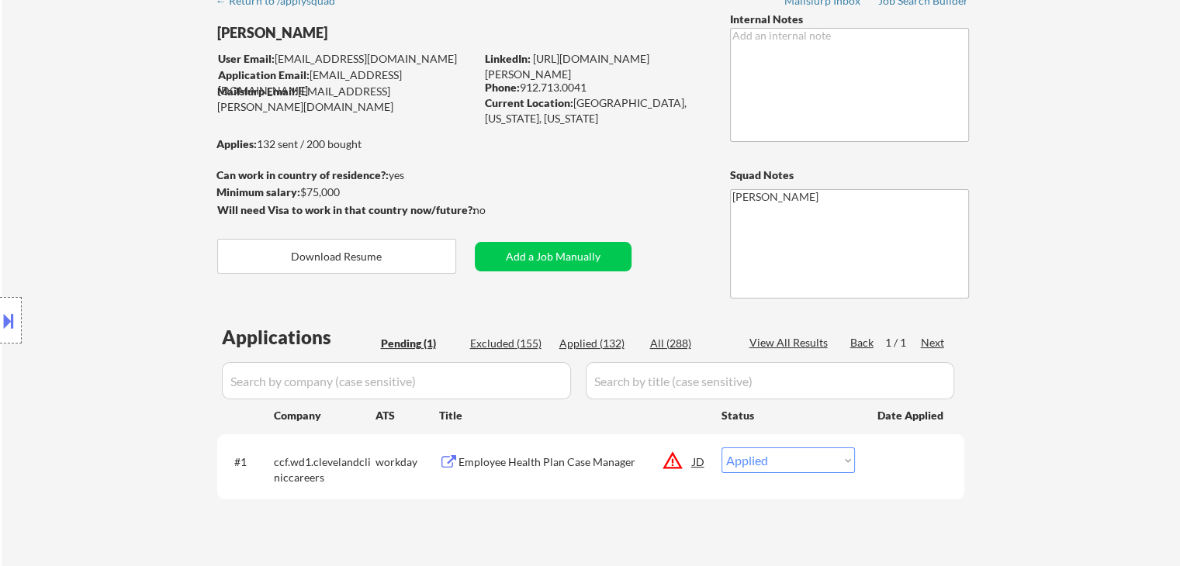
select select ""applied""
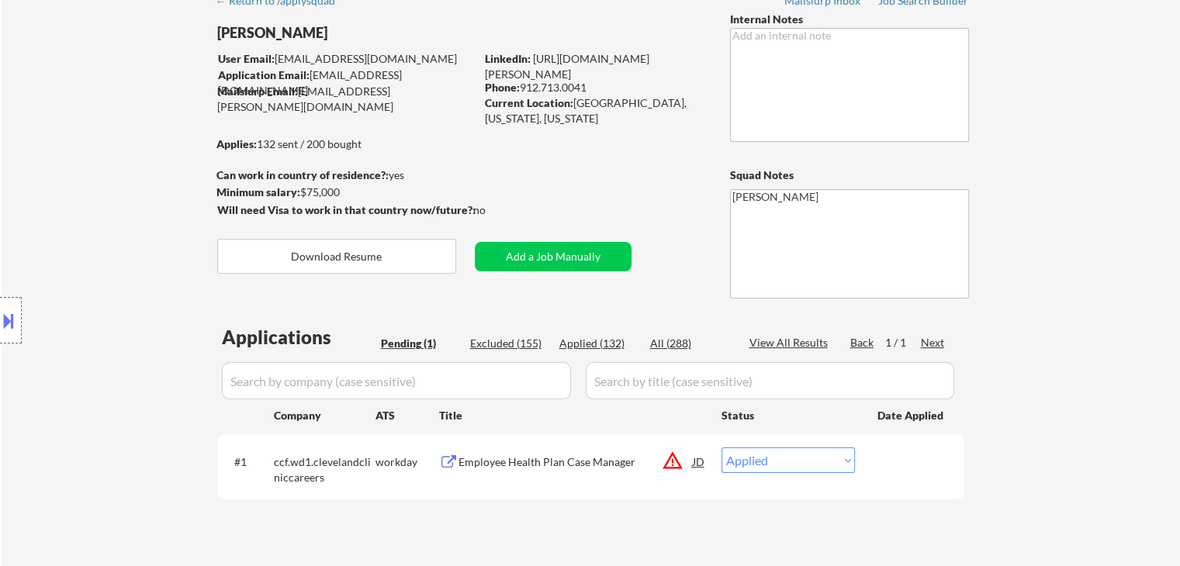
select select ""applied""
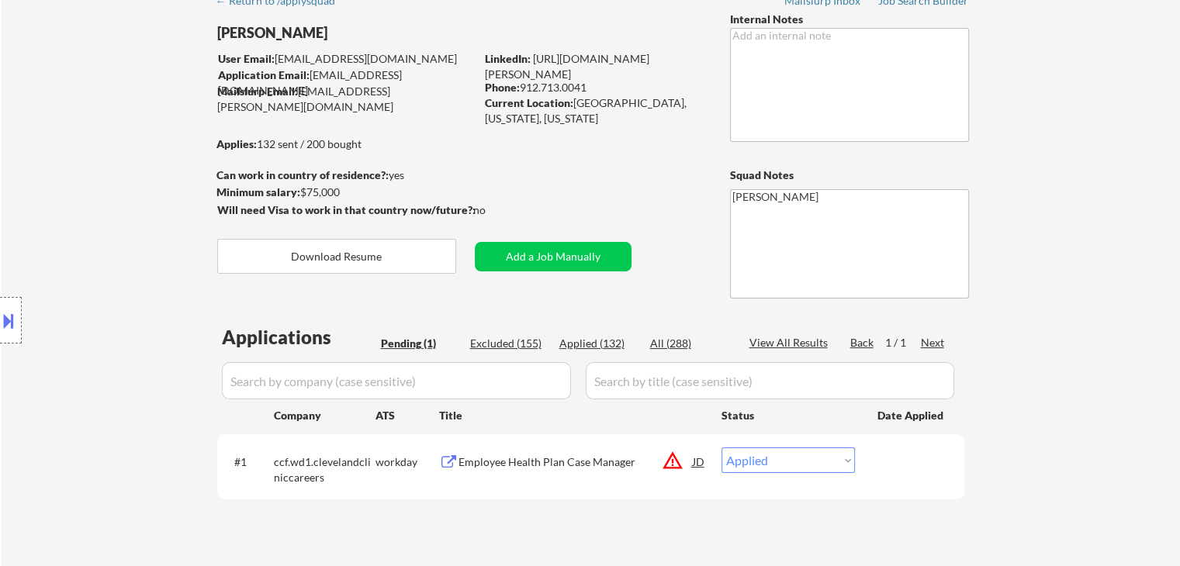
select select ""applied""
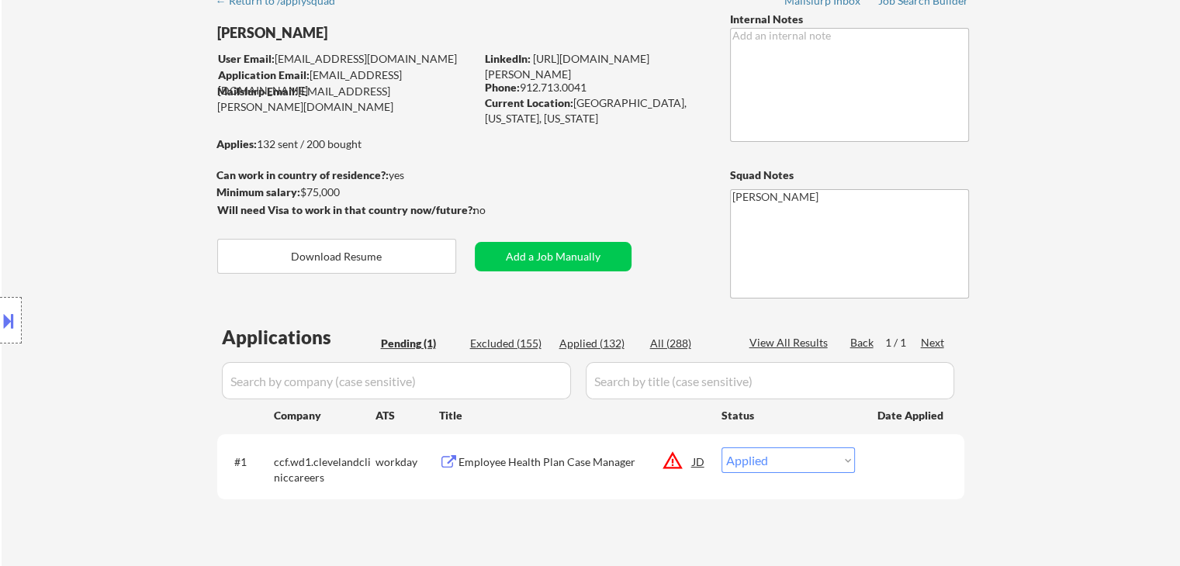
select select ""applied""
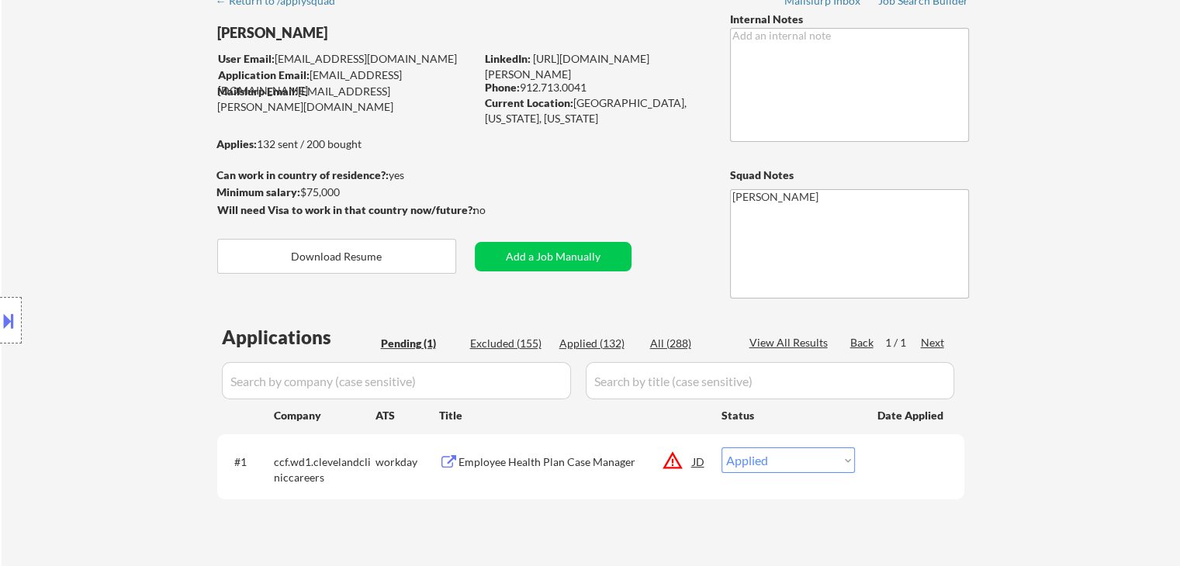
select select ""applied""
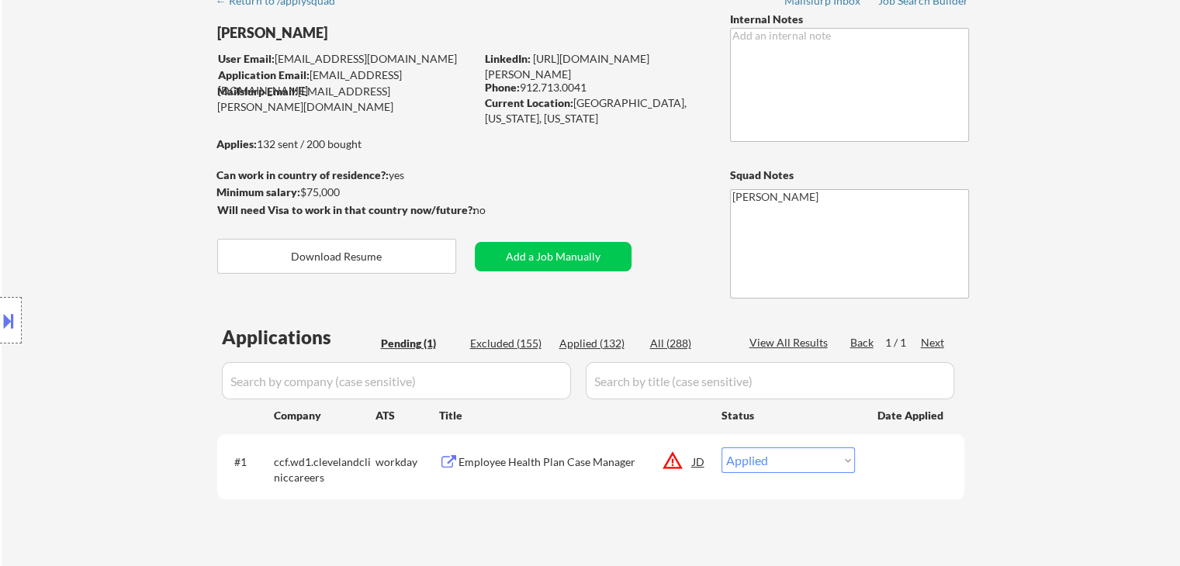
select select ""applied""
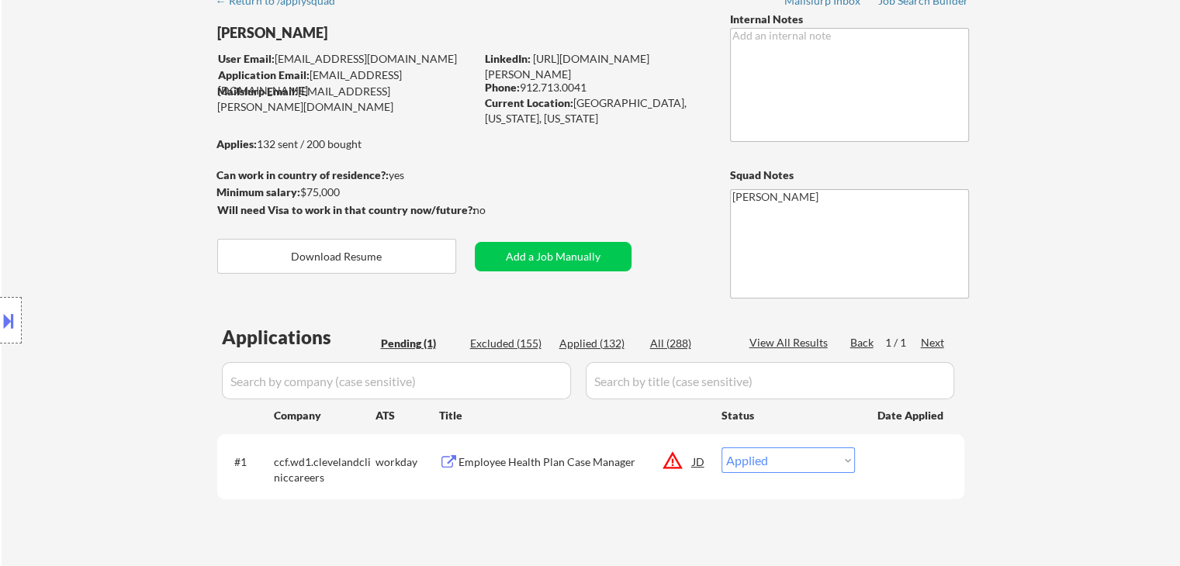
select select ""applied""
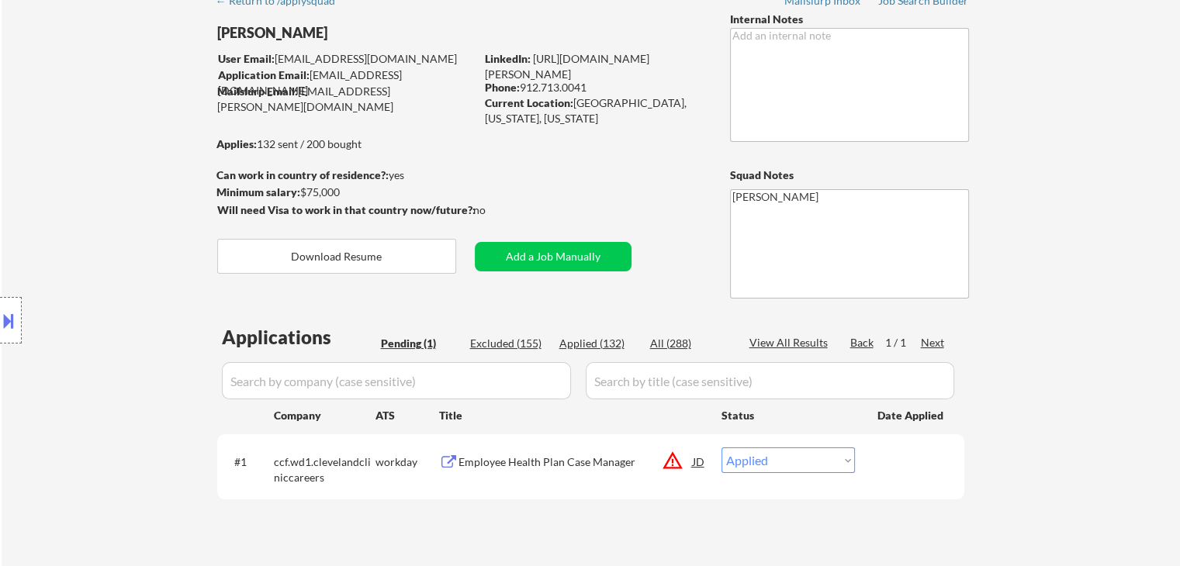
select select ""applied""
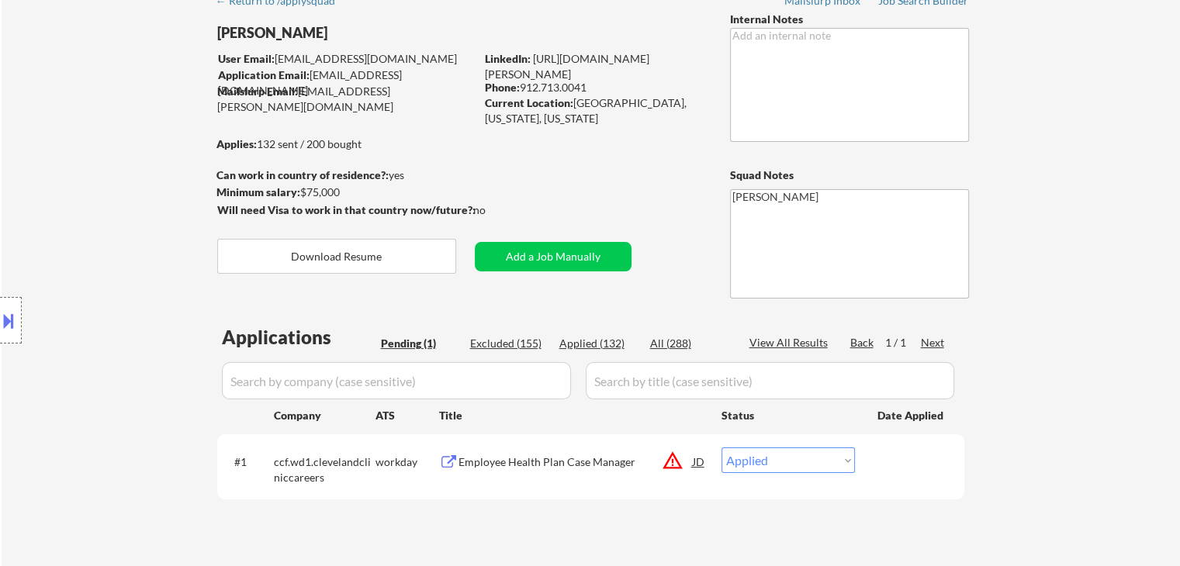
select select ""applied""
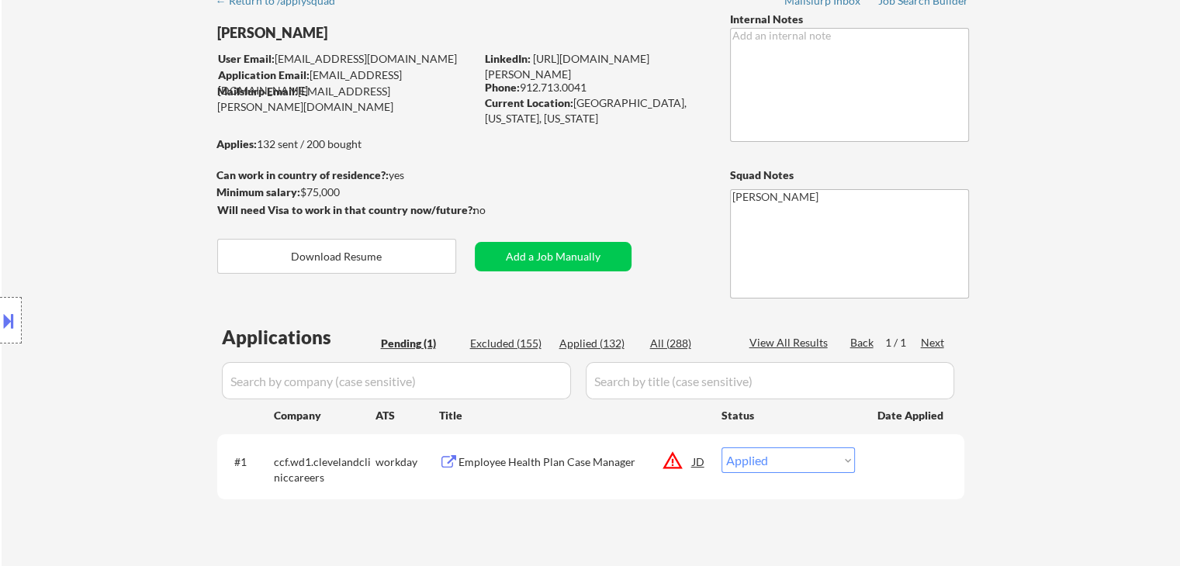
select select ""applied""
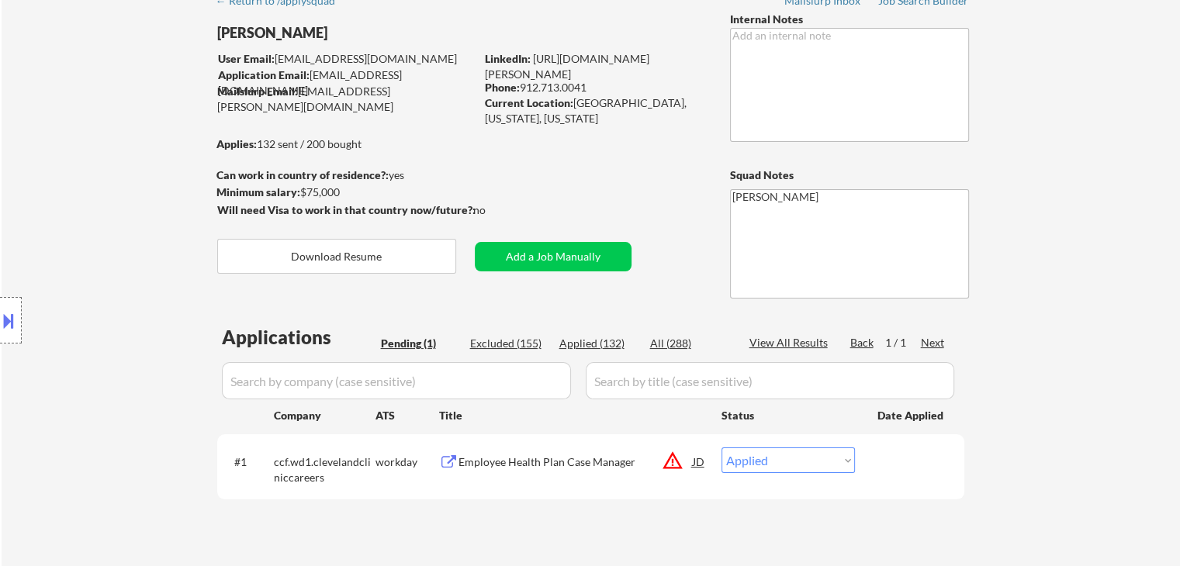
select select ""applied""
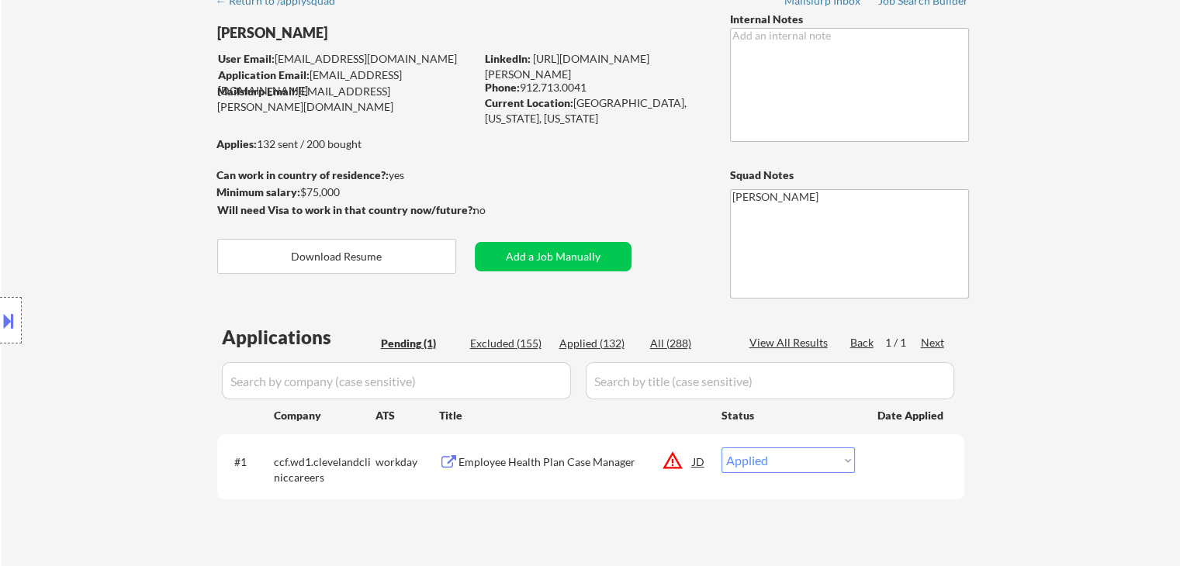
select select ""applied""
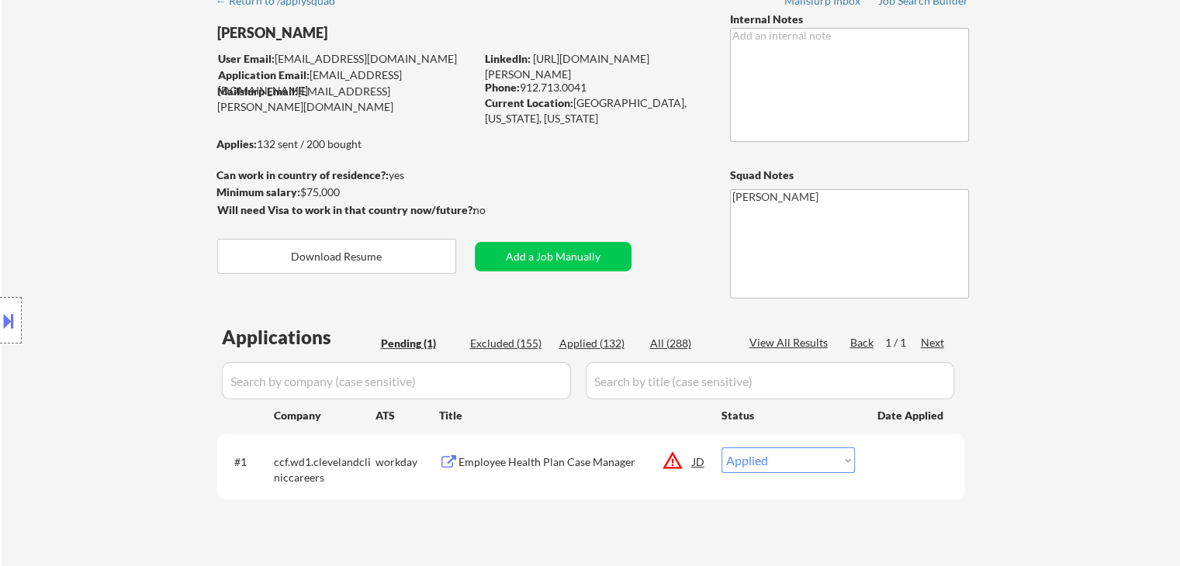
select select ""applied""
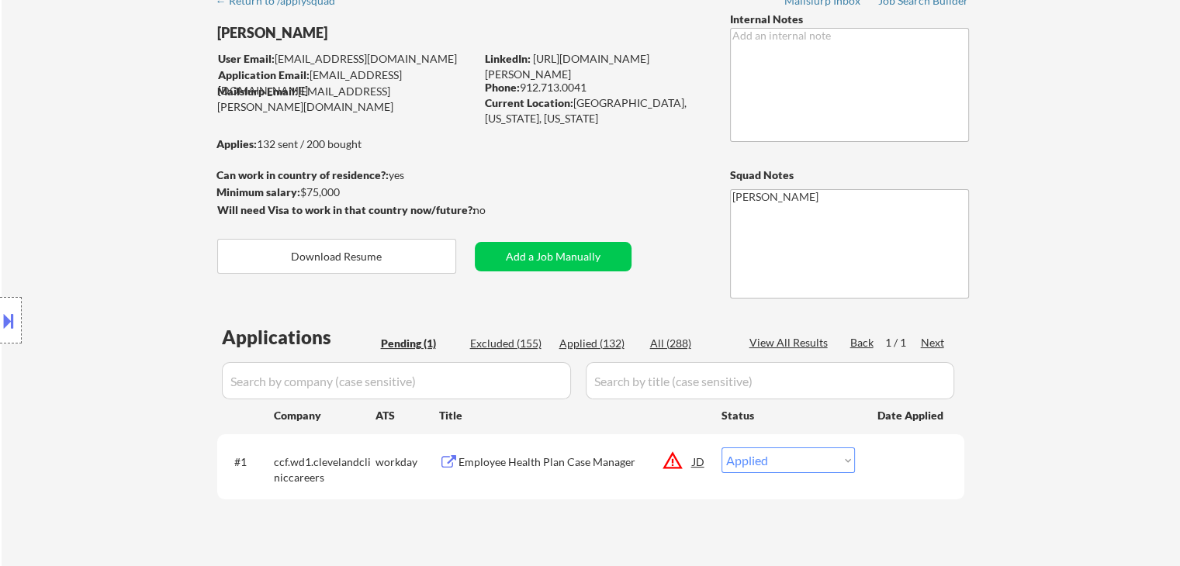
select select ""applied""
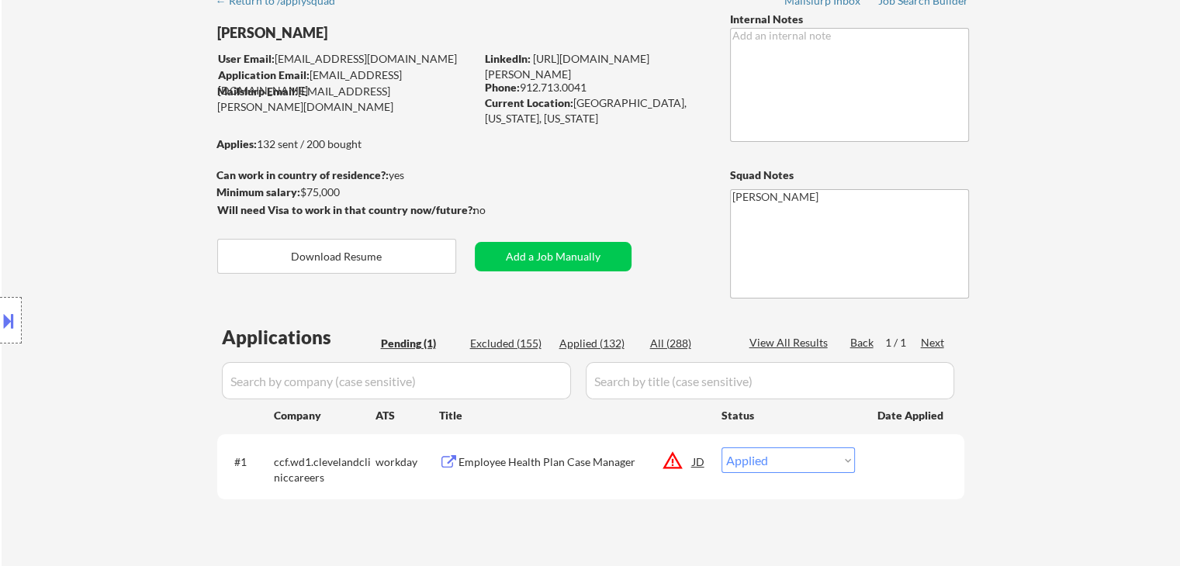
select select ""applied""
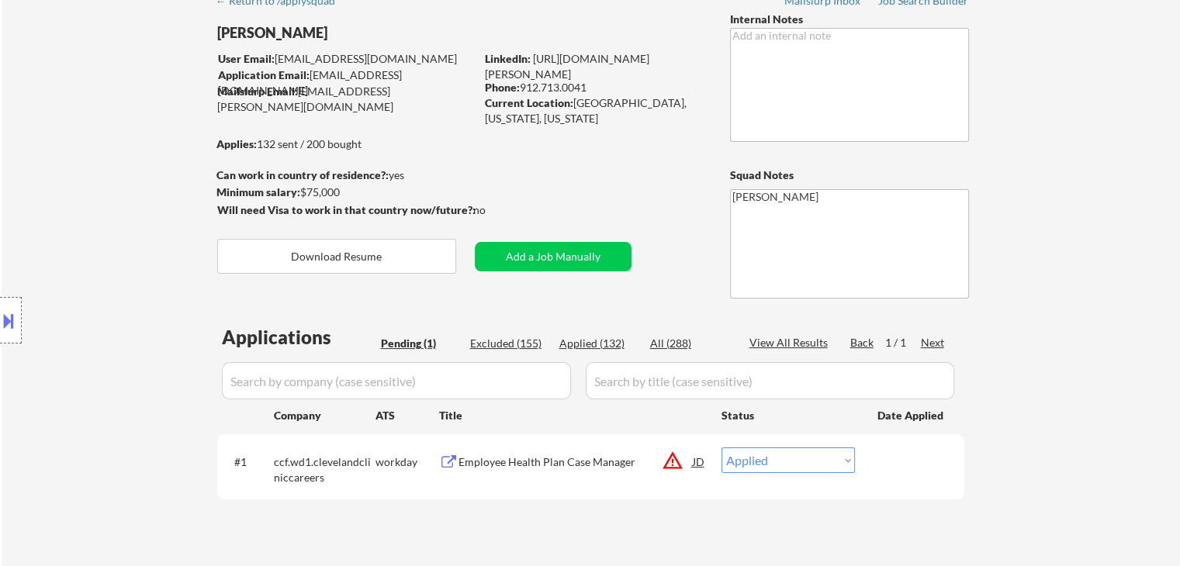
select select ""applied""
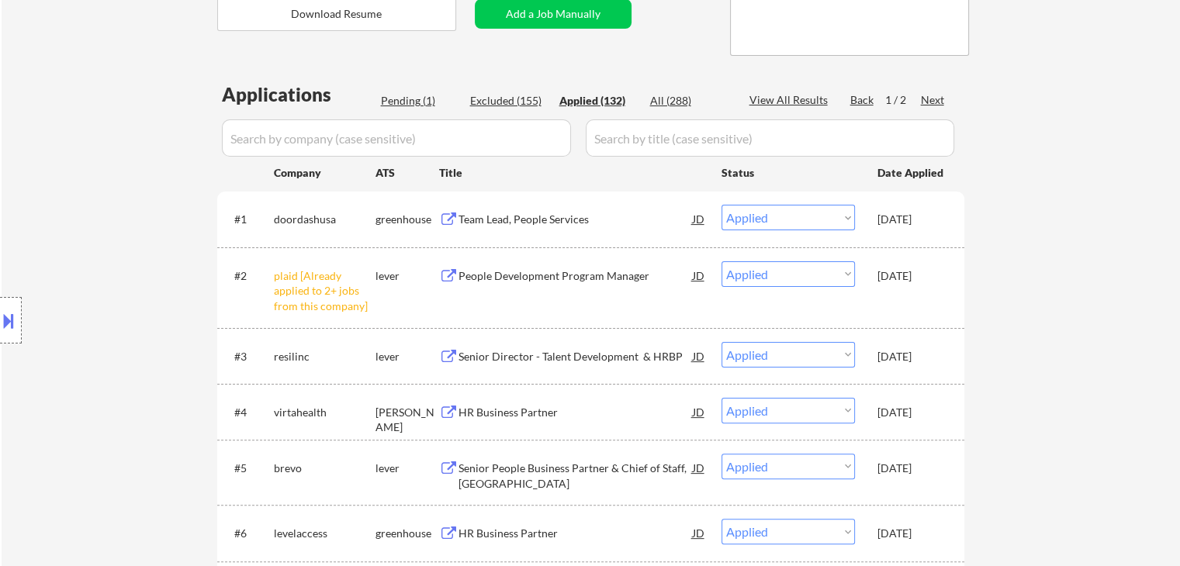
scroll to position [388, 0]
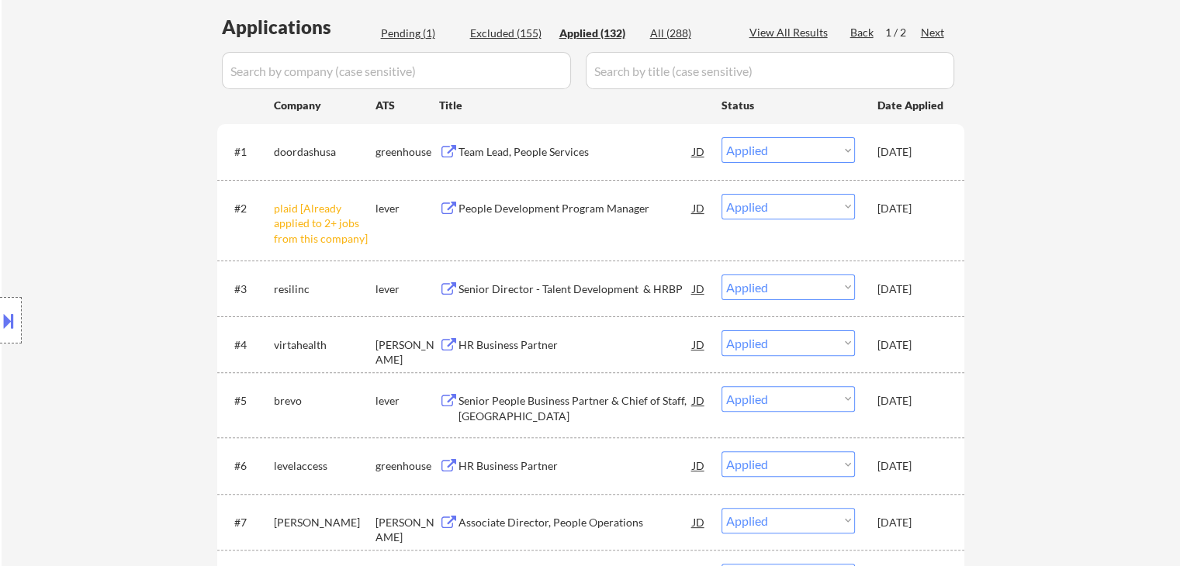
click at [109, 259] on div "Location Inclusions: [GEOGRAPHIC_DATA], [GEOGRAPHIC_DATA] [GEOGRAPHIC_DATA], [G…" at bounding box center [139, 320] width 278 height 451
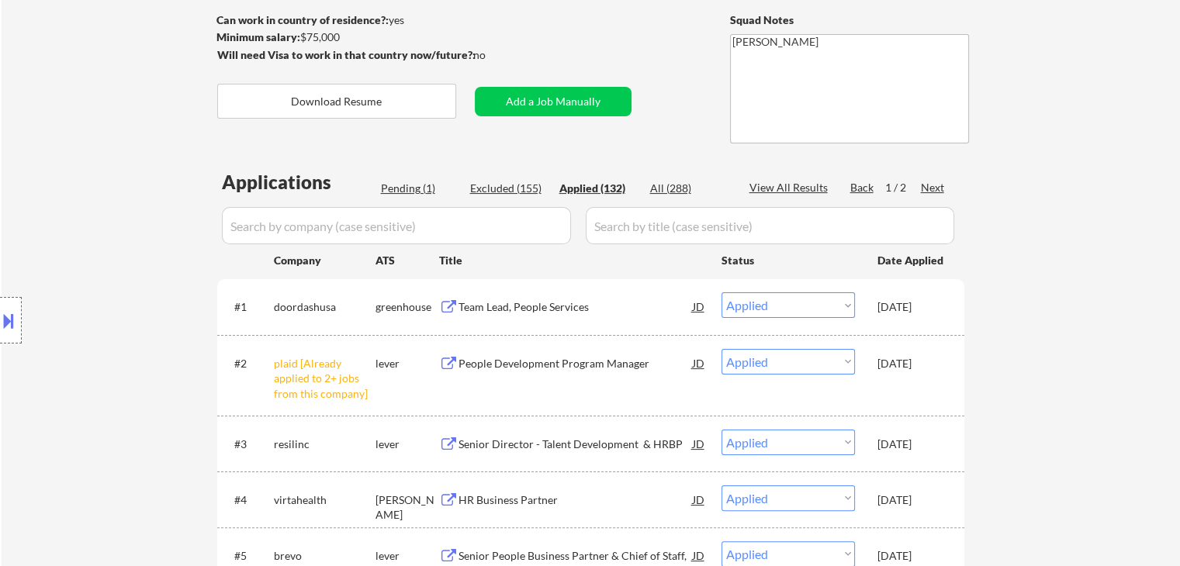
scroll to position [0, 0]
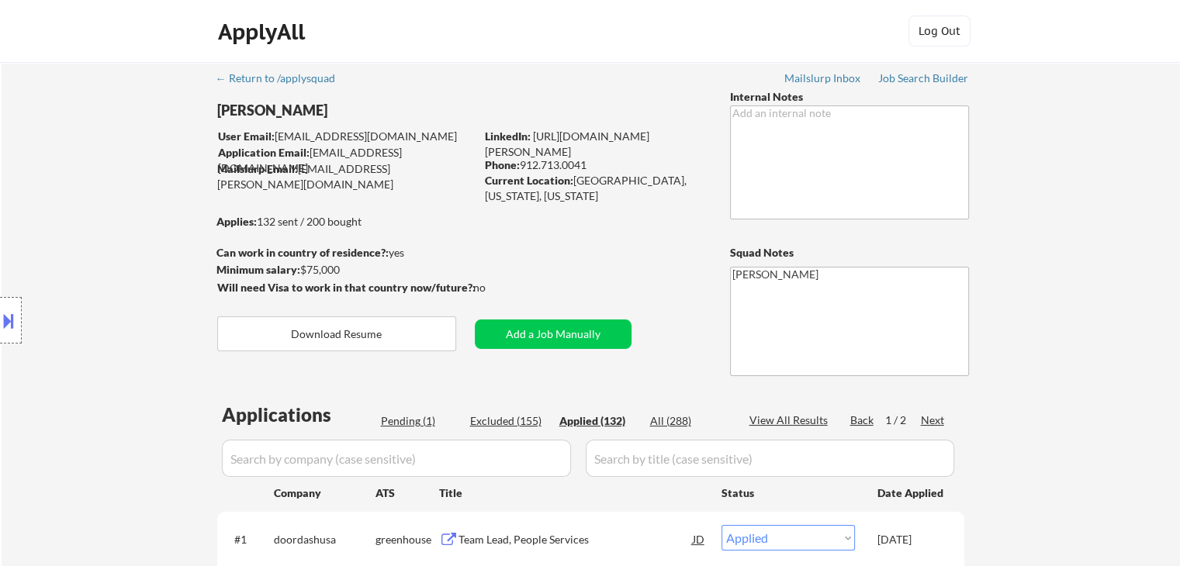
click at [22, 215] on div "Location Inclusions: [GEOGRAPHIC_DATA], [GEOGRAPHIC_DATA] [GEOGRAPHIC_DATA], [G…" at bounding box center [139, 320] width 278 height 451
click at [121, 267] on div "Location Inclusions: [GEOGRAPHIC_DATA], [GEOGRAPHIC_DATA] [GEOGRAPHIC_DATA], [G…" at bounding box center [139, 320] width 278 height 451
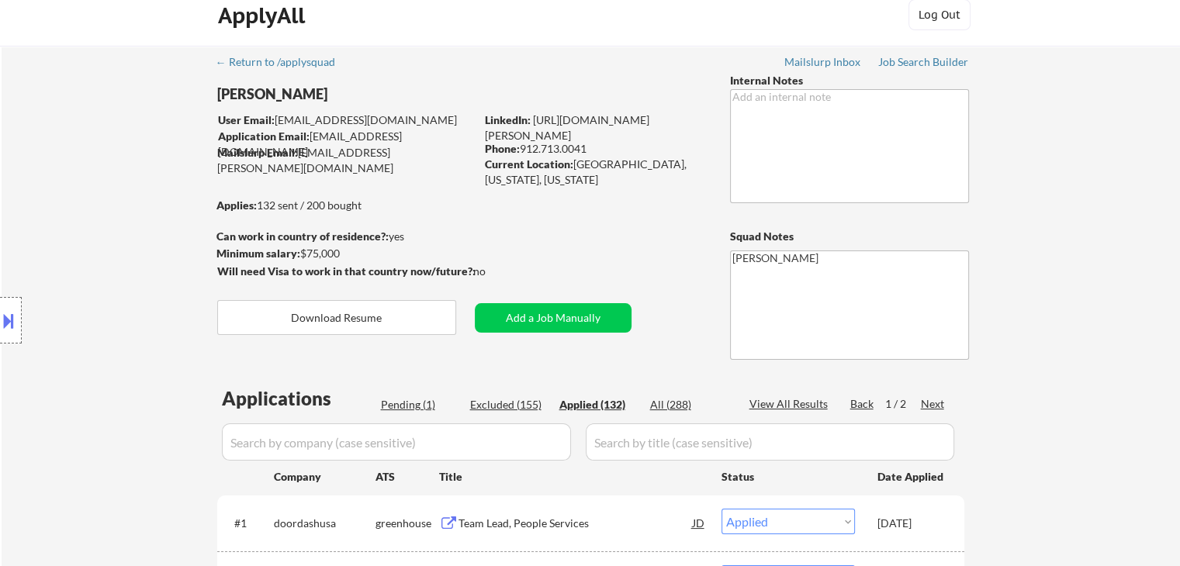
scroll to position [155, 0]
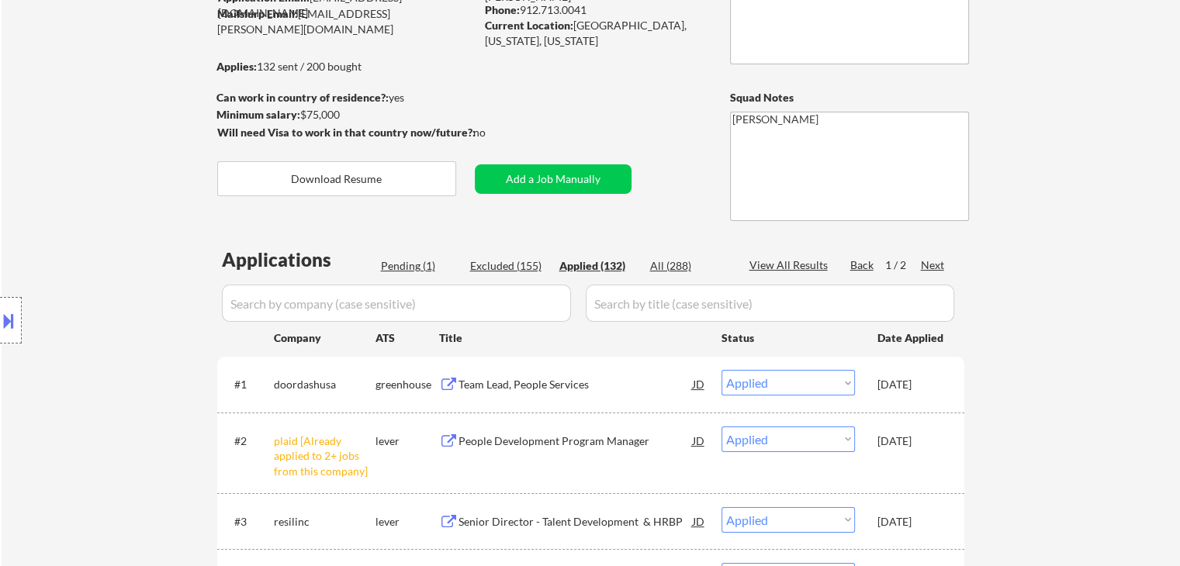
click at [38, 119] on div "Location Inclusions: [GEOGRAPHIC_DATA], [GEOGRAPHIC_DATA] [GEOGRAPHIC_DATA], [G…" at bounding box center [139, 320] width 278 height 451
